Goal: Book appointment/travel/reservation

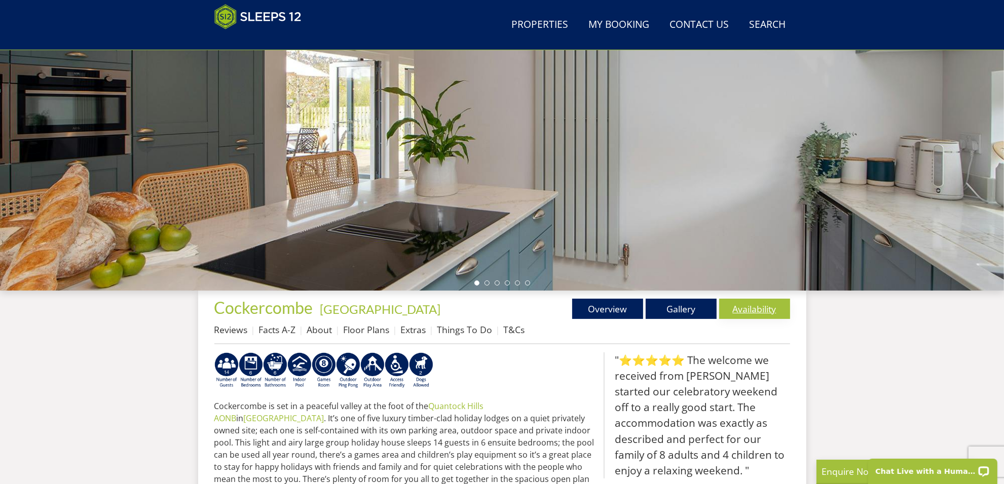
click at [761, 306] on link "Availability" at bounding box center [754, 309] width 71 height 20
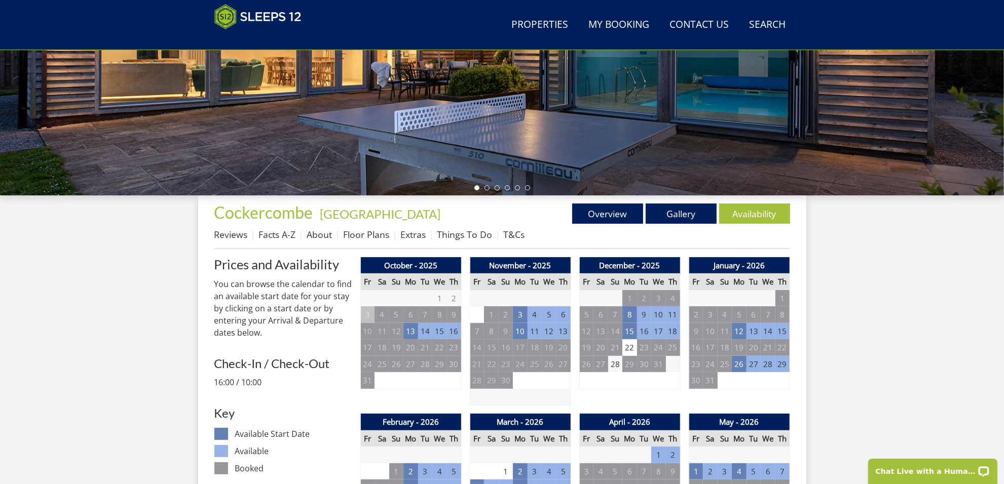
scroll to position [279, 0]
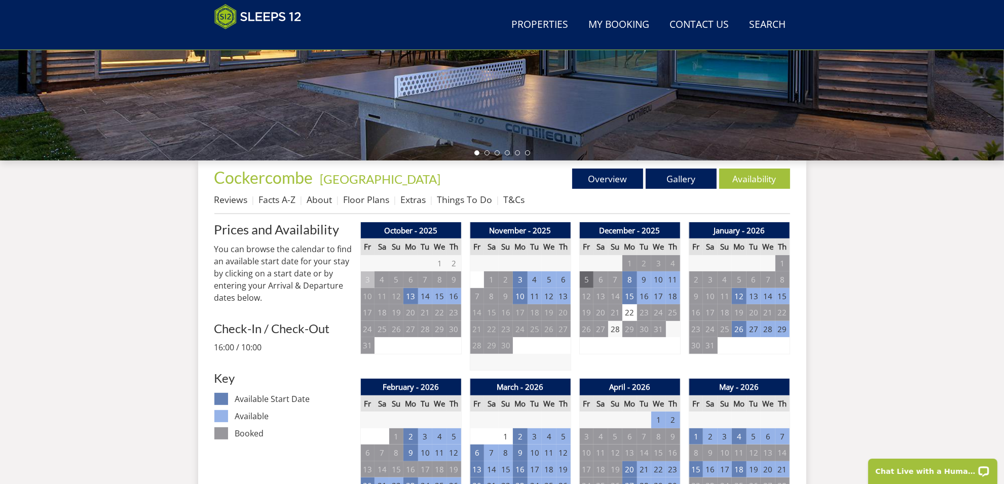
click at [583, 279] on td "5" at bounding box center [586, 280] width 14 height 17
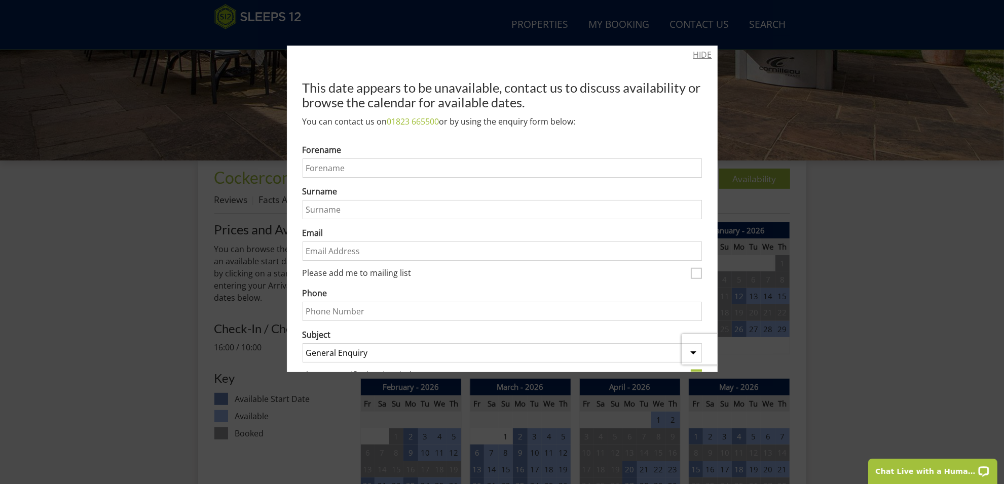
click at [694, 50] on link "HIDE" at bounding box center [702, 55] width 19 height 12
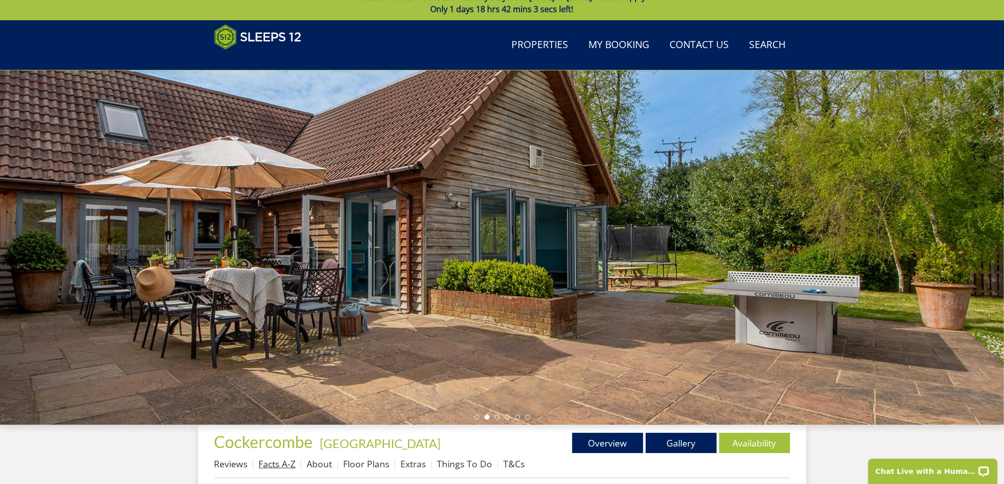
scroll to position [0, 0]
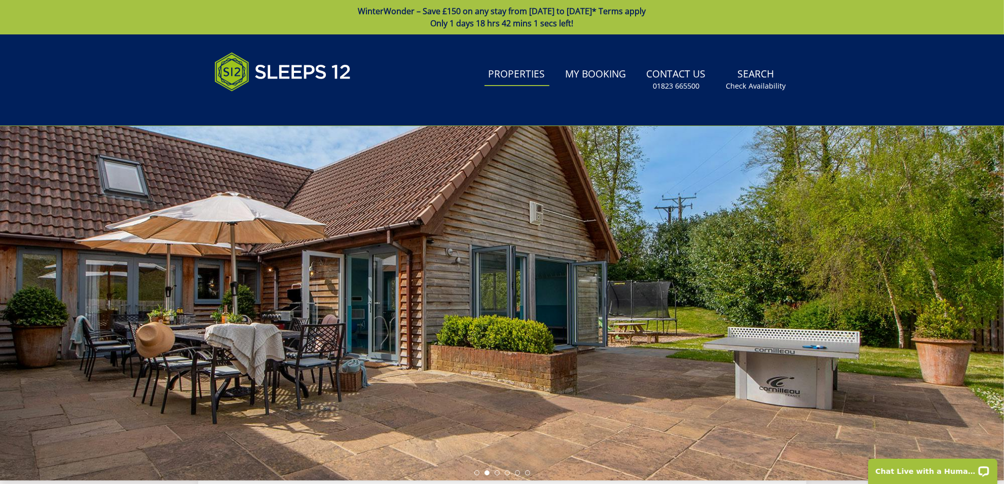
click at [518, 76] on link "Properties" at bounding box center [516, 74] width 65 height 23
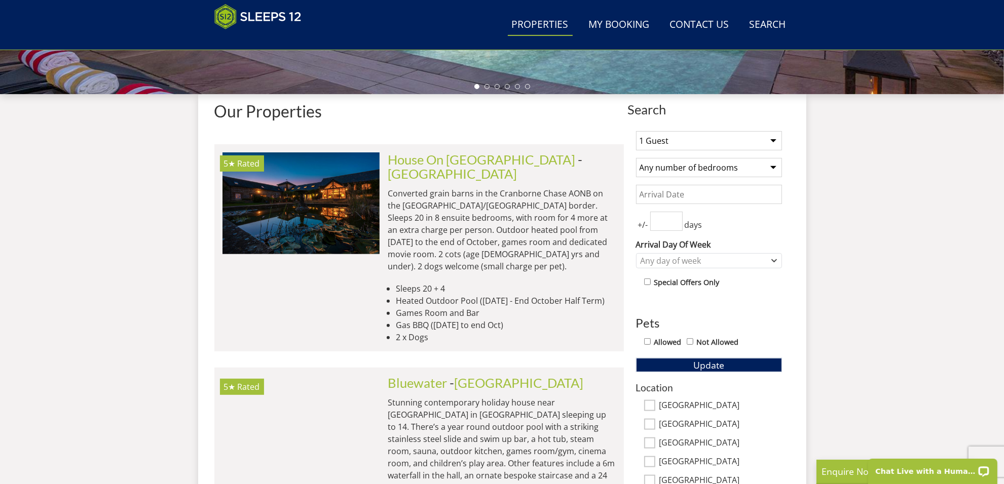
scroll to position [348, 0]
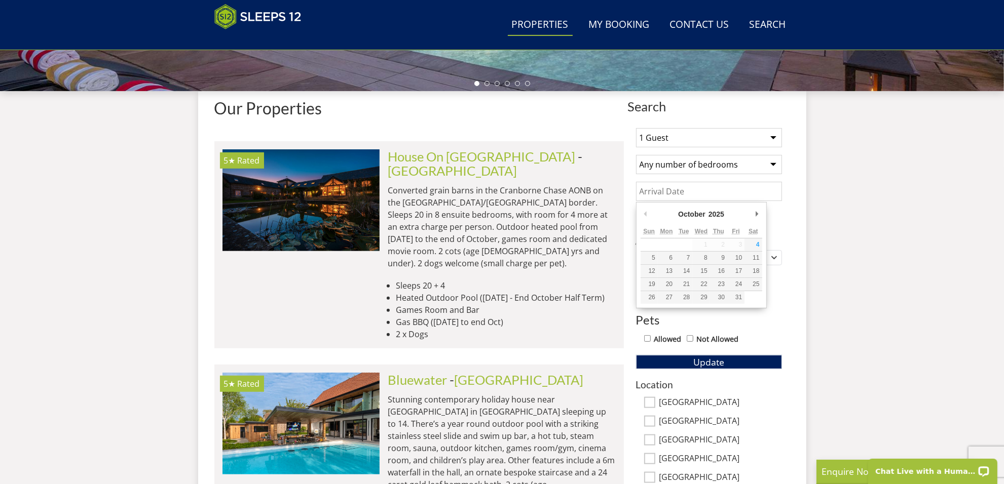
click at [723, 190] on input "Date" at bounding box center [709, 191] width 146 height 19
type input "[DATE]"
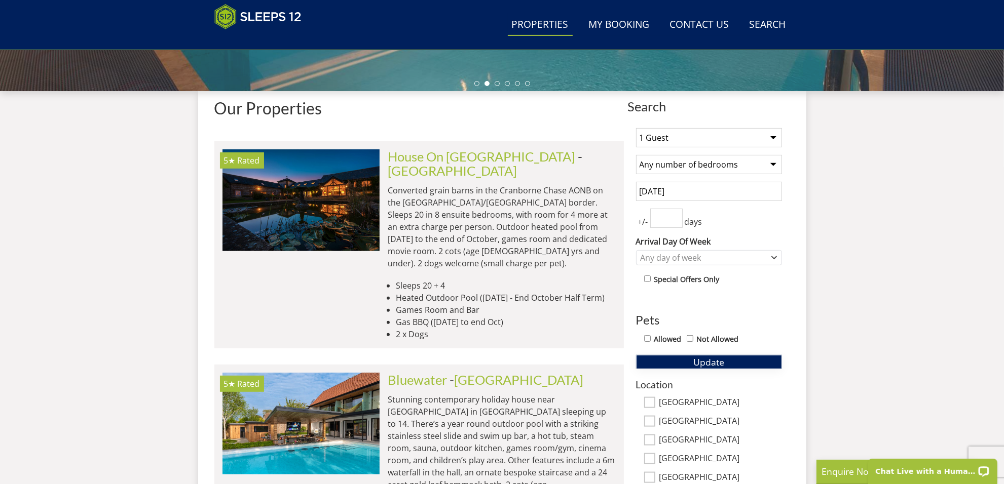
click at [708, 365] on span "Update" at bounding box center [708, 362] width 31 height 12
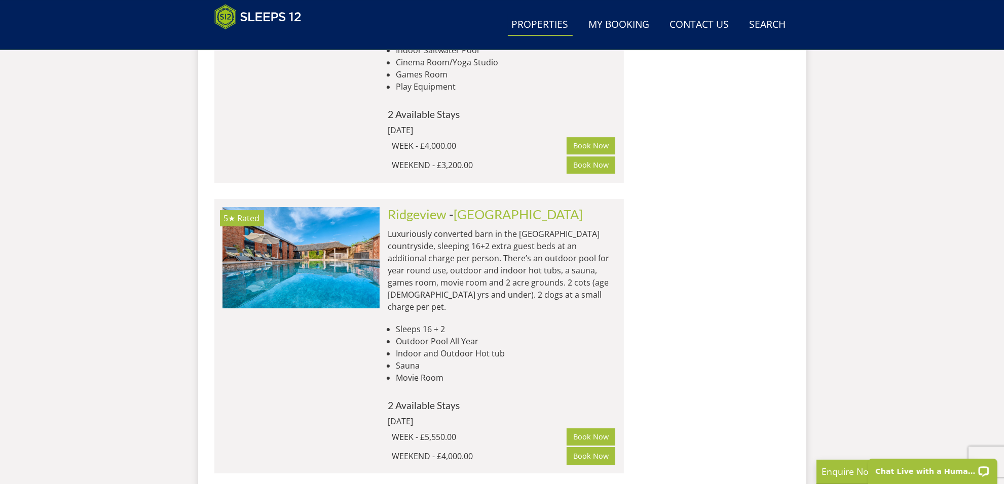
scroll to position [3352, 0]
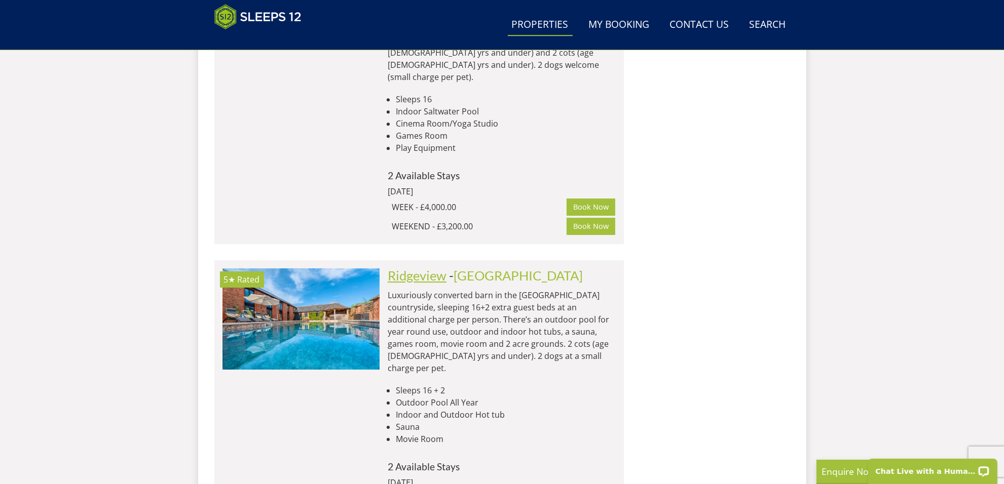
click at [430, 268] on link "Ridgeview" at bounding box center [417, 275] width 59 height 15
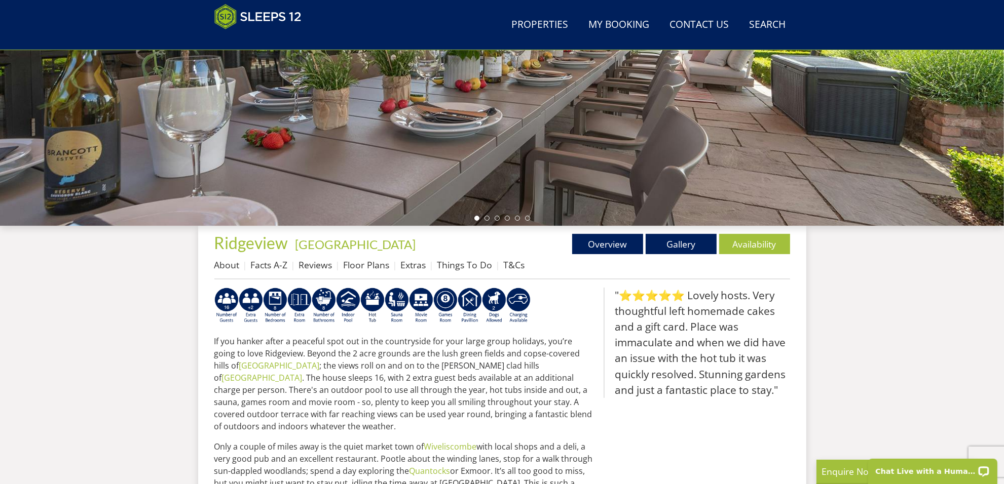
scroll to position [214, 0]
click at [702, 242] on link "Gallery" at bounding box center [680, 244] width 71 height 20
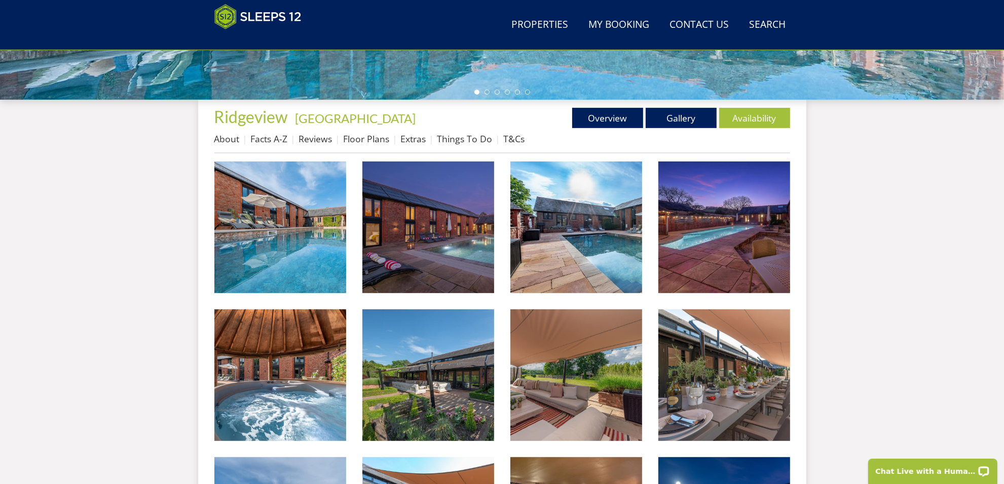
scroll to position [348, 0]
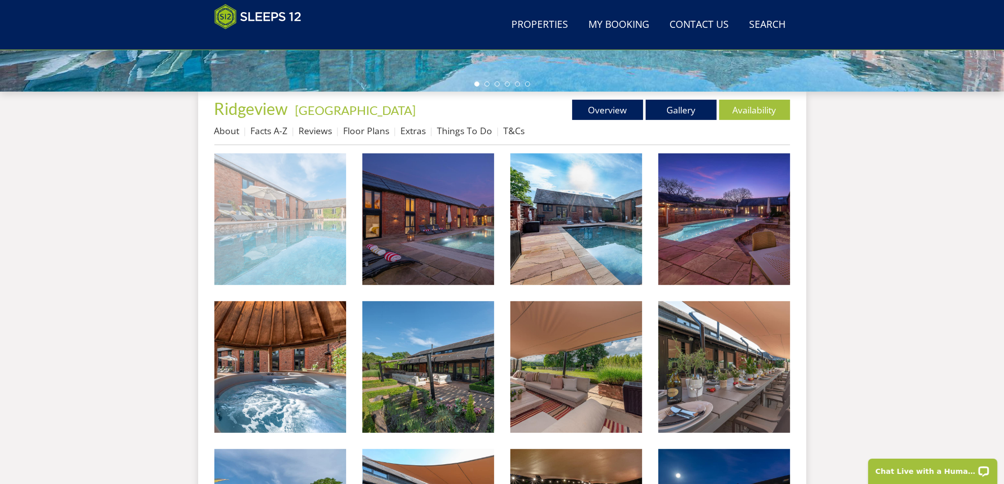
click at [267, 232] on img at bounding box center [280, 219] width 132 height 132
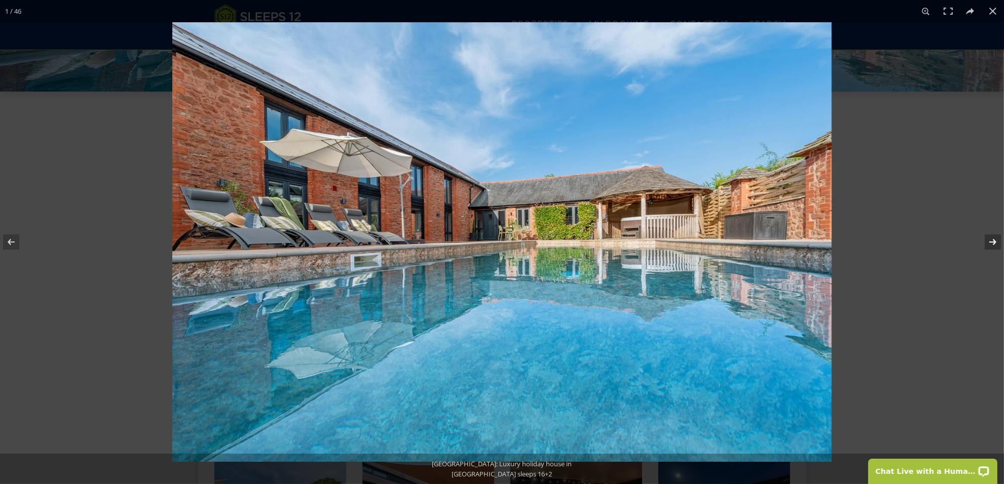
click at [992, 243] on button at bounding box center [985, 242] width 35 height 51
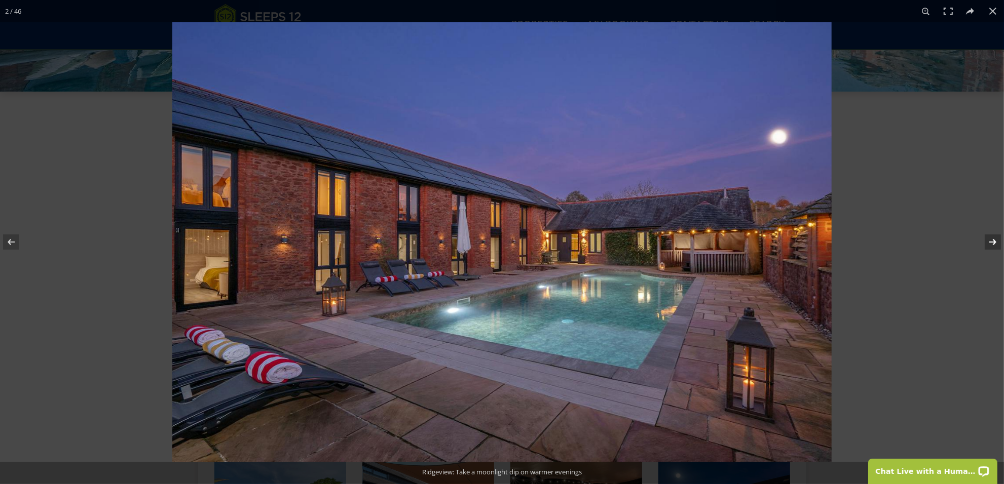
click at [992, 243] on button at bounding box center [985, 242] width 35 height 51
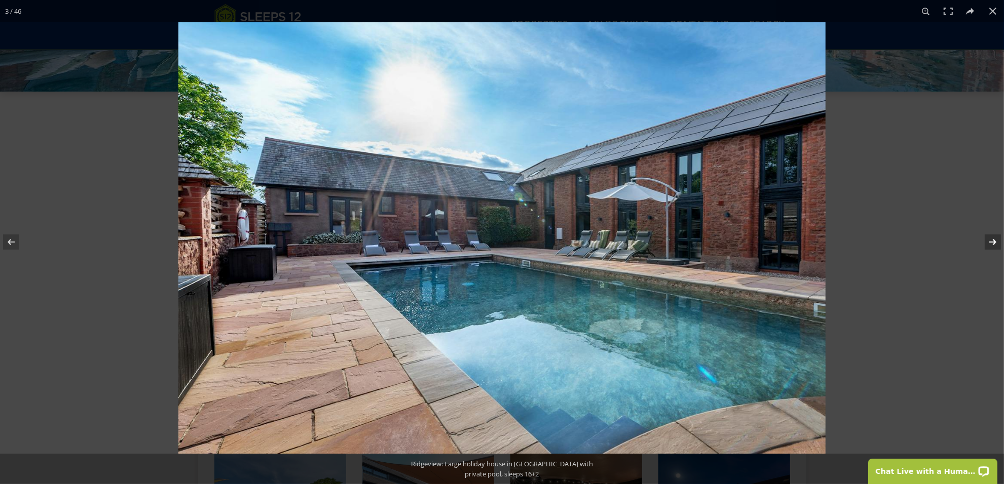
click at [992, 243] on button at bounding box center [985, 242] width 35 height 51
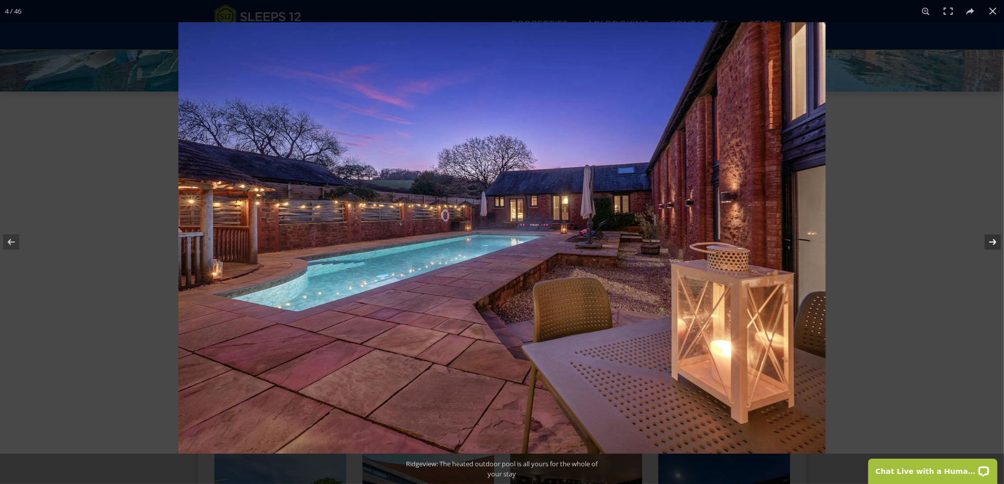
click at [992, 243] on button at bounding box center [985, 242] width 35 height 51
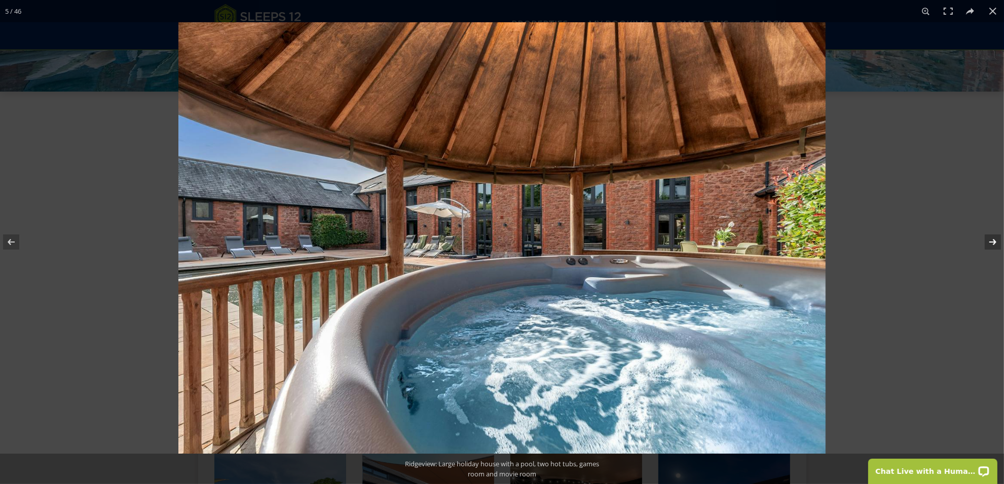
click at [992, 243] on button at bounding box center [985, 242] width 35 height 51
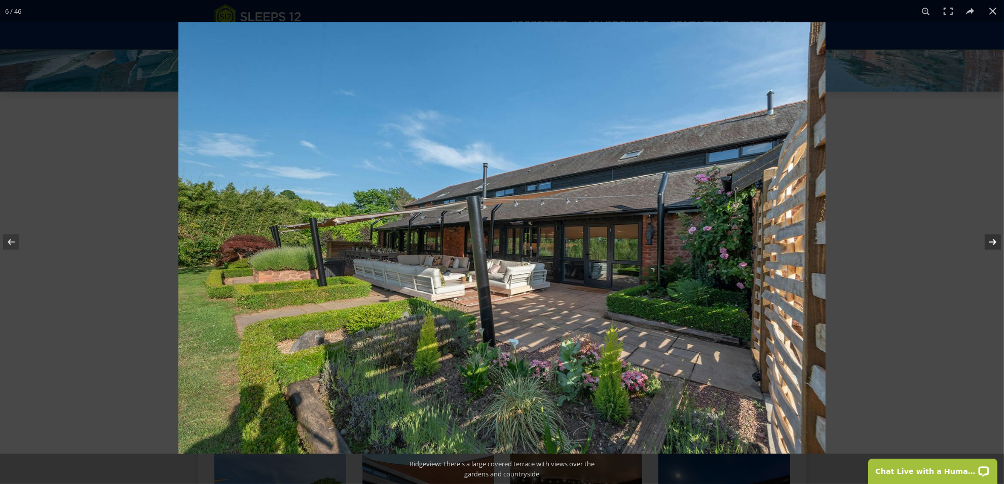
click at [992, 243] on button at bounding box center [985, 242] width 35 height 51
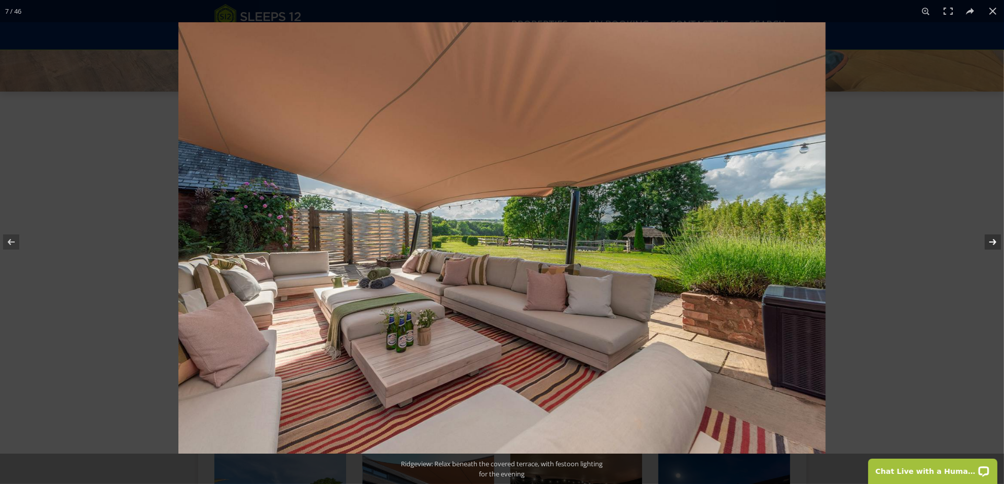
click at [992, 243] on button at bounding box center [985, 242] width 35 height 51
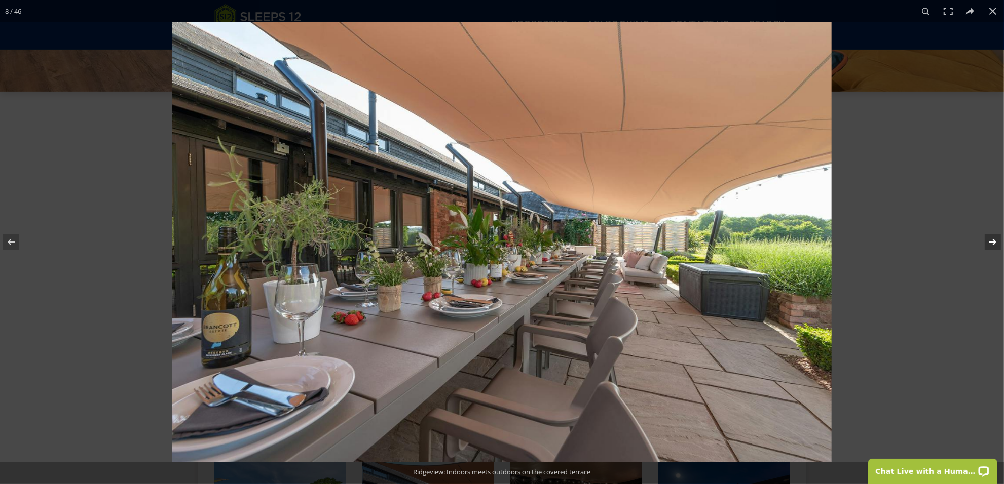
click at [992, 243] on button at bounding box center [985, 242] width 35 height 51
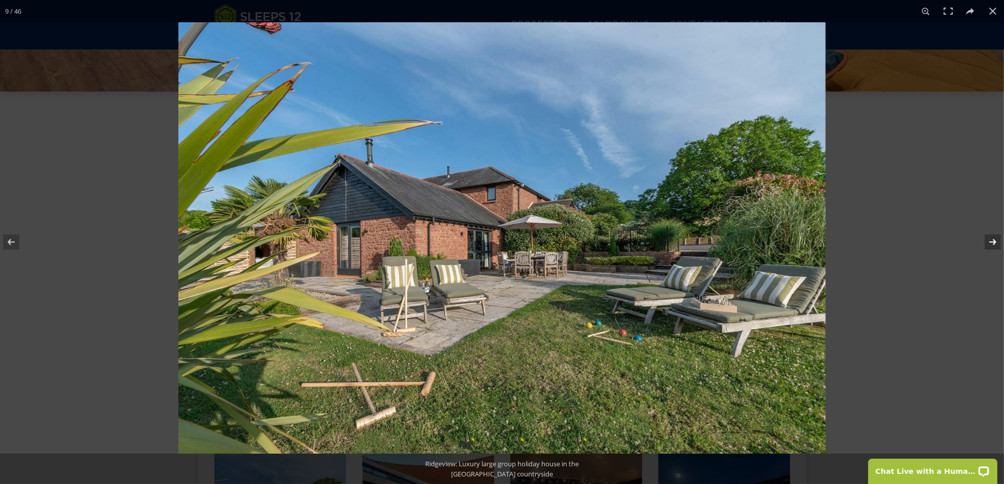
click at [992, 243] on button at bounding box center [985, 242] width 35 height 51
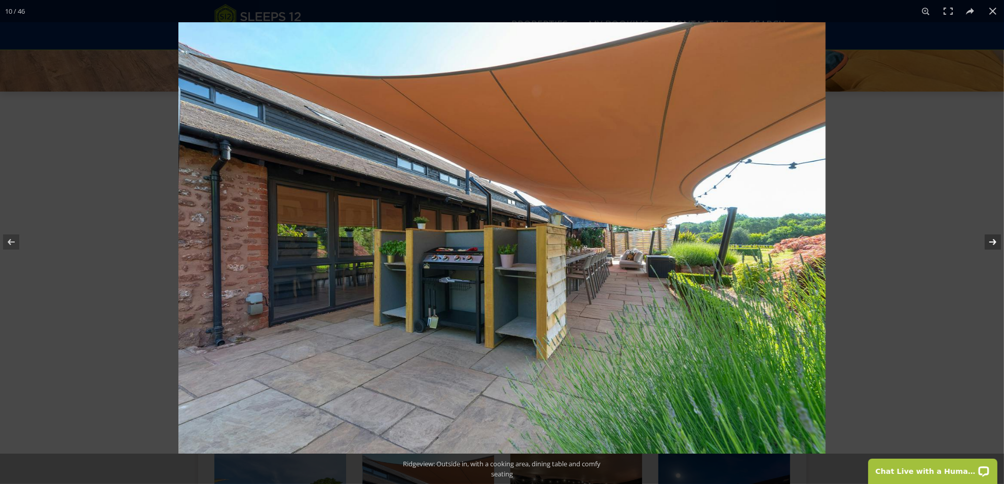
click at [992, 243] on button at bounding box center [985, 242] width 35 height 51
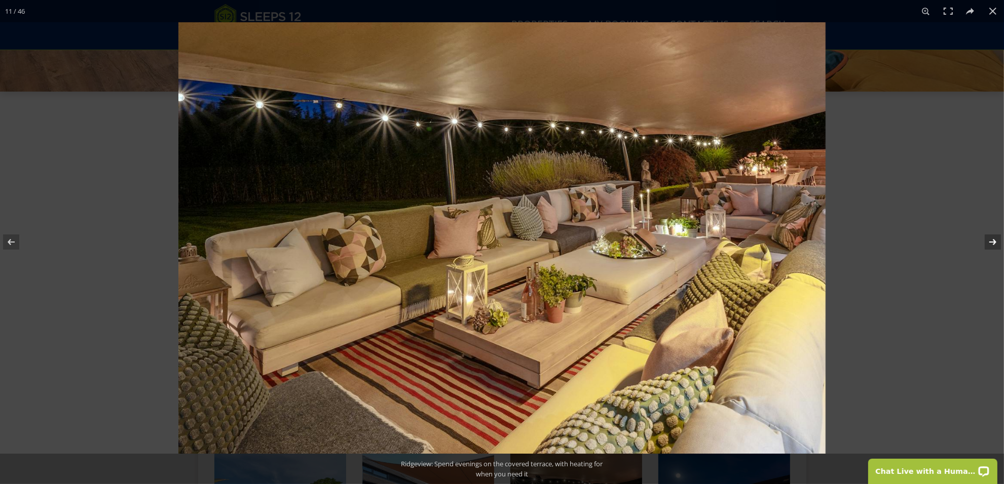
click at [992, 243] on button at bounding box center [985, 242] width 35 height 51
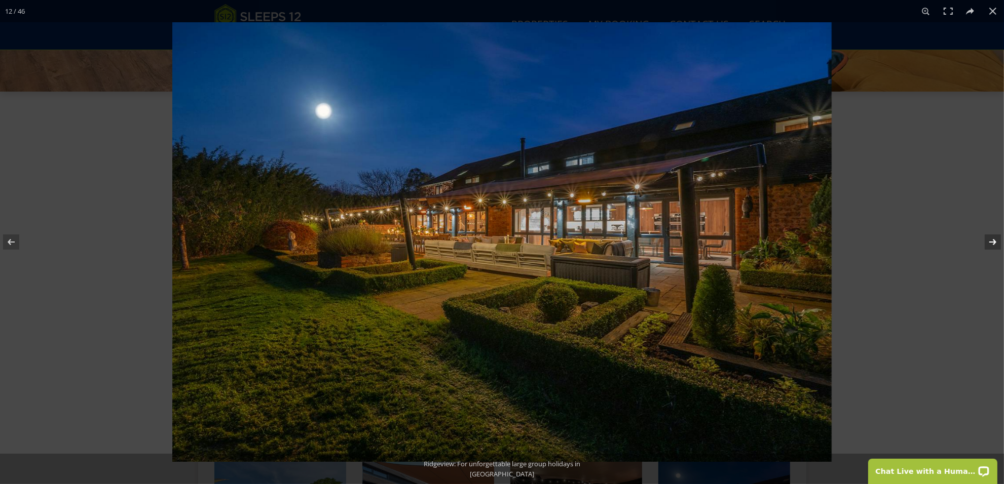
click at [992, 243] on button at bounding box center [985, 242] width 35 height 51
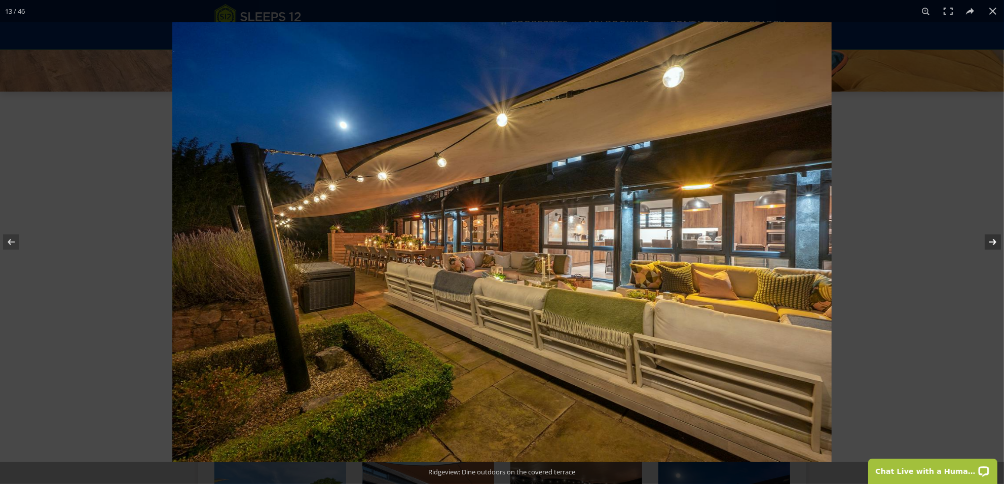
click at [992, 243] on button at bounding box center [985, 242] width 35 height 51
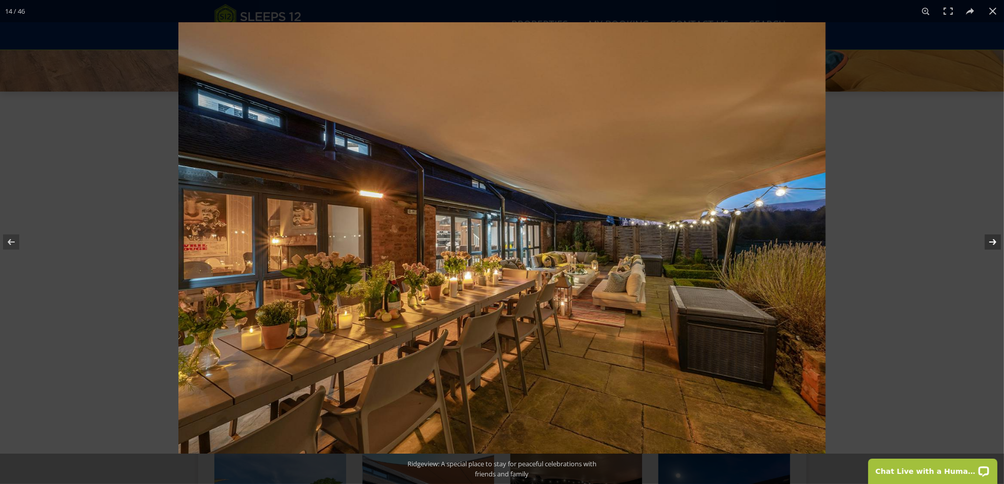
click at [992, 243] on button at bounding box center [985, 242] width 35 height 51
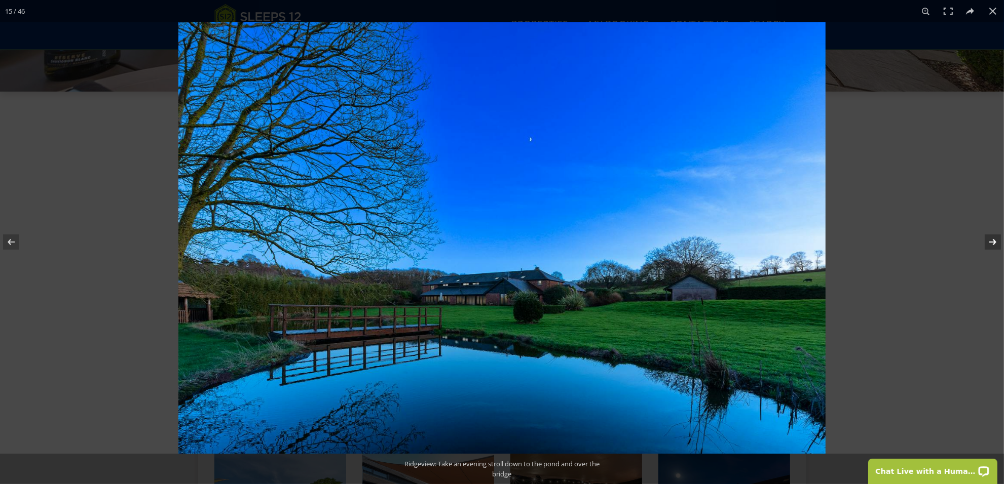
click at [992, 243] on button at bounding box center [985, 242] width 35 height 51
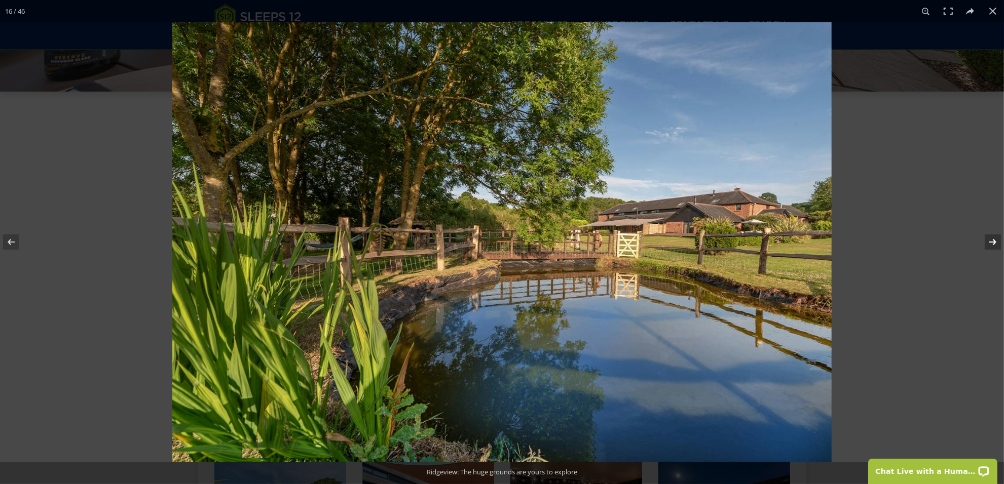
click at [992, 243] on button at bounding box center [985, 242] width 35 height 51
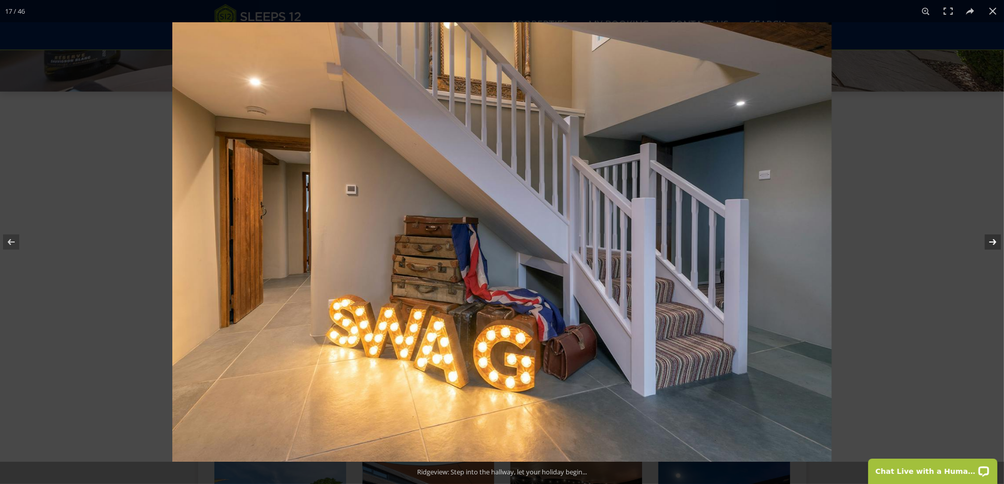
click at [992, 243] on button at bounding box center [985, 242] width 35 height 51
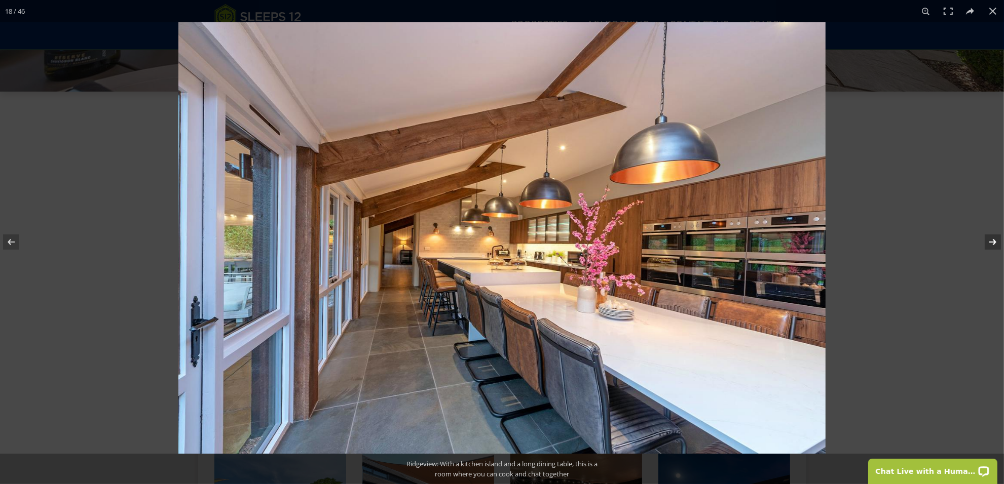
click at [992, 243] on button at bounding box center [985, 242] width 35 height 51
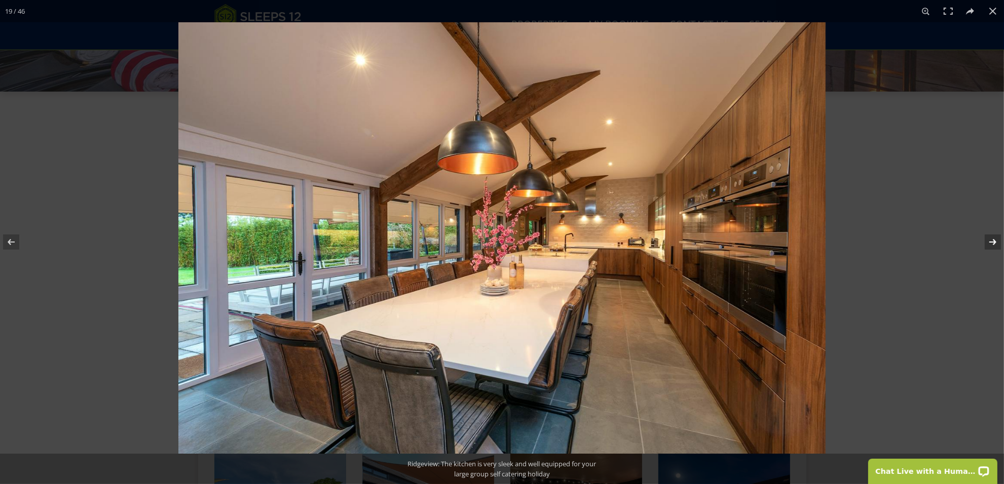
click at [992, 243] on button at bounding box center [985, 242] width 35 height 51
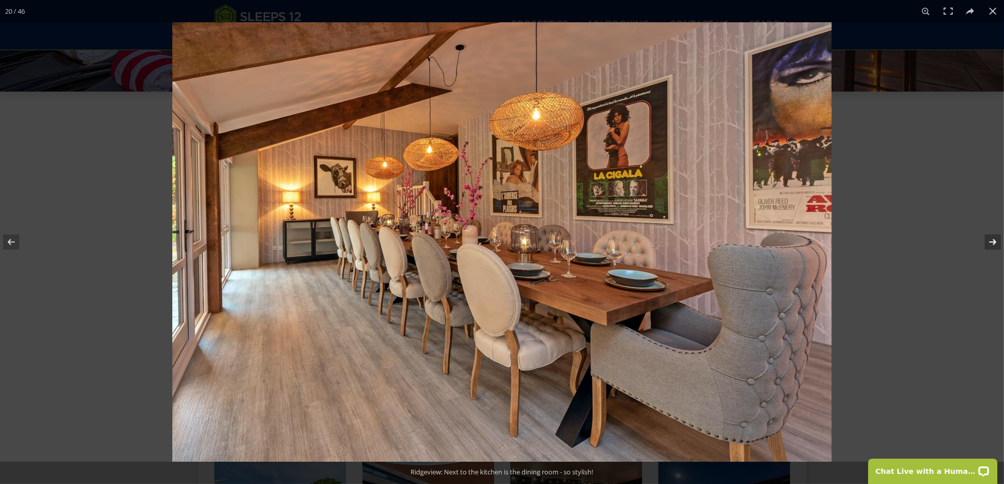
click at [992, 243] on button at bounding box center [985, 242] width 35 height 51
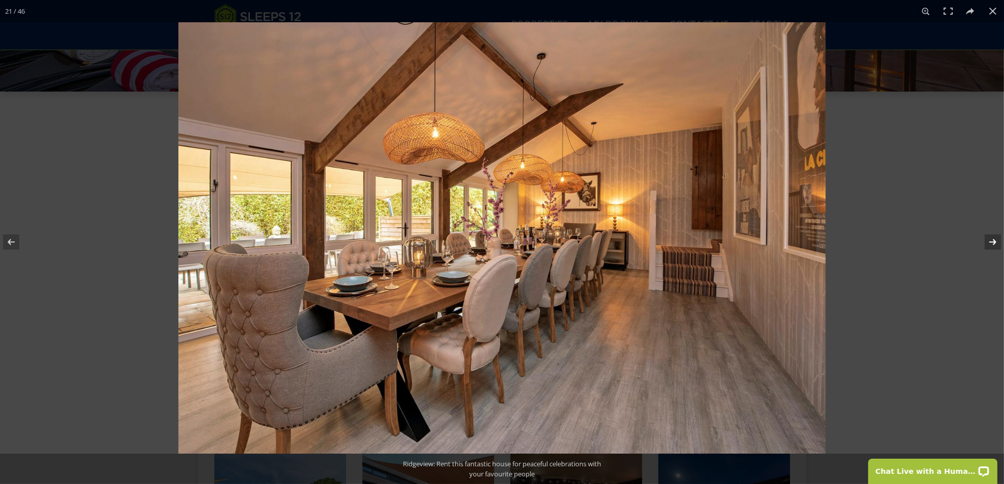
click at [992, 243] on button at bounding box center [985, 242] width 35 height 51
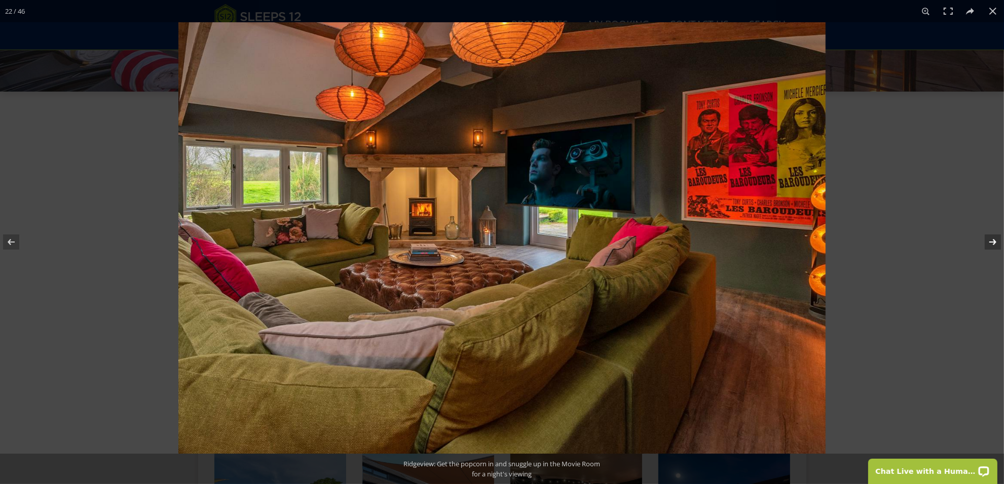
click at [992, 243] on button at bounding box center [985, 242] width 35 height 51
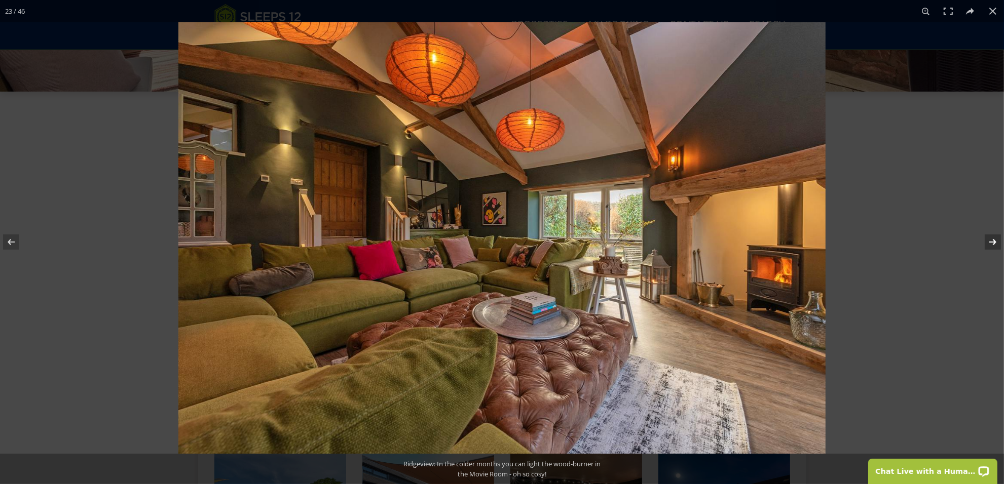
click at [992, 243] on button at bounding box center [985, 242] width 35 height 51
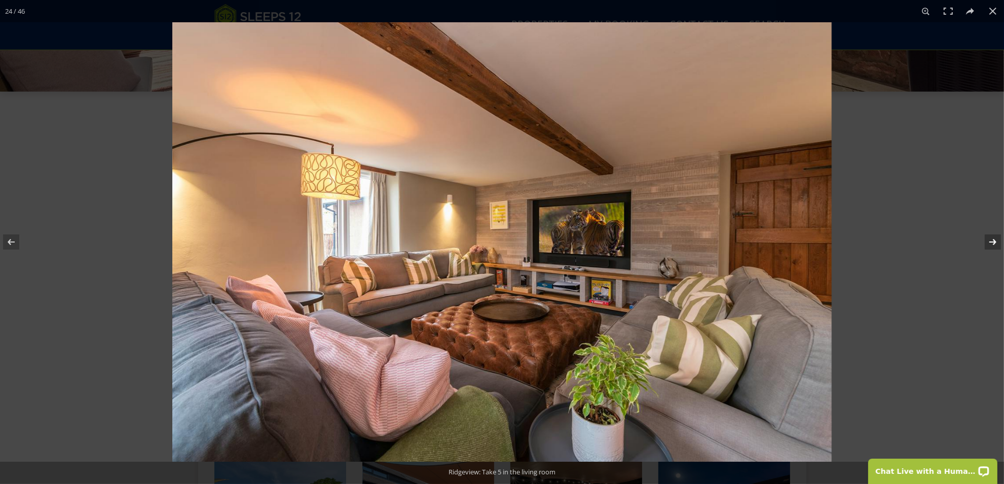
click at [992, 243] on button at bounding box center [985, 242] width 35 height 51
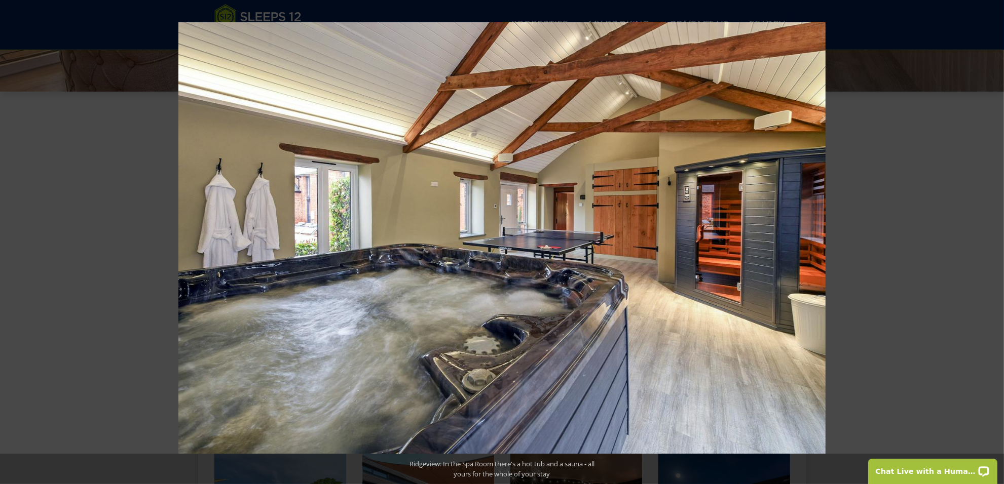
click at [992, 243] on button at bounding box center [985, 242] width 35 height 51
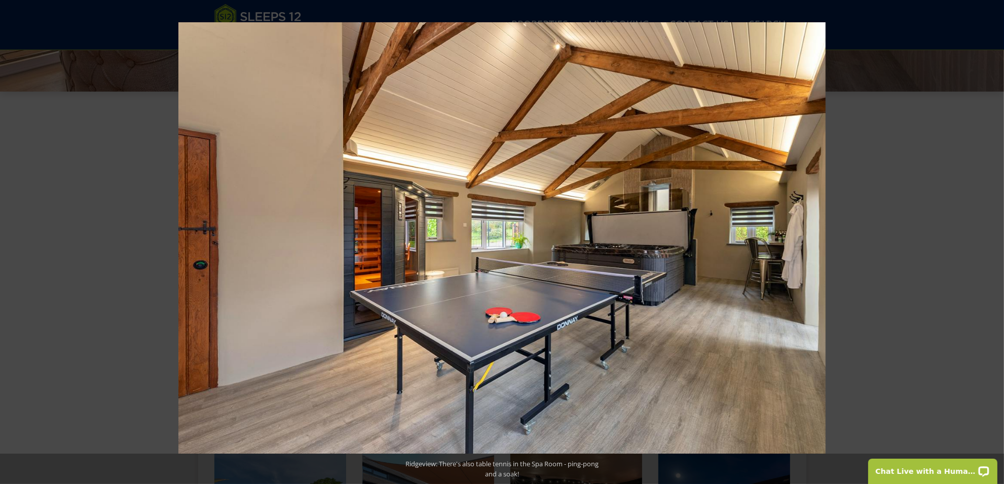
click at [992, 243] on button at bounding box center [985, 242] width 35 height 51
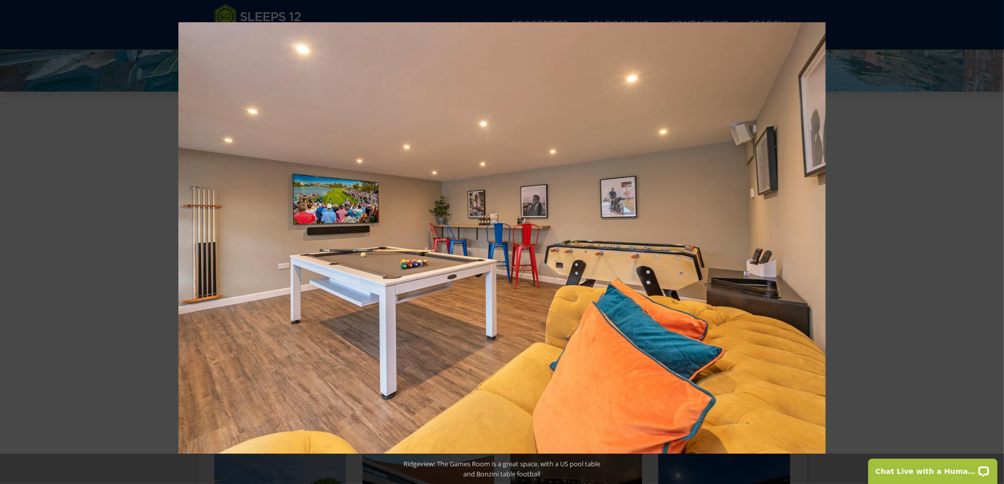
click at [992, 243] on button at bounding box center [985, 242] width 35 height 51
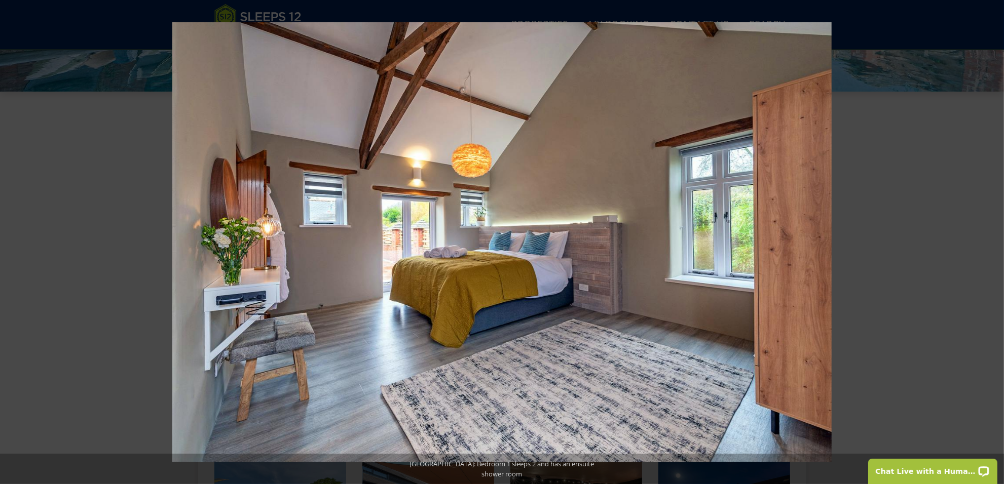
click at [992, 243] on button at bounding box center [985, 242] width 35 height 51
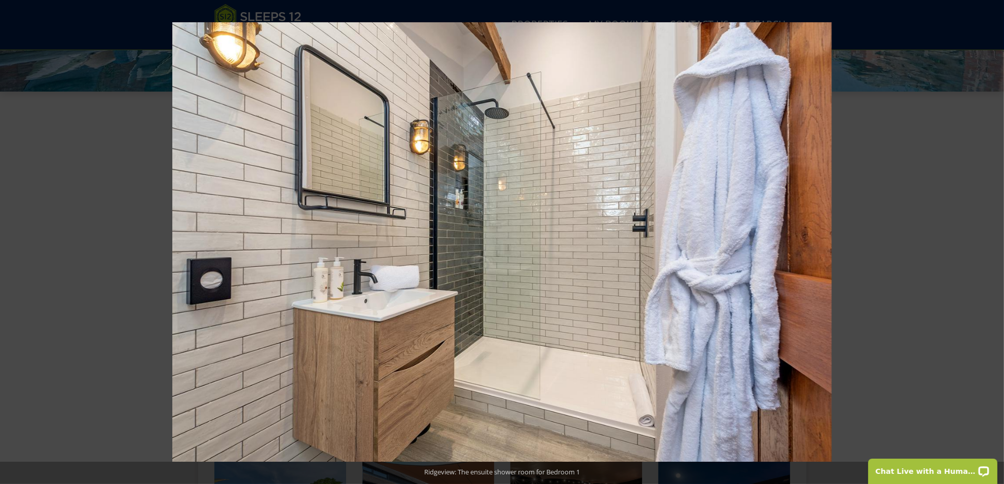
click at [992, 243] on button at bounding box center [985, 242] width 35 height 51
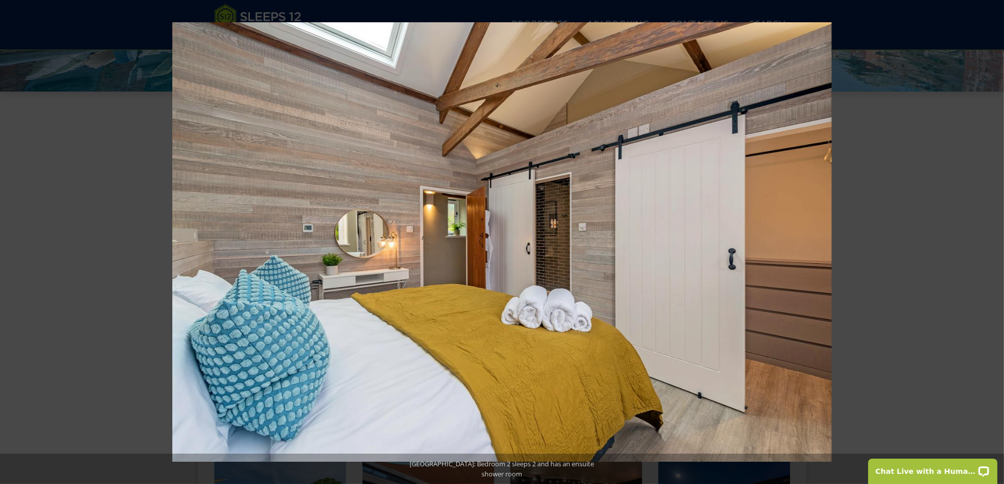
click at [992, 243] on button at bounding box center [985, 242] width 35 height 51
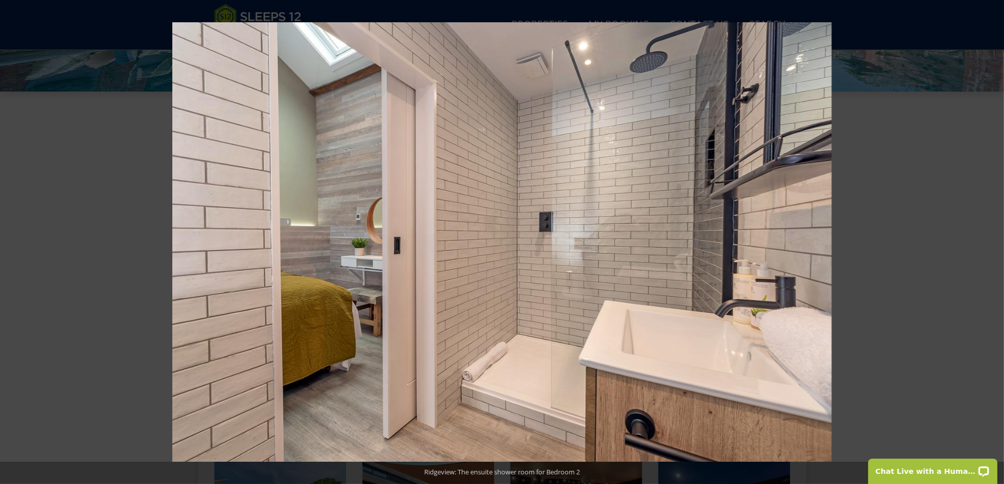
click at [992, 243] on button at bounding box center [985, 242] width 35 height 51
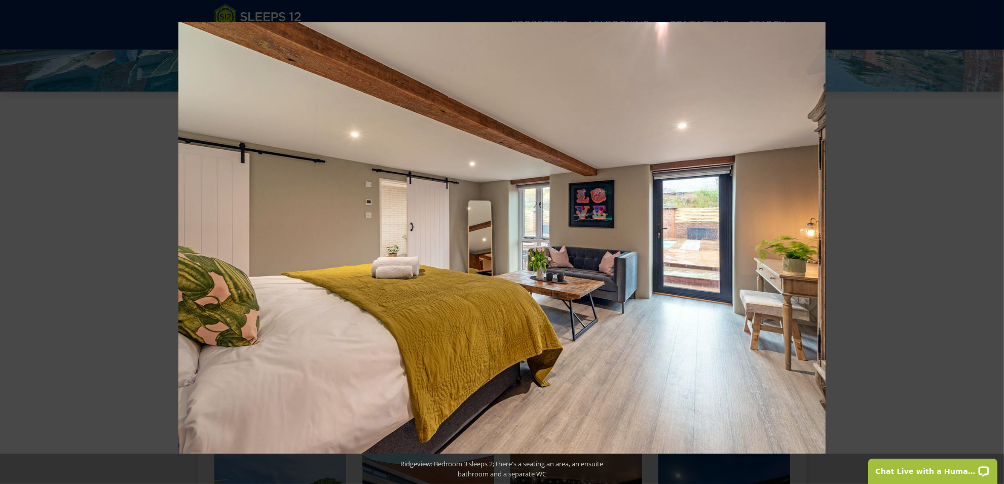
click at [992, 243] on button at bounding box center [985, 242] width 35 height 51
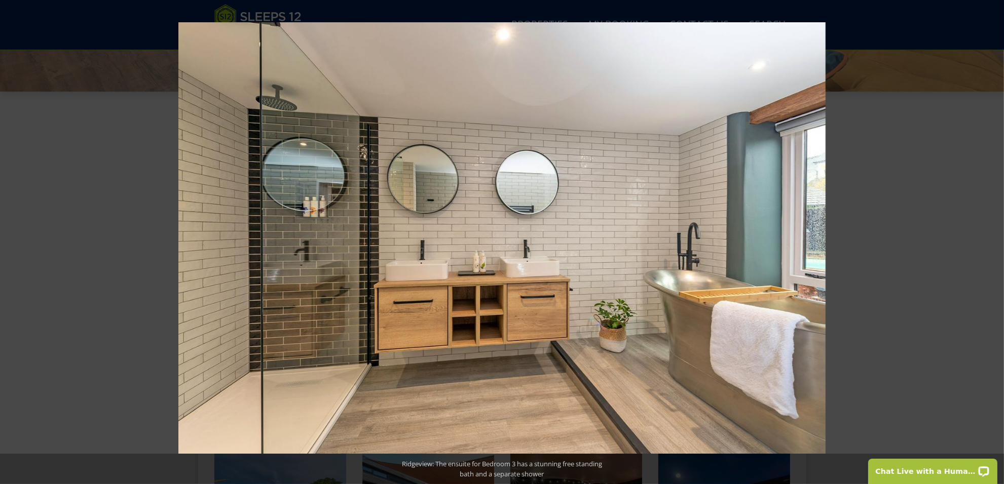
click at [992, 243] on button at bounding box center [985, 242] width 35 height 51
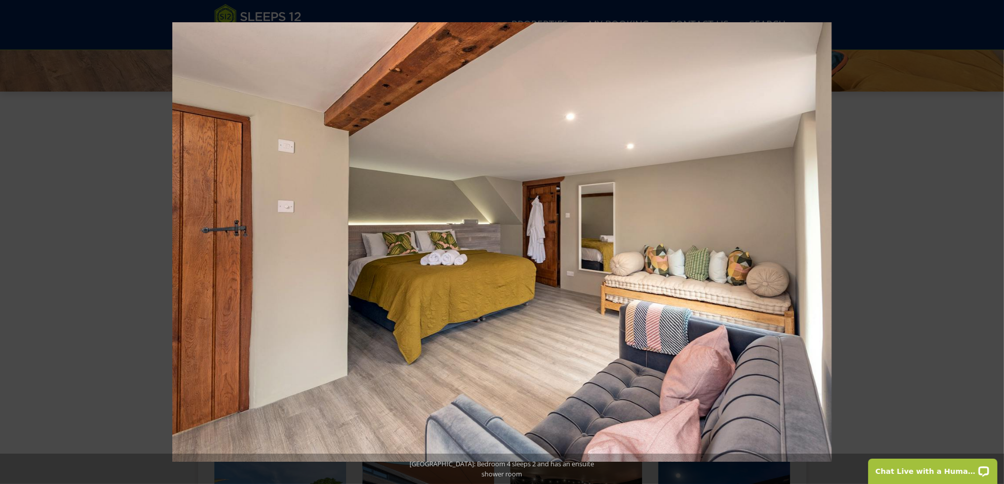
click at [992, 243] on button at bounding box center [985, 242] width 35 height 51
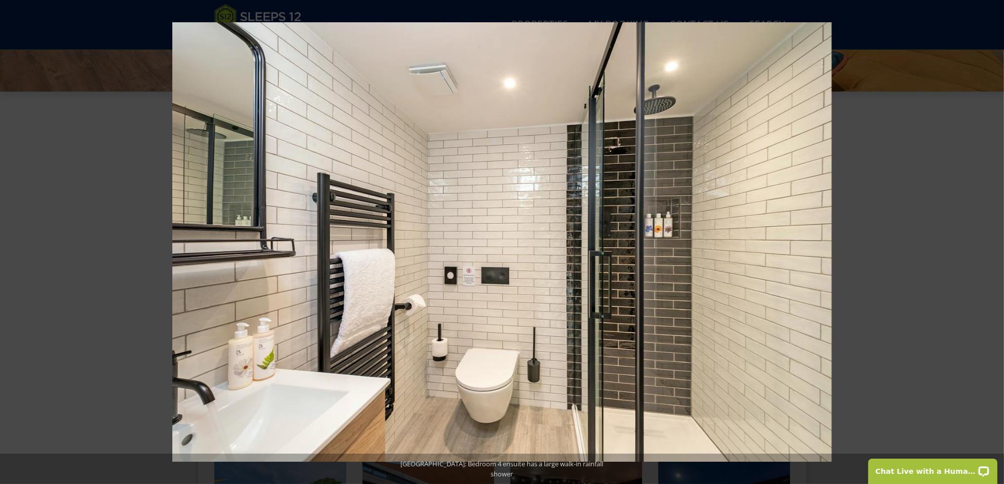
click at [992, 243] on button at bounding box center [985, 242] width 35 height 51
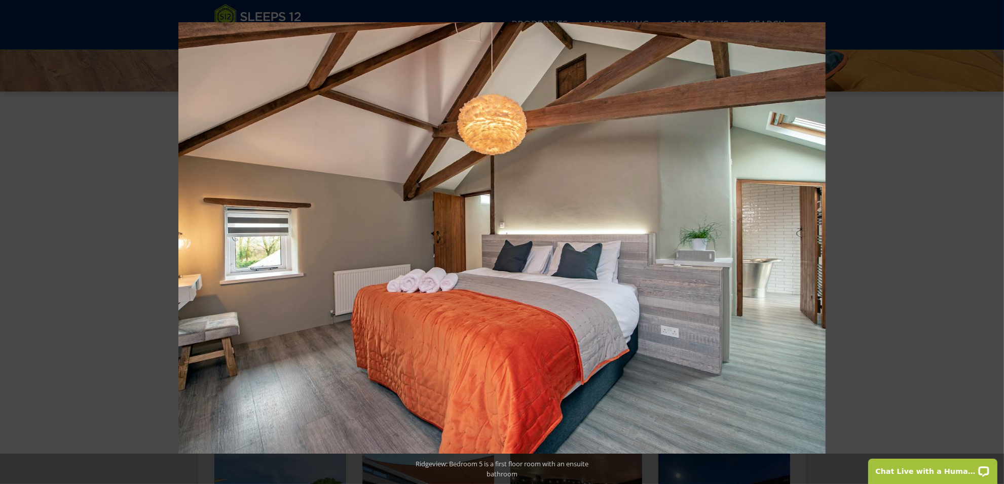
click at [992, 243] on button at bounding box center [985, 242] width 35 height 51
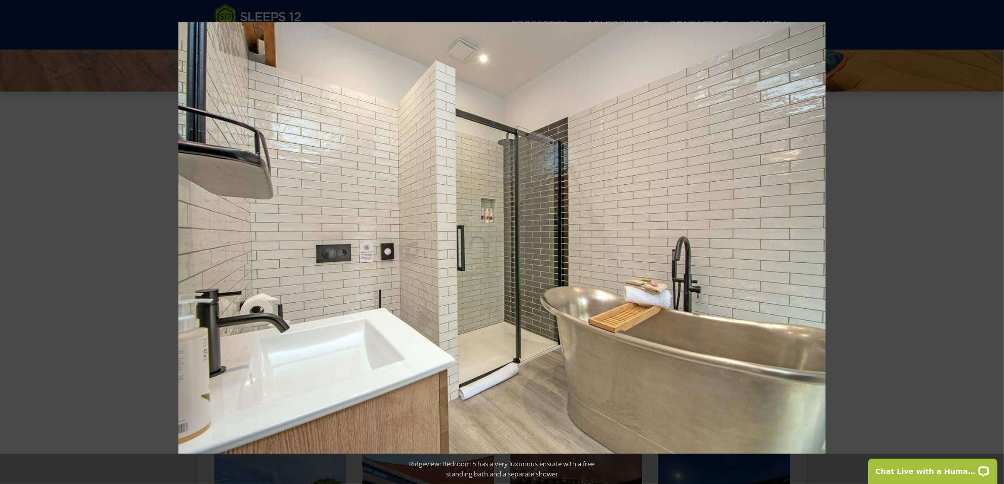
click at [992, 243] on button at bounding box center [985, 242] width 35 height 51
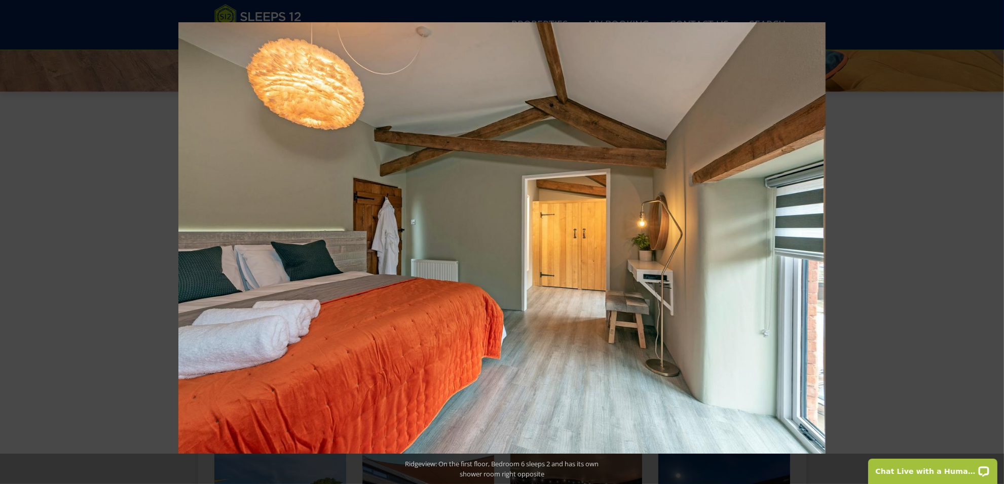
click at [992, 243] on button at bounding box center [985, 242] width 35 height 51
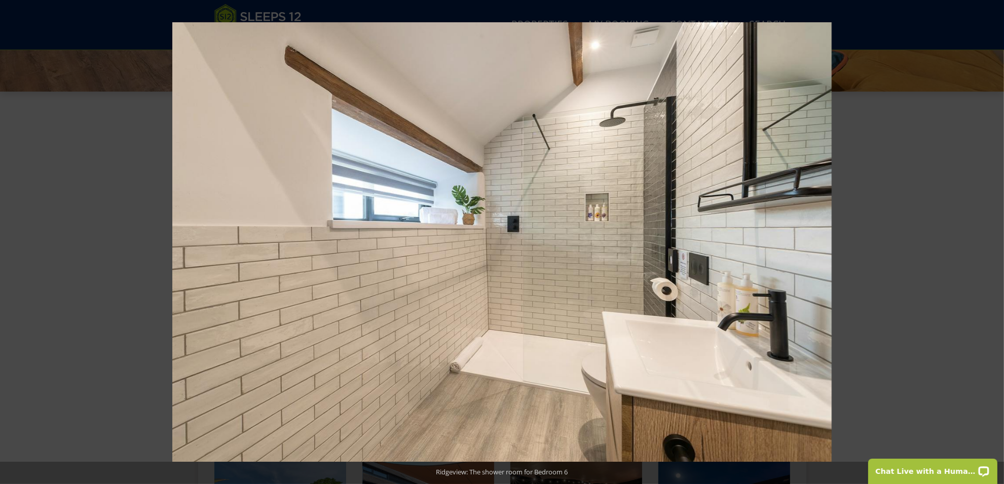
click at [992, 243] on button at bounding box center [985, 242] width 35 height 51
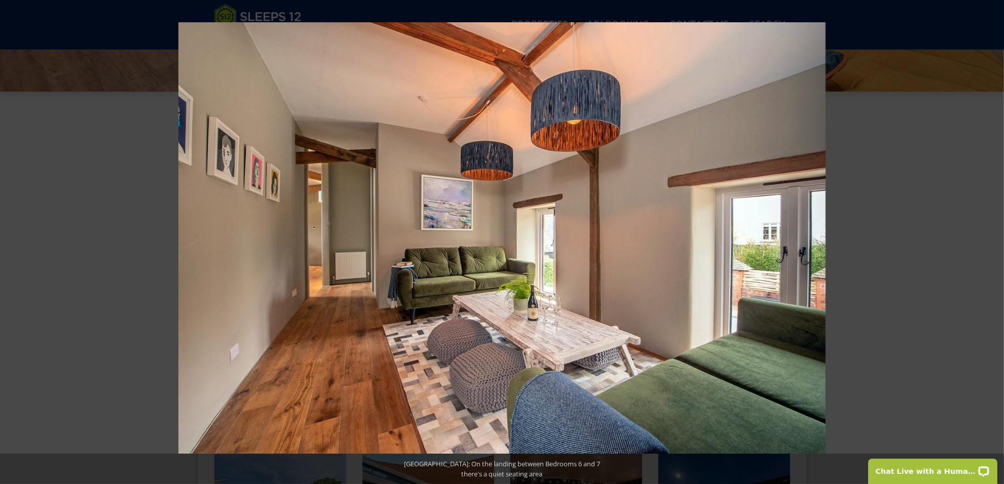
click at [992, 243] on button at bounding box center [985, 242] width 35 height 51
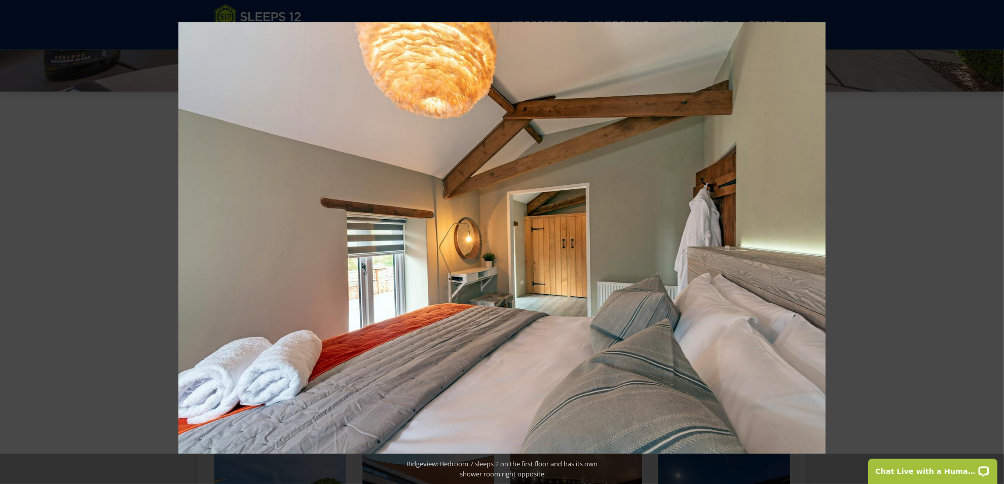
click at [992, 243] on button at bounding box center [985, 242] width 35 height 51
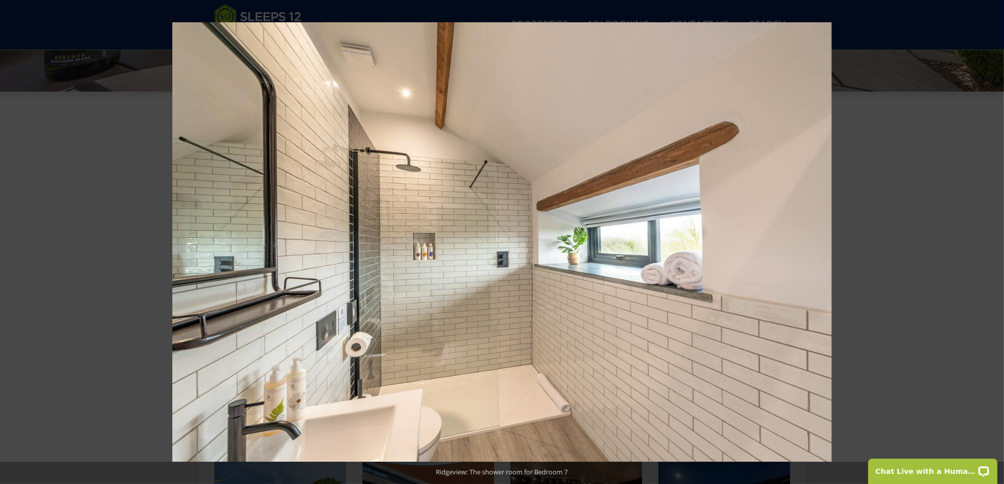
click at [992, 243] on button at bounding box center [985, 242] width 35 height 51
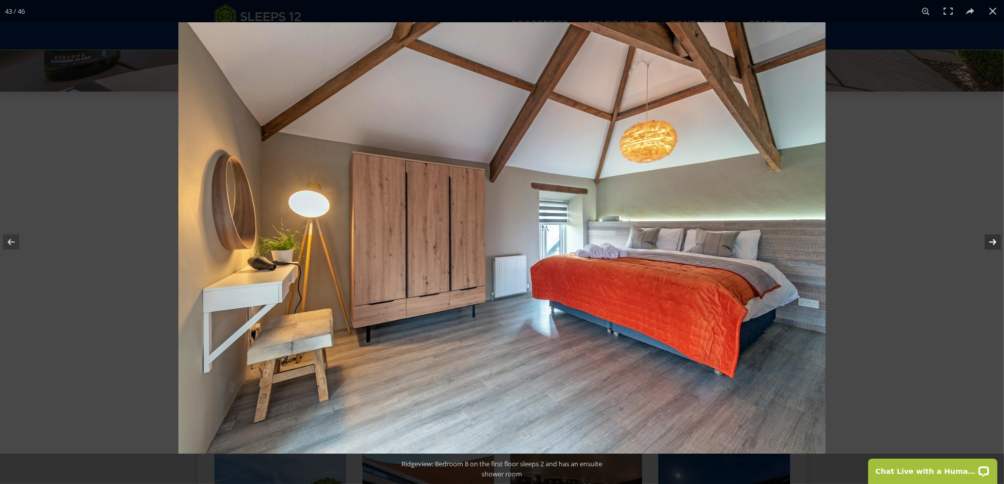
click at [976, 252] on button at bounding box center [985, 242] width 35 height 51
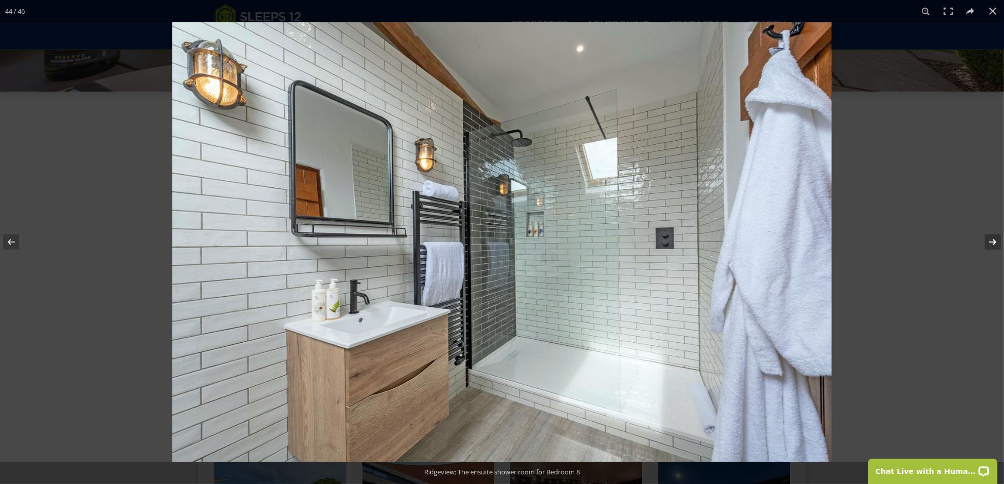
click at [974, 255] on button at bounding box center [985, 242] width 35 height 51
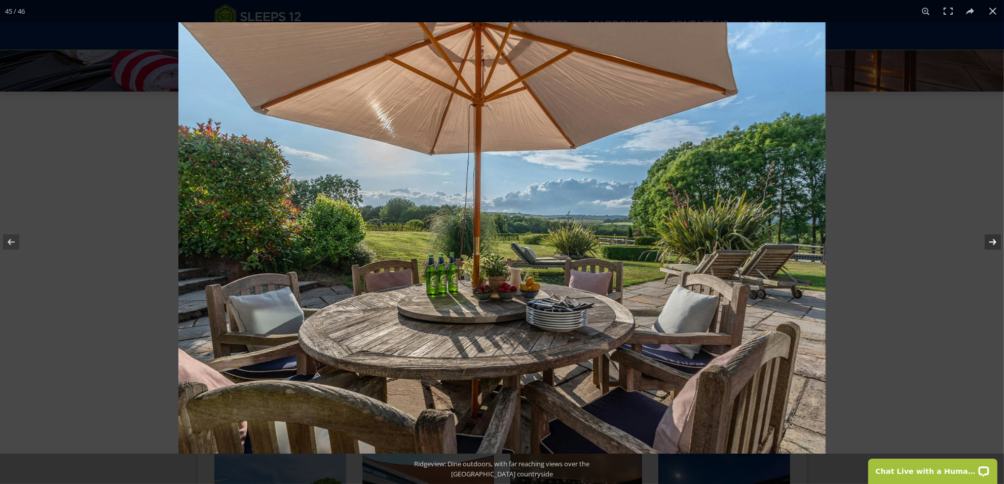
click at [994, 247] on button at bounding box center [985, 242] width 35 height 51
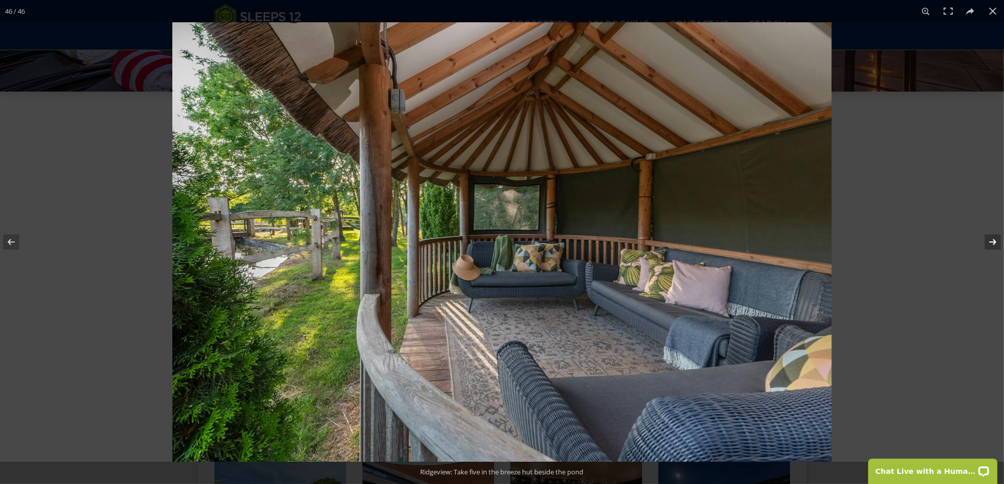
click at [994, 247] on button at bounding box center [985, 242] width 35 height 51
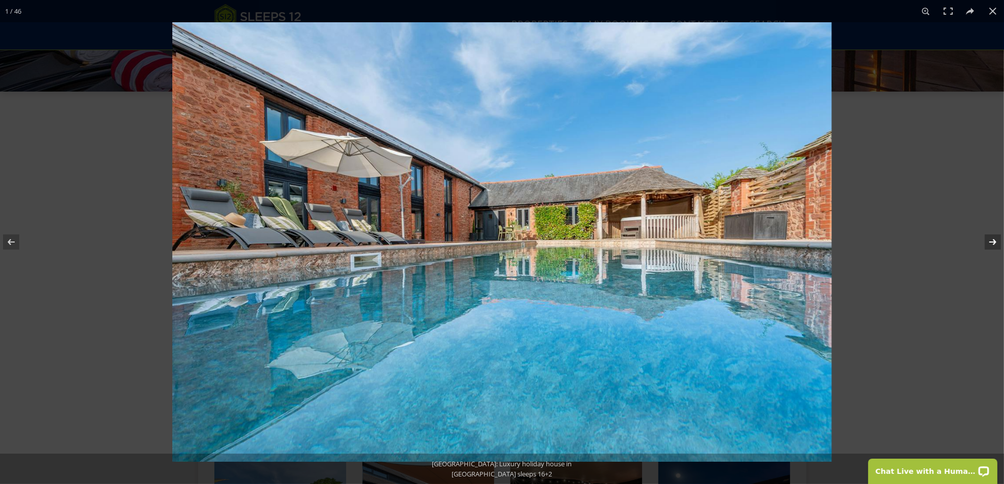
click at [994, 247] on button at bounding box center [985, 242] width 35 height 51
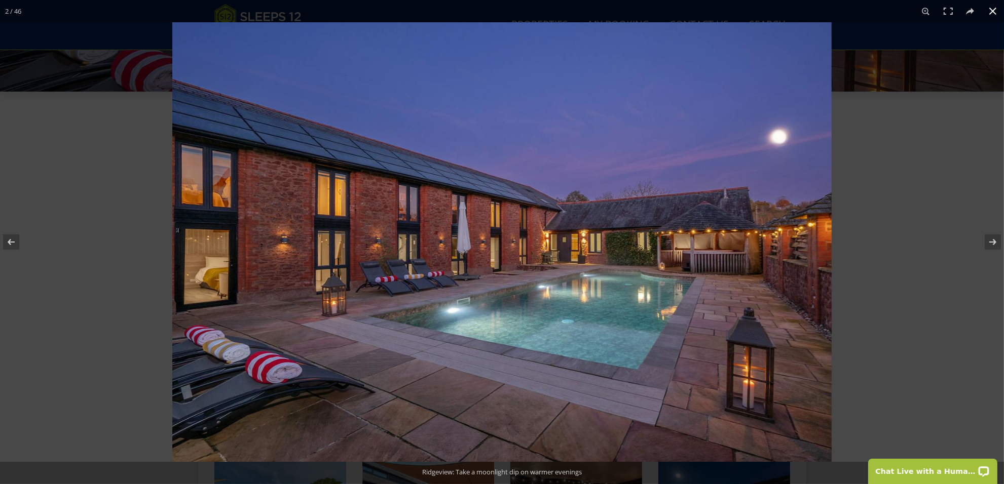
click at [995, 14] on button at bounding box center [992, 11] width 22 height 22
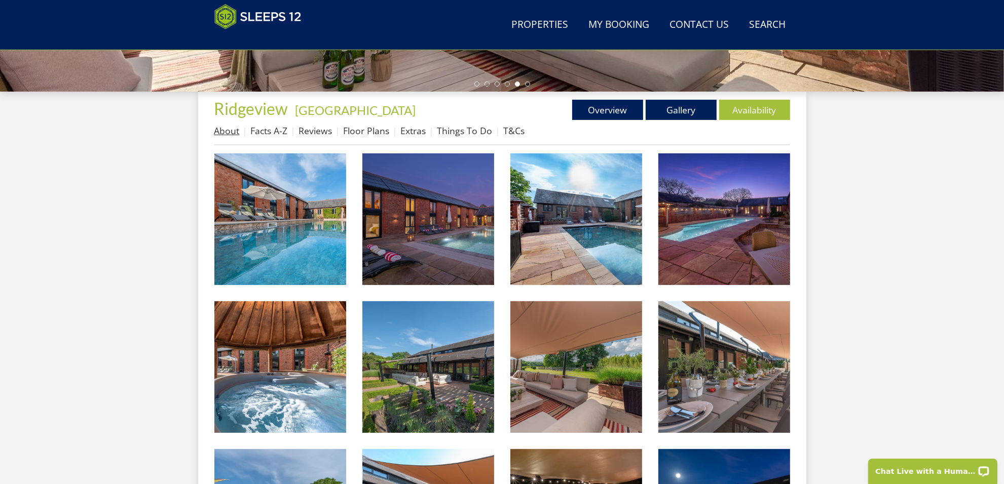
click at [235, 135] on link "About" at bounding box center [226, 131] width 25 height 12
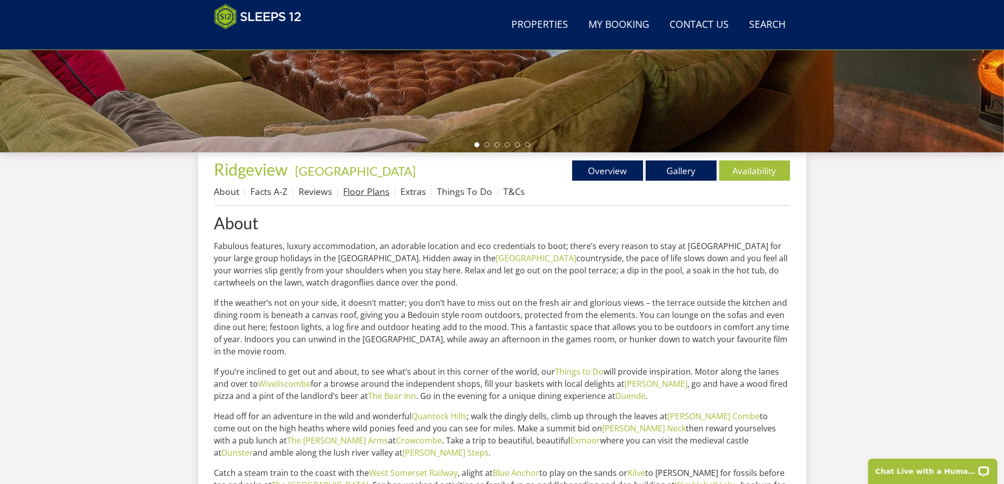
click at [370, 193] on link "Floor Plans" at bounding box center [366, 191] width 46 height 12
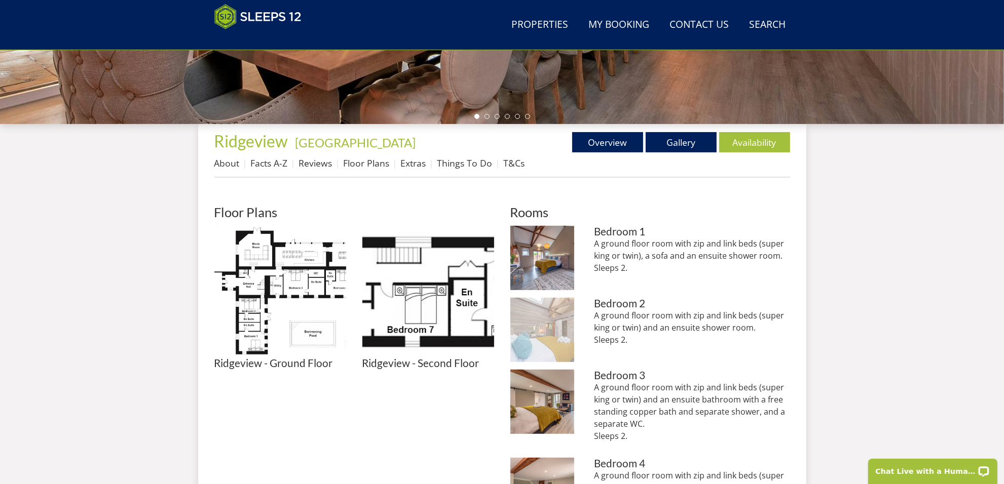
scroll to position [348, 0]
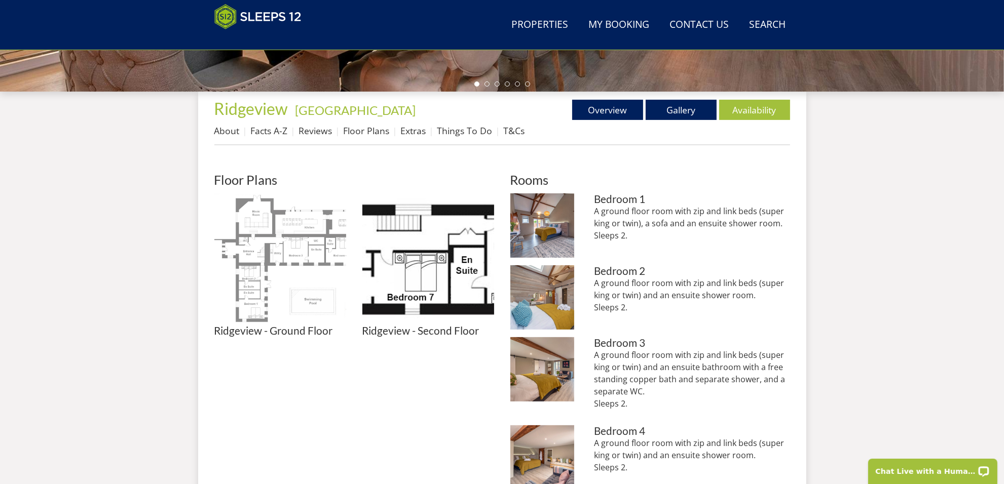
click at [293, 277] on img at bounding box center [280, 260] width 132 height 132
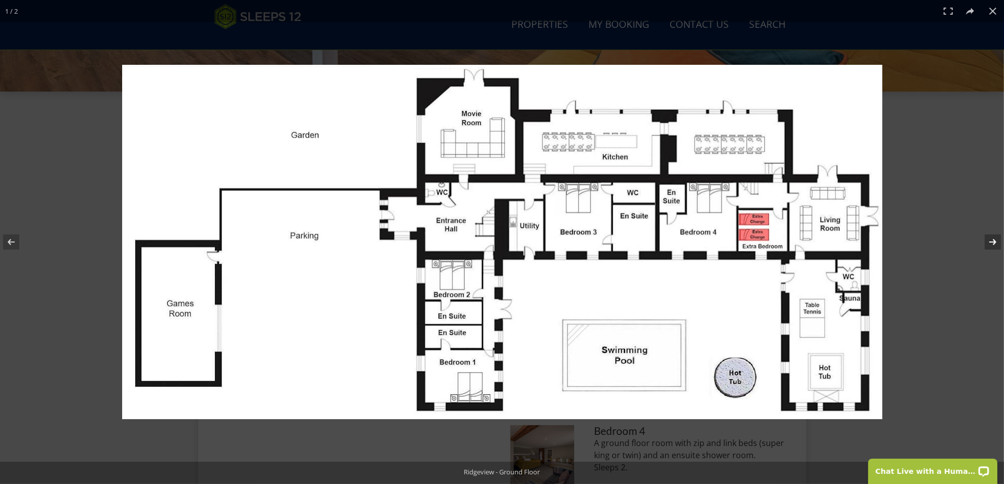
click at [993, 241] on button at bounding box center [985, 242] width 35 height 51
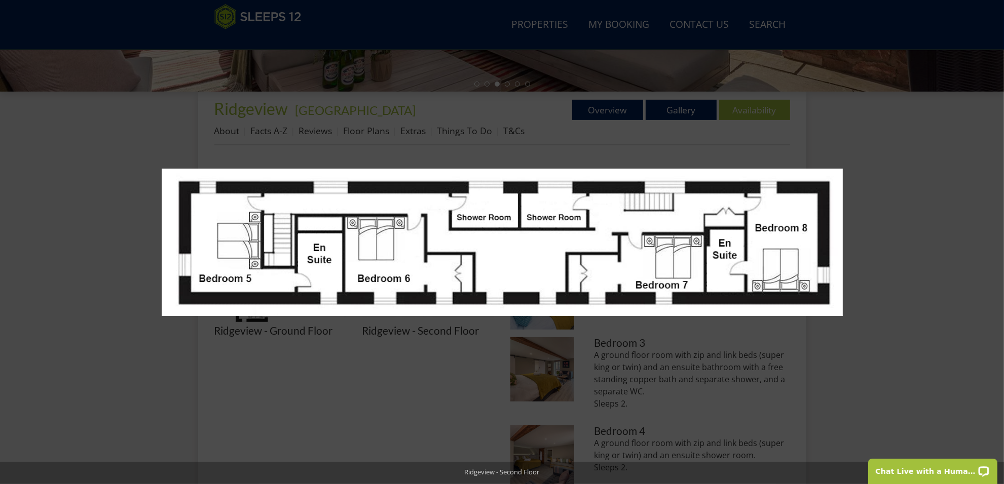
click at [993, 241] on button at bounding box center [985, 242] width 35 height 51
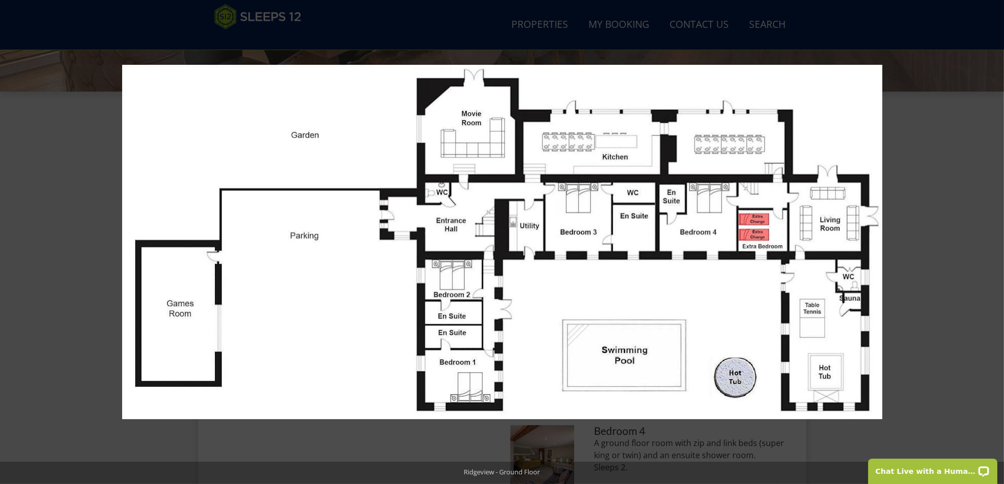
click at [993, 241] on button at bounding box center [985, 242] width 35 height 51
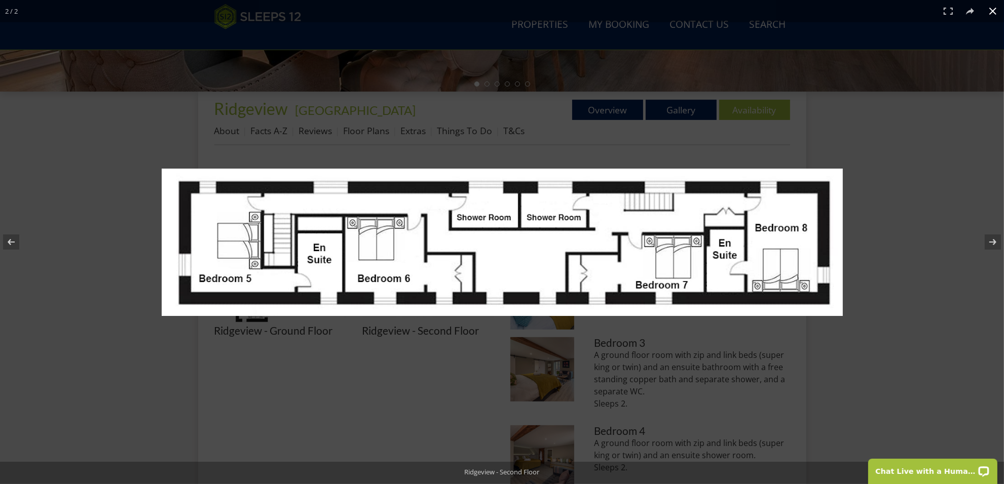
click at [995, 12] on button at bounding box center [992, 11] width 22 height 22
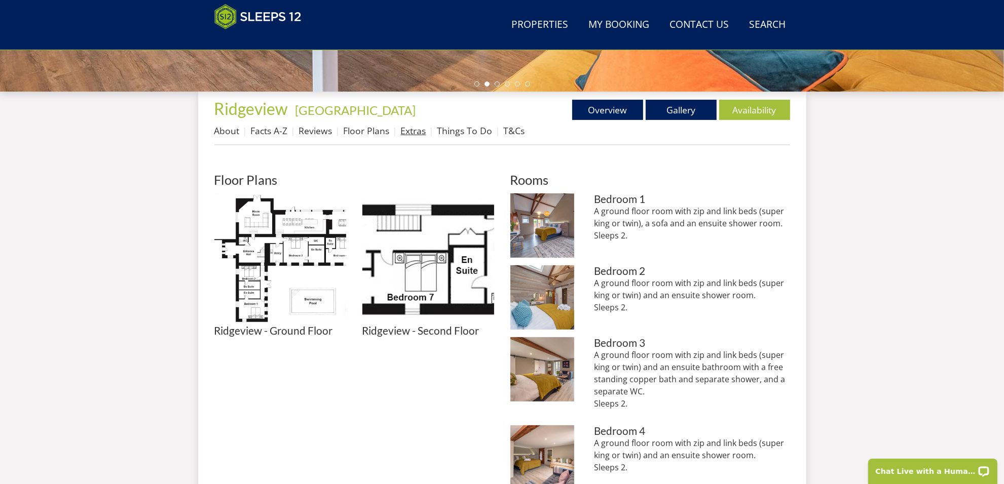
click at [411, 128] on link "Extras" at bounding box center [413, 131] width 25 height 12
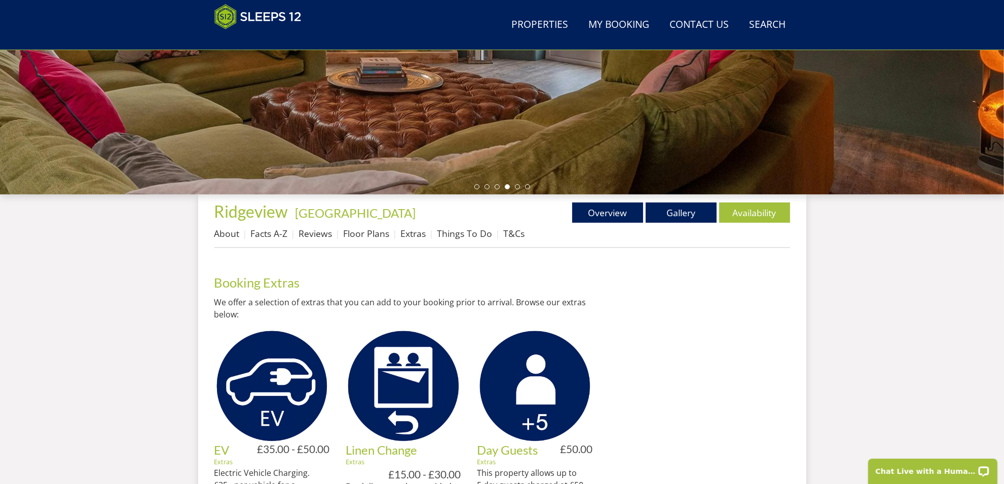
scroll to position [227, 0]
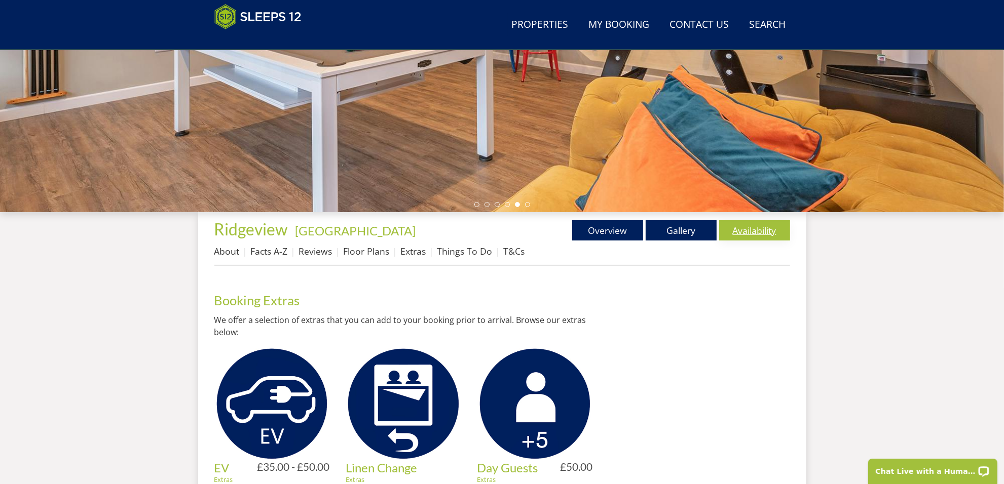
click at [756, 228] on link "Availability" at bounding box center [754, 230] width 71 height 20
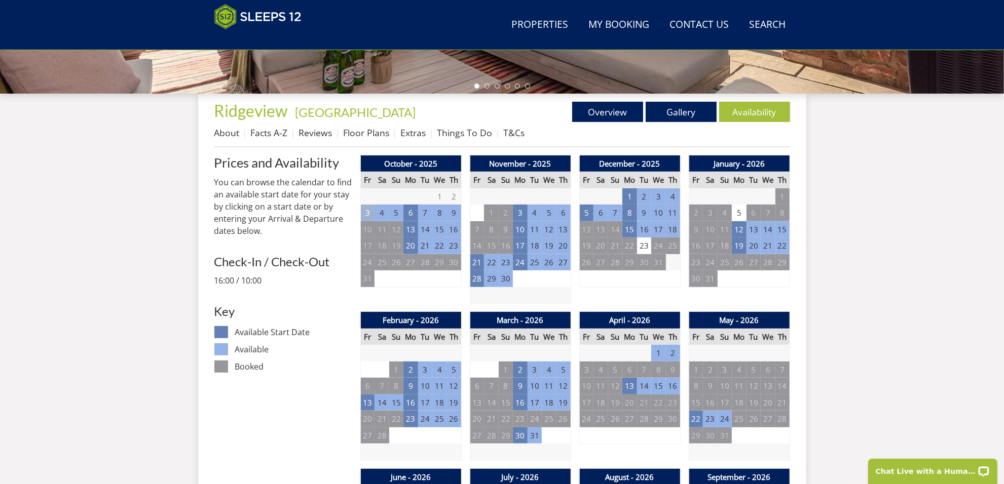
scroll to position [348, 0]
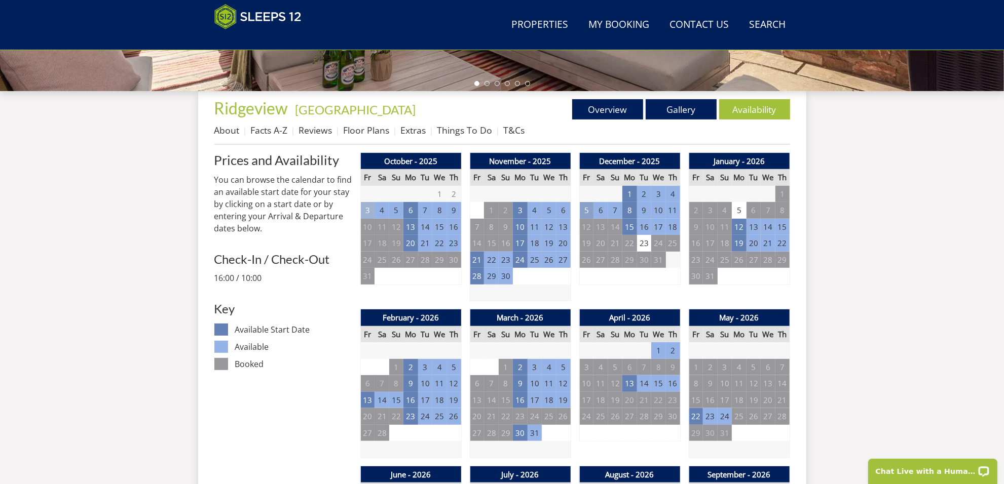
click at [592, 209] on td "5" at bounding box center [586, 210] width 14 height 17
click at [602, 272] on link "WEEKEND - £4,000.00" at bounding box center [588, 270] width 79 height 11
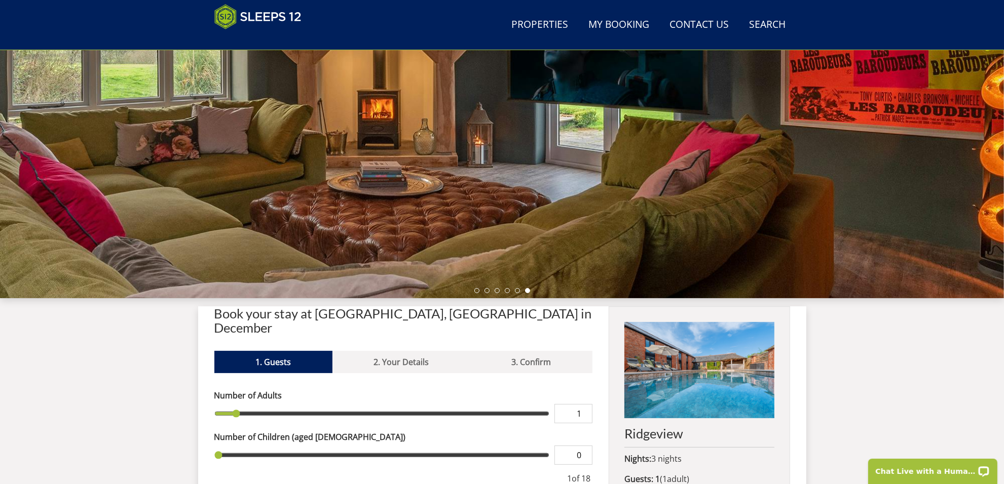
scroll to position [224, 0]
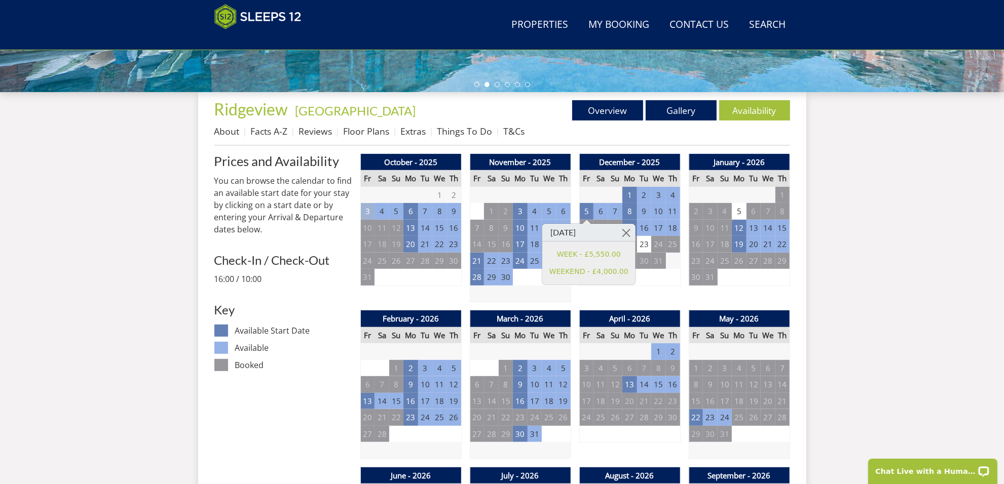
scroll to position [348, 0]
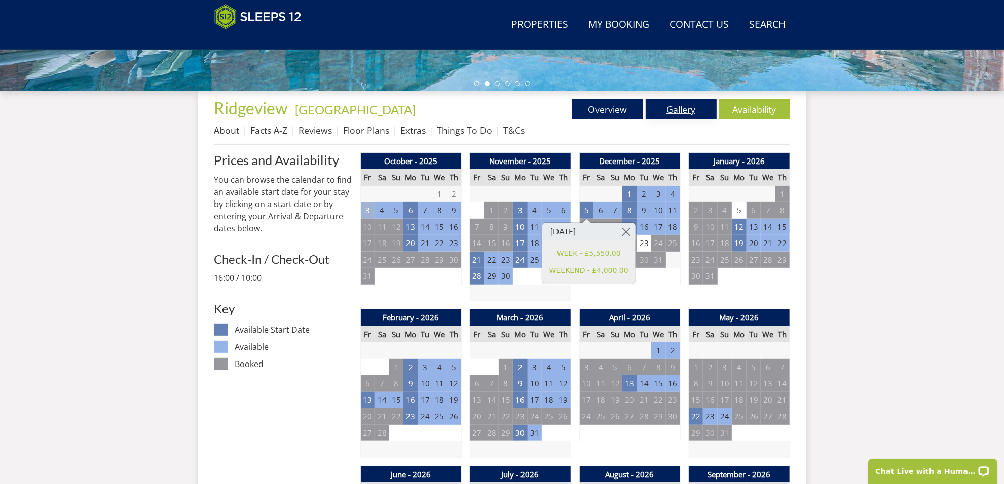
click at [669, 105] on link "Gallery" at bounding box center [680, 109] width 71 height 20
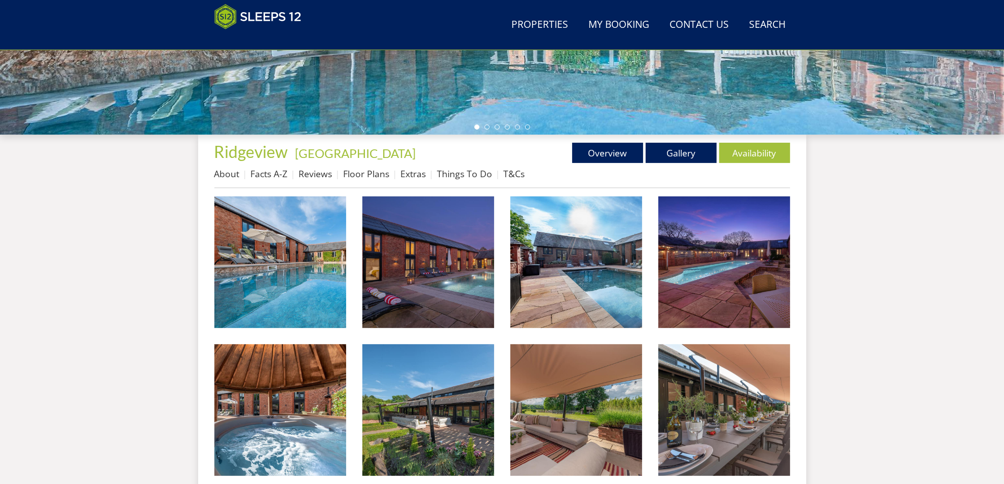
scroll to position [346, 0]
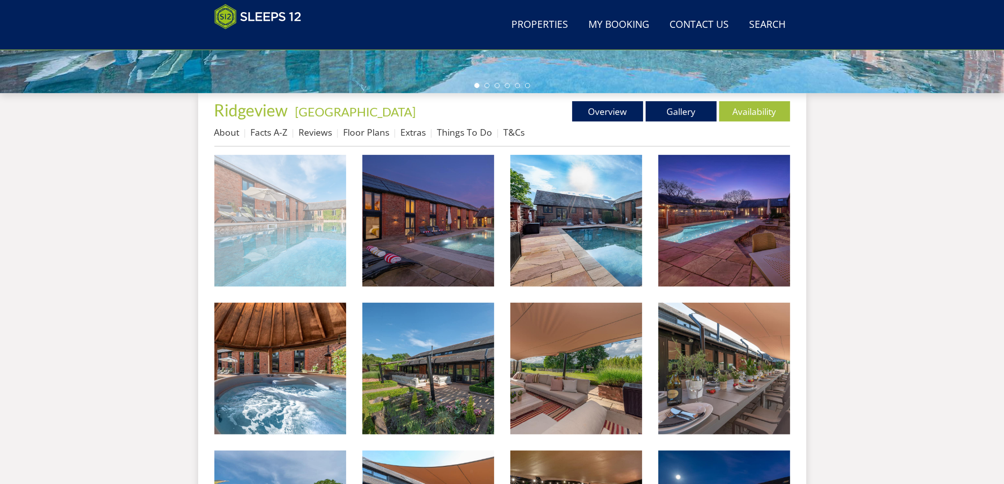
click at [257, 204] on img at bounding box center [280, 221] width 132 height 132
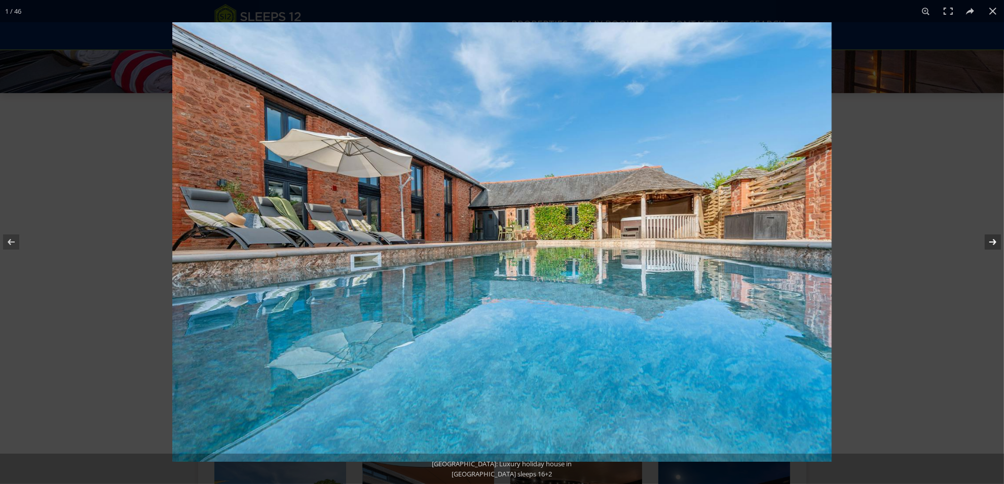
click at [987, 242] on button at bounding box center [985, 242] width 35 height 51
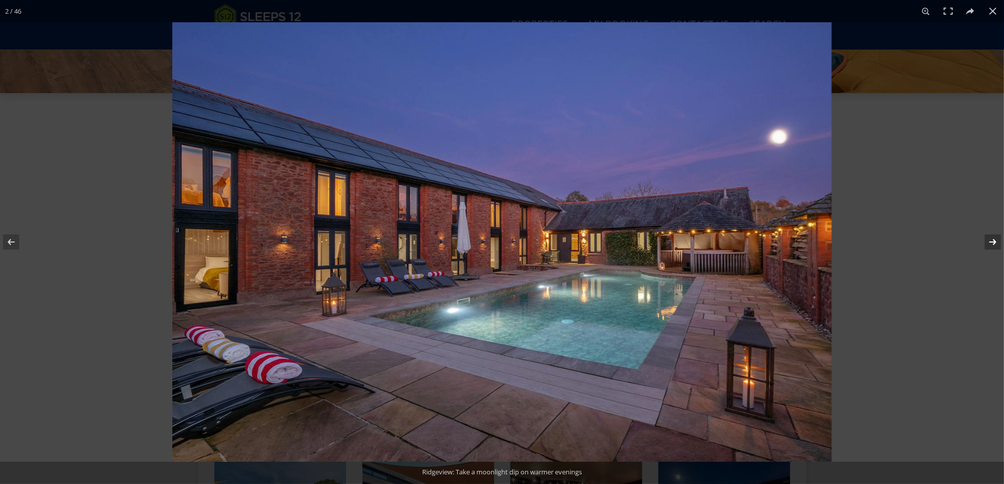
click at [986, 242] on button at bounding box center [985, 242] width 35 height 51
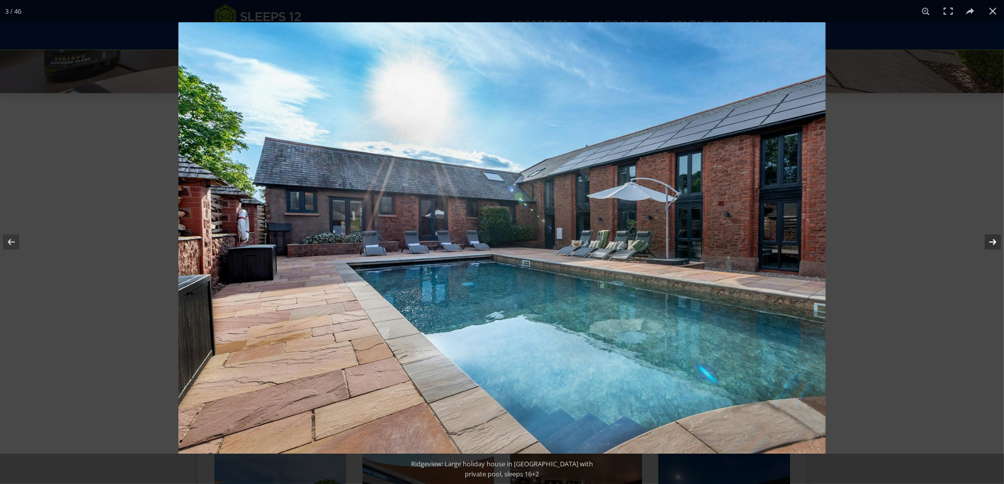
click at [986, 241] on button at bounding box center [985, 242] width 35 height 51
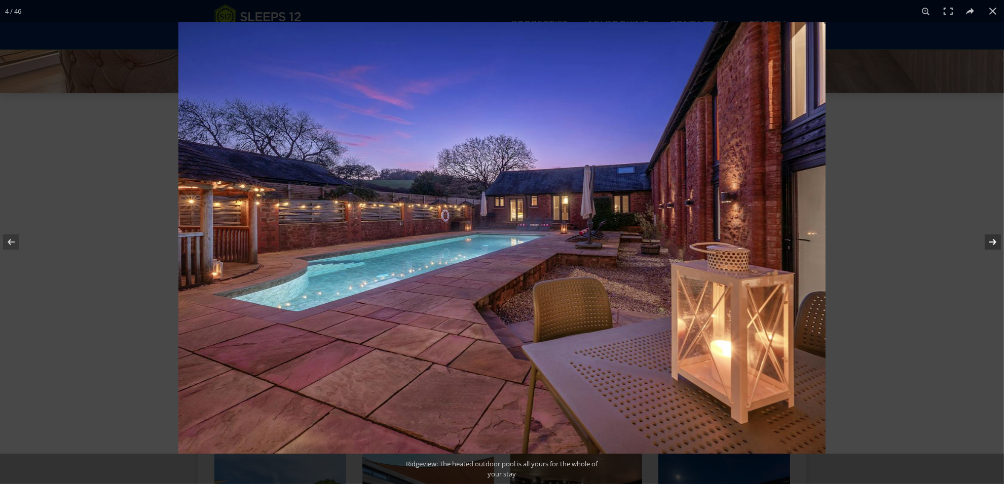
click at [986, 241] on button at bounding box center [985, 242] width 35 height 51
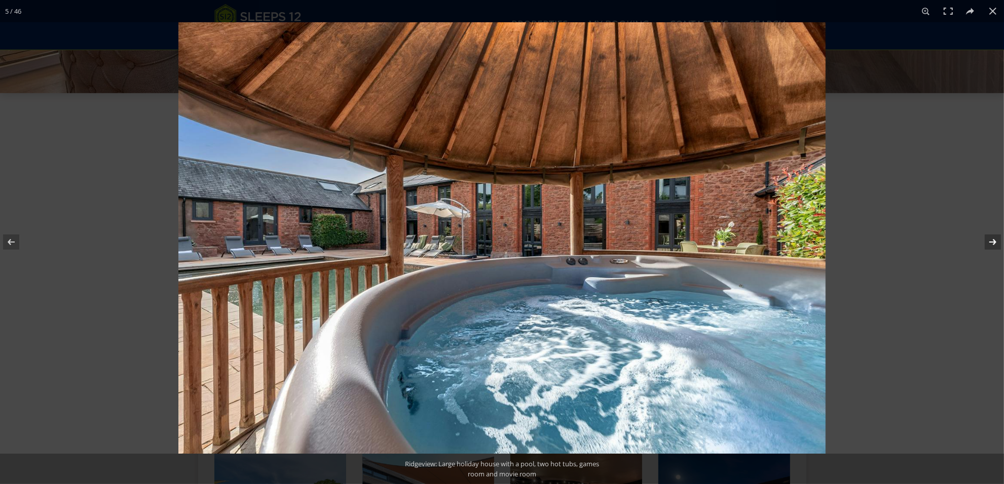
click at [991, 242] on button at bounding box center [985, 242] width 35 height 51
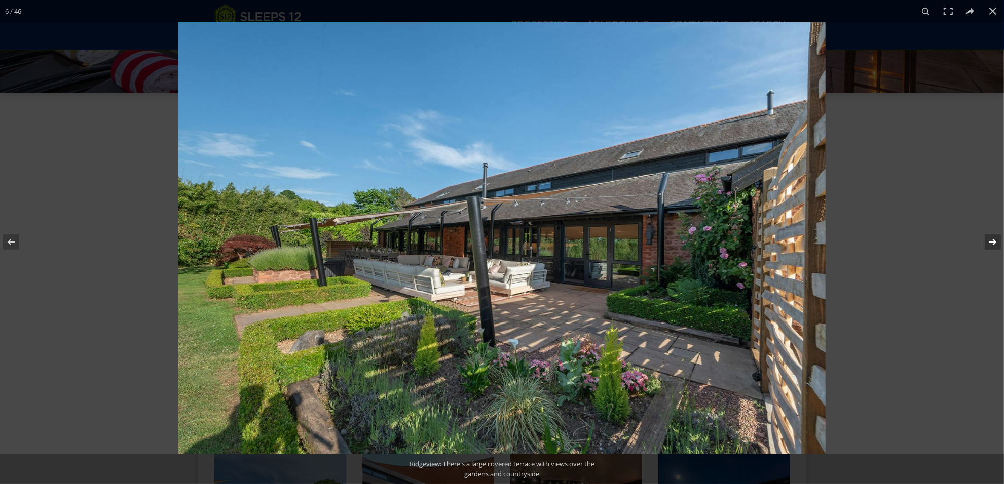
click at [982, 240] on button at bounding box center [985, 242] width 35 height 51
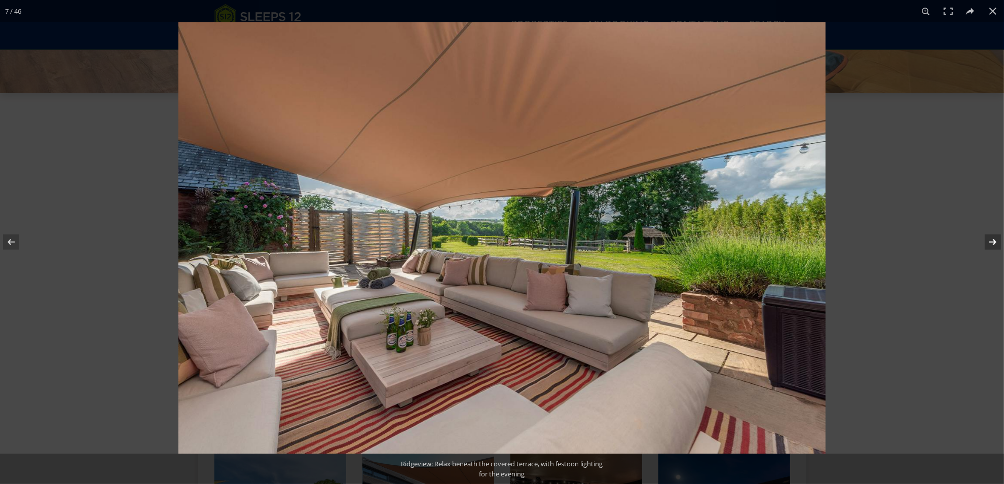
click at [989, 240] on button at bounding box center [985, 242] width 35 height 51
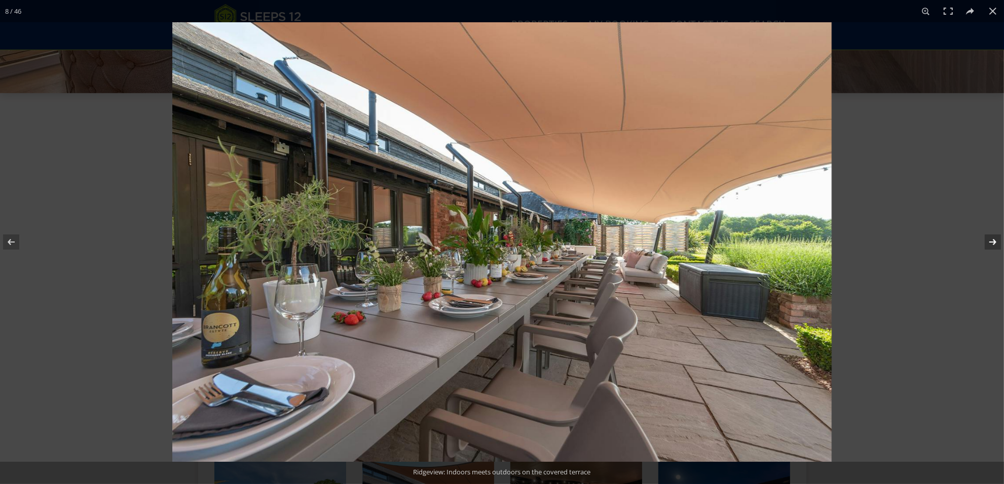
click at [988, 240] on button at bounding box center [985, 242] width 35 height 51
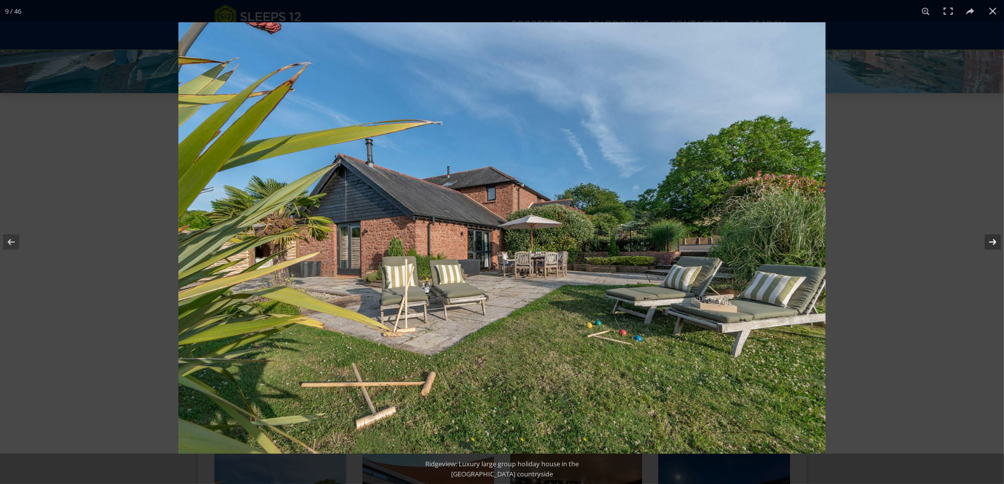
click at [992, 241] on button at bounding box center [985, 242] width 35 height 51
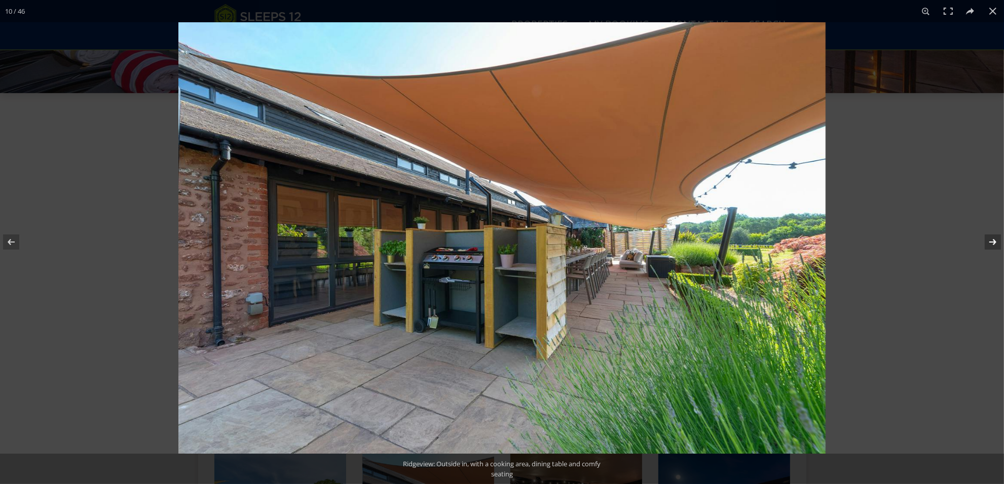
click at [988, 242] on button at bounding box center [985, 242] width 35 height 51
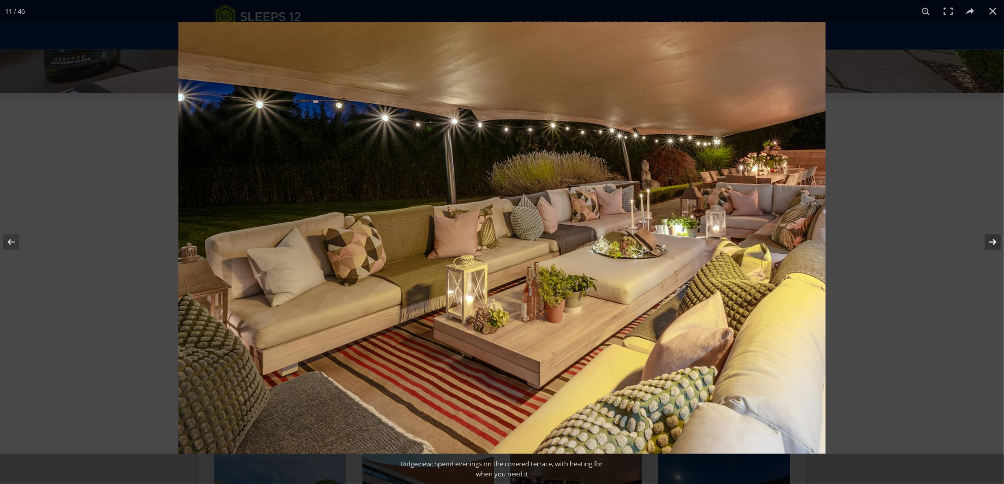
click at [989, 236] on button at bounding box center [985, 242] width 35 height 51
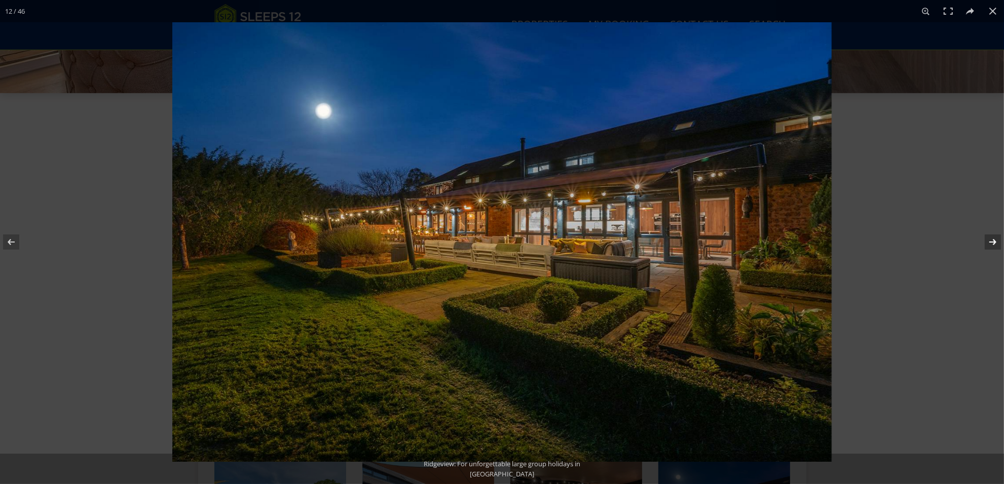
click at [991, 237] on button at bounding box center [985, 242] width 35 height 51
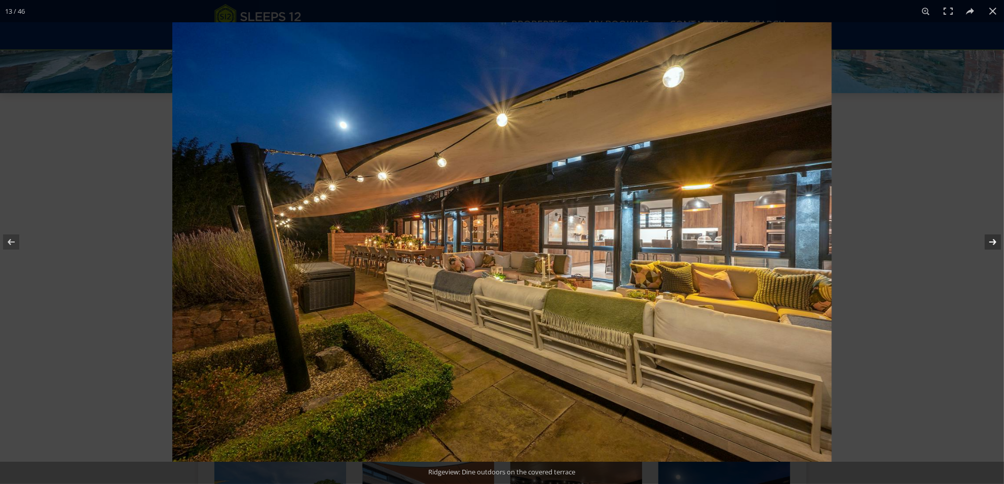
click at [992, 237] on button at bounding box center [985, 242] width 35 height 51
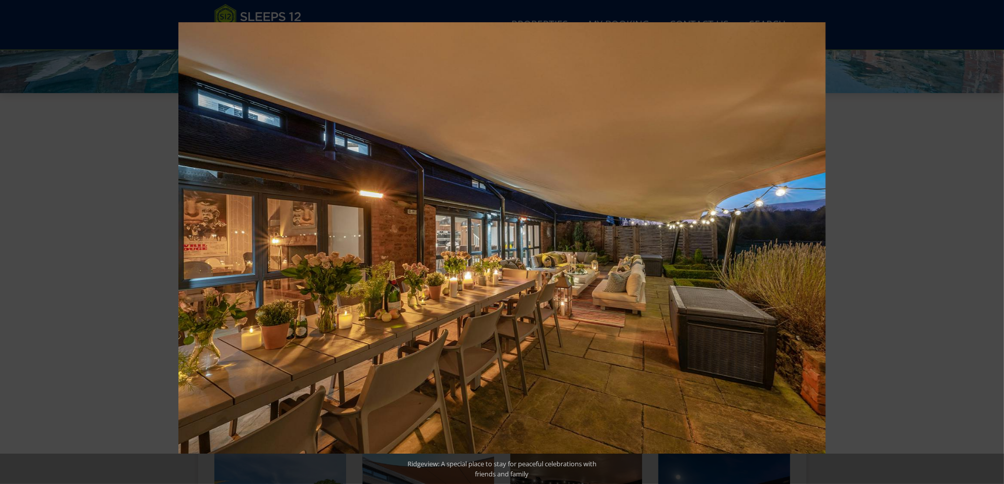
click at [992, 237] on button at bounding box center [985, 242] width 35 height 51
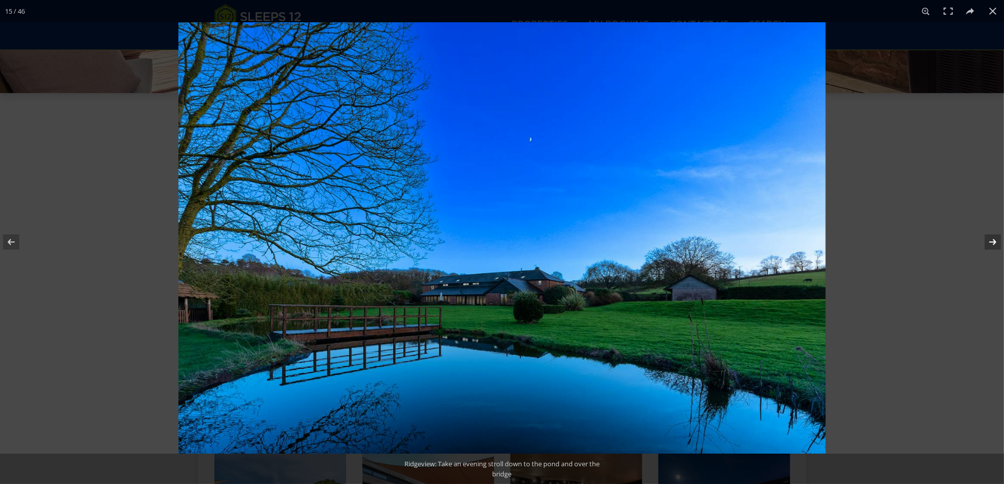
click at [991, 236] on button at bounding box center [985, 242] width 35 height 51
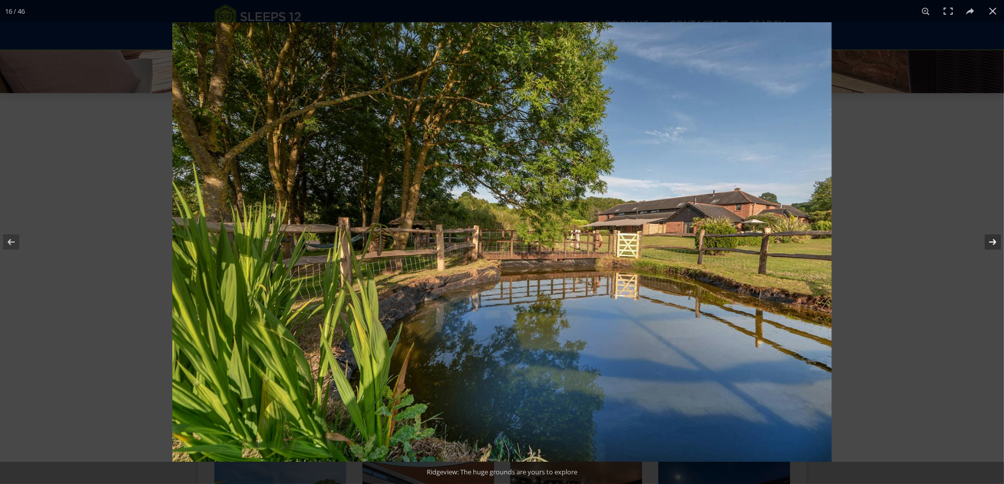
click at [991, 236] on button at bounding box center [985, 242] width 35 height 51
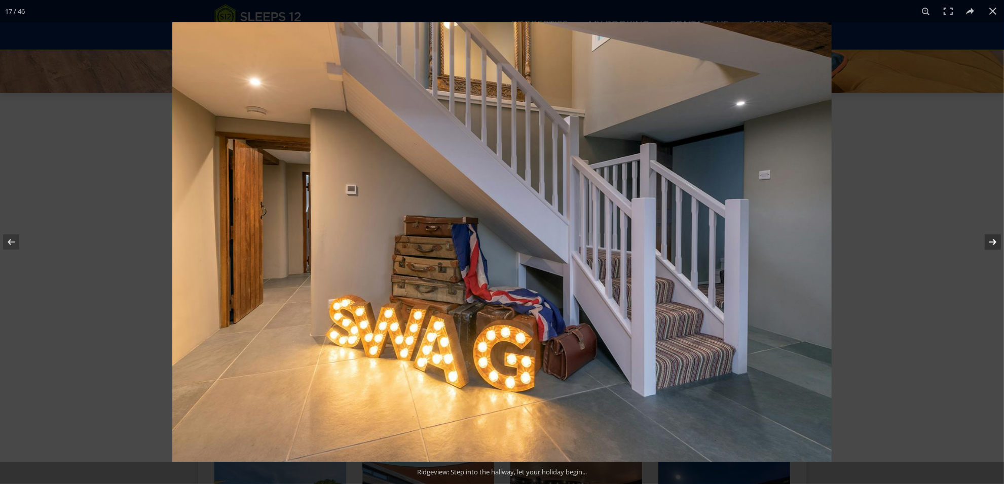
click at [995, 240] on button at bounding box center [985, 242] width 35 height 51
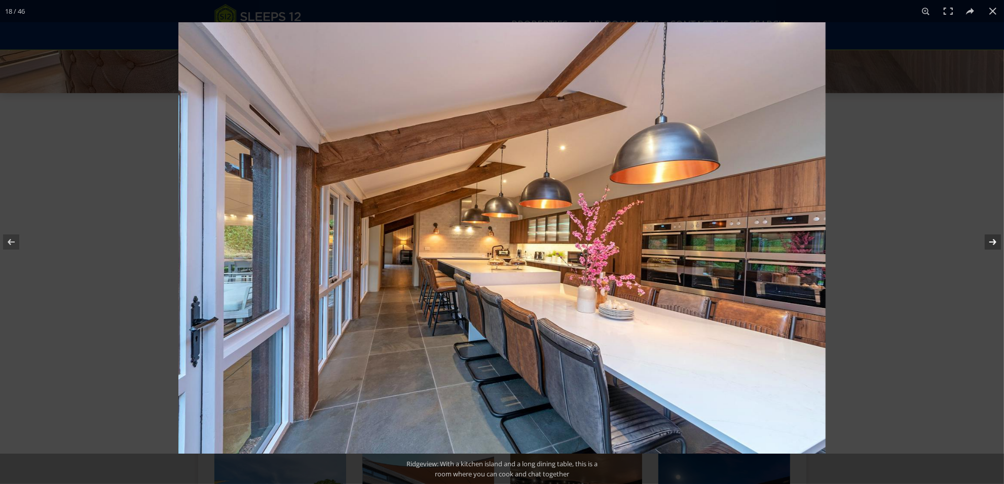
click at [989, 245] on button at bounding box center [985, 242] width 35 height 51
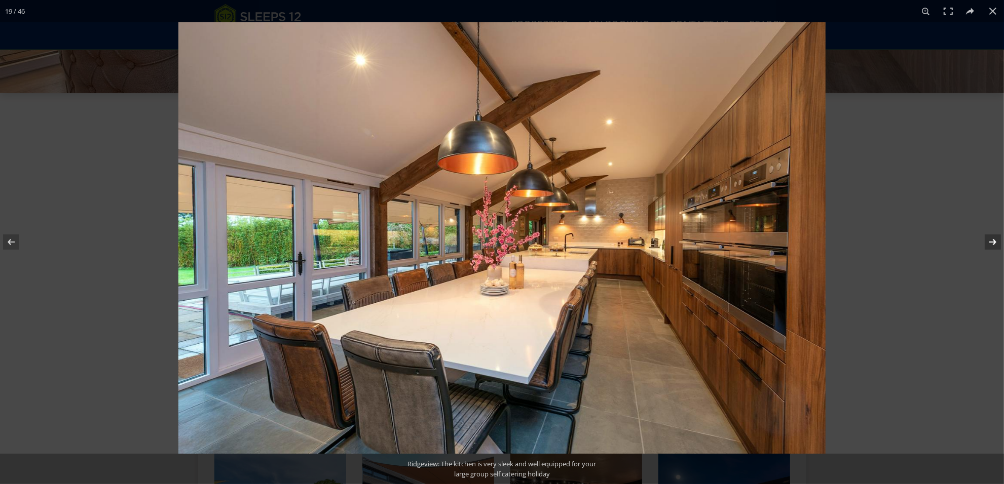
click at [989, 245] on button at bounding box center [985, 242] width 35 height 51
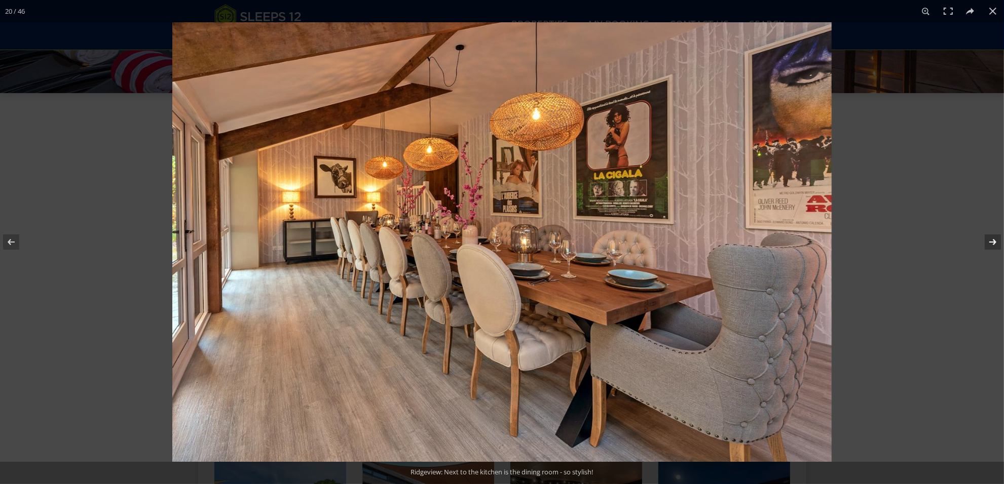
click at [991, 244] on button at bounding box center [985, 242] width 35 height 51
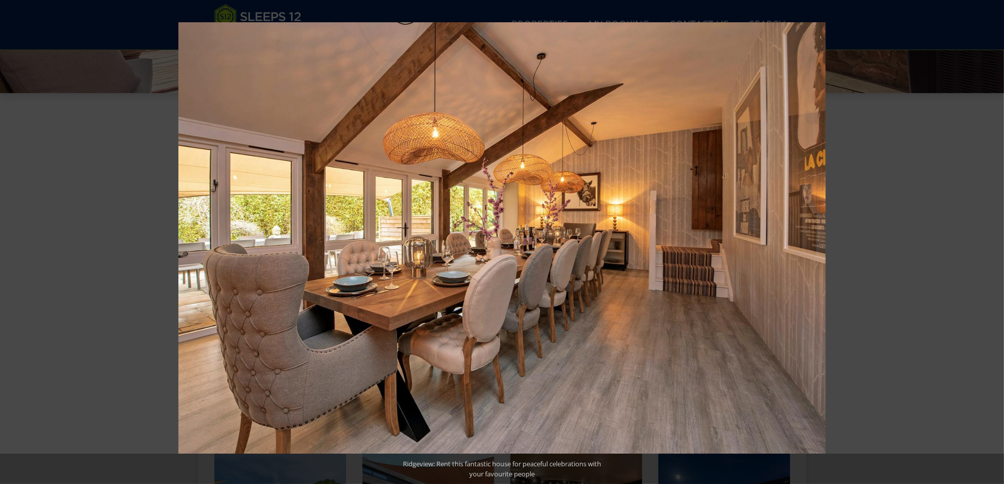
click at [991, 244] on button at bounding box center [985, 242] width 35 height 51
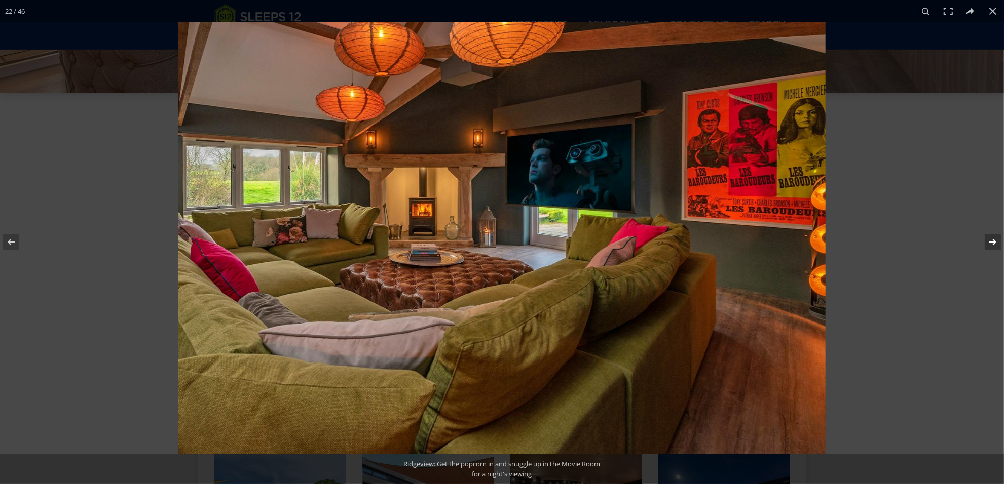
click at [993, 241] on button at bounding box center [985, 242] width 35 height 51
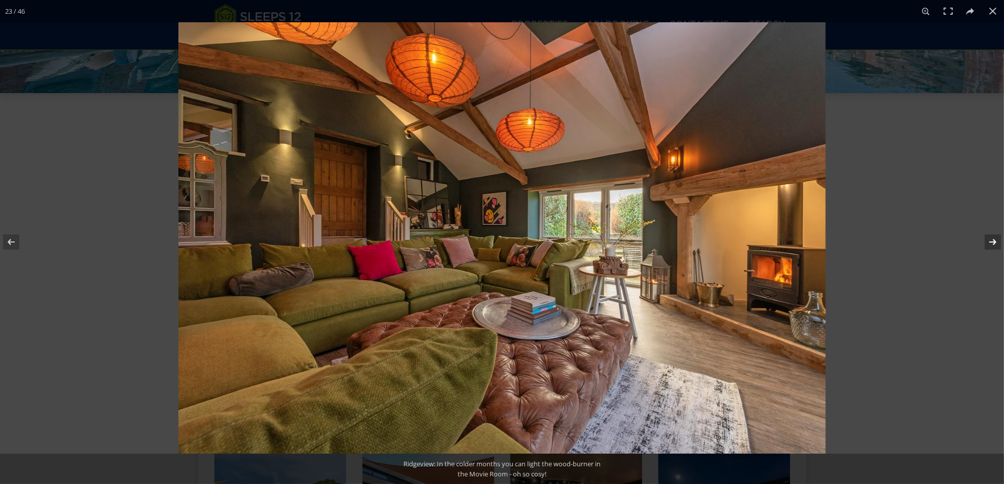
click at [987, 242] on button at bounding box center [985, 242] width 35 height 51
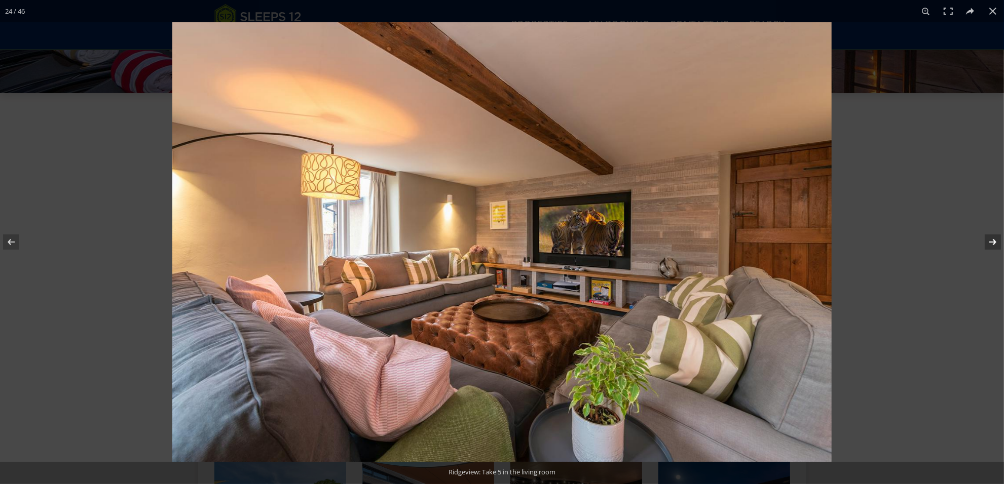
click at [994, 245] on button at bounding box center [985, 242] width 35 height 51
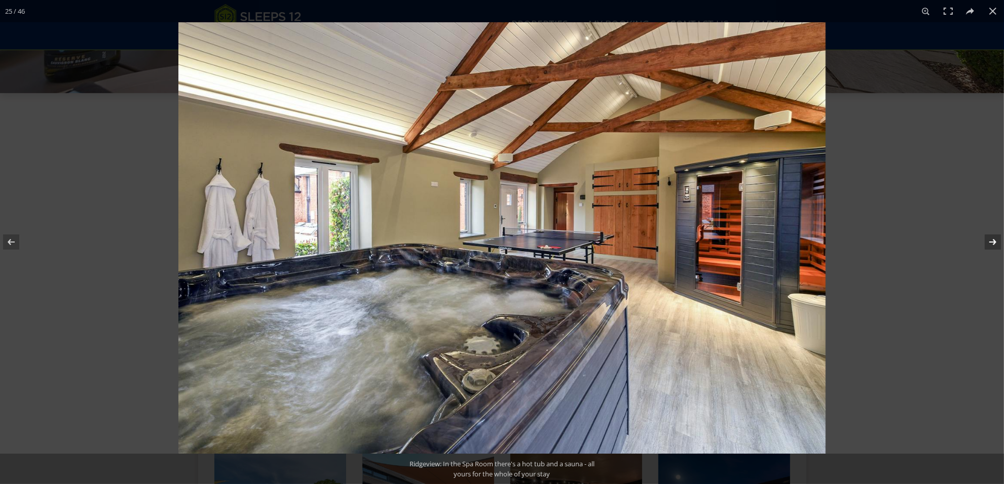
click at [990, 242] on button at bounding box center [985, 242] width 35 height 51
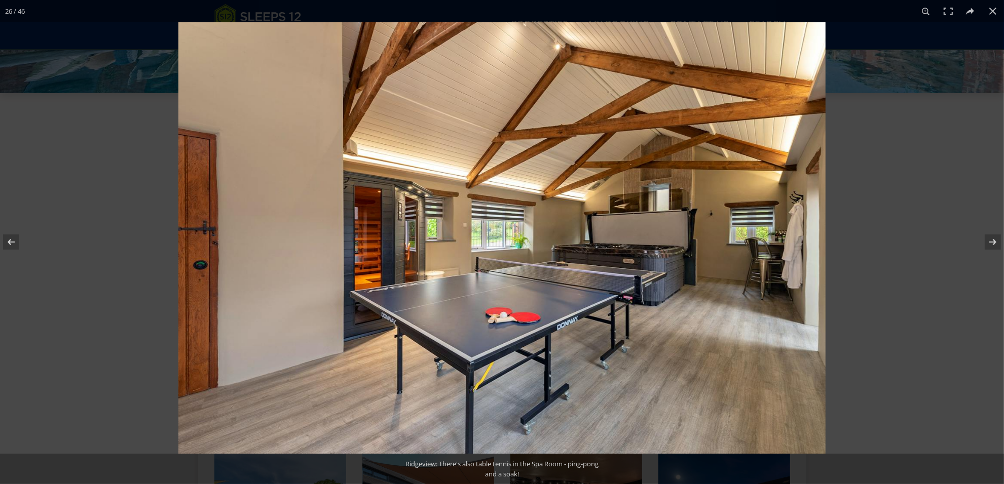
click at [774, 241] on img at bounding box center [501, 238] width 647 height 432
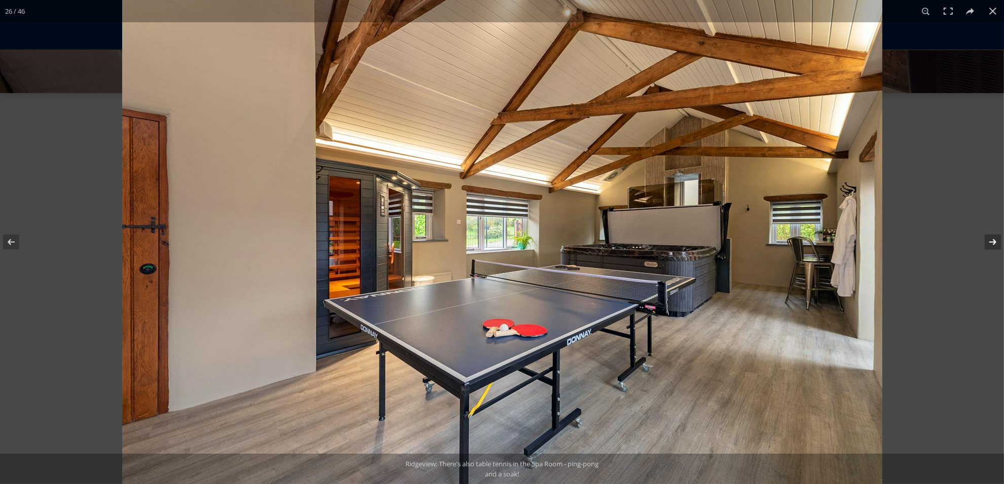
click at [994, 245] on button at bounding box center [985, 242] width 35 height 51
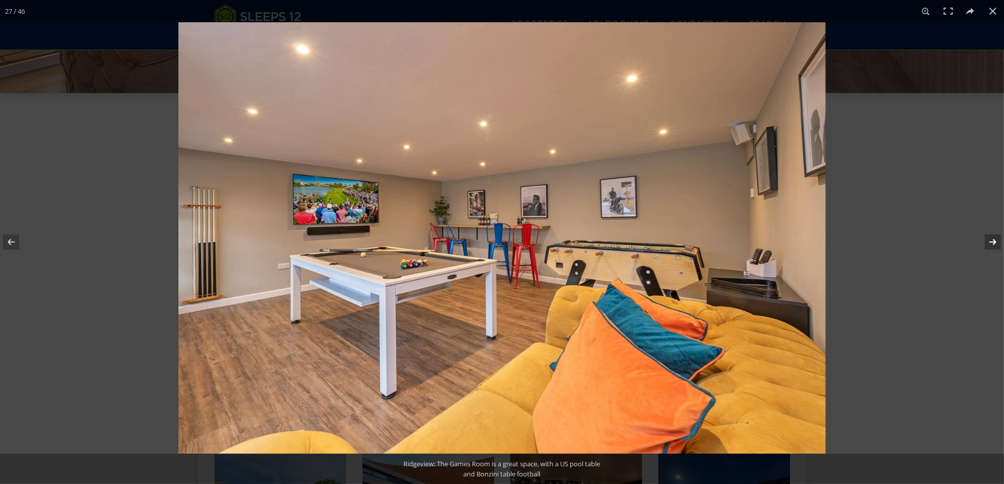
click at [993, 246] on button at bounding box center [985, 242] width 35 height 51
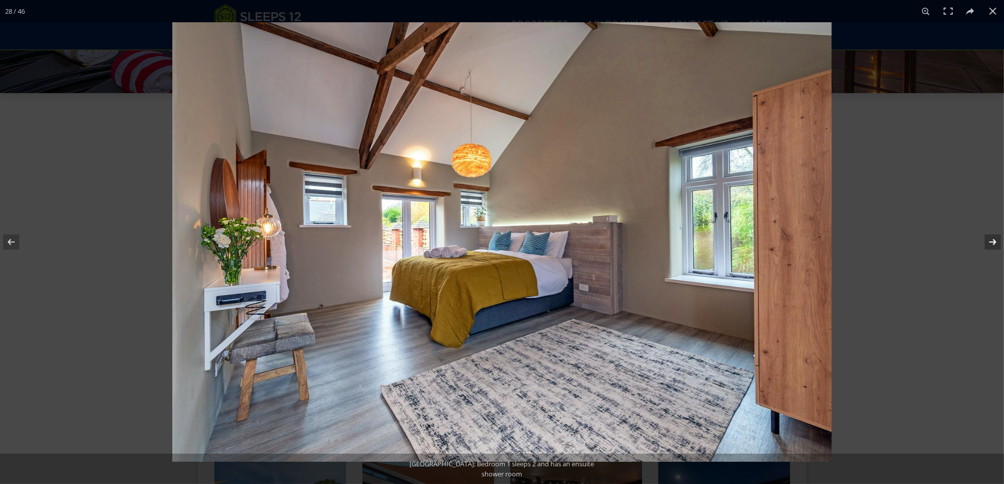
click at [991, 242] on button at bounding box center [985, 242] width 35 height 51
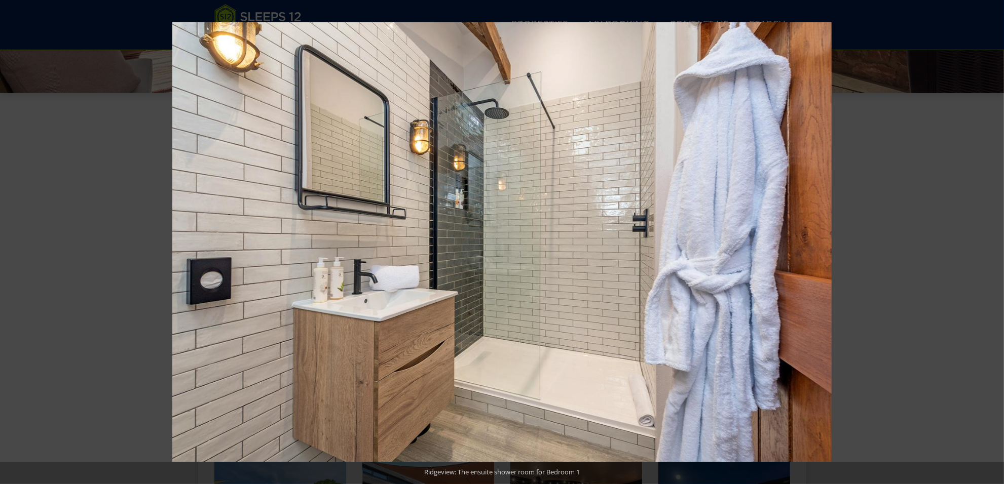
click at [991, 242] on button at bounding box center [985, 242] width 35 height 51
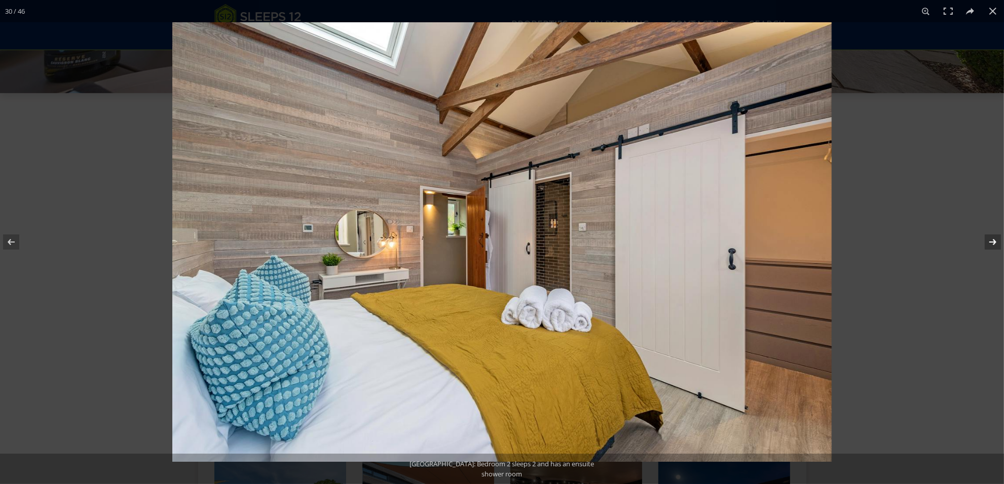
click at [991, 242] on button at bounding box center [985, 242] width 35 height 51
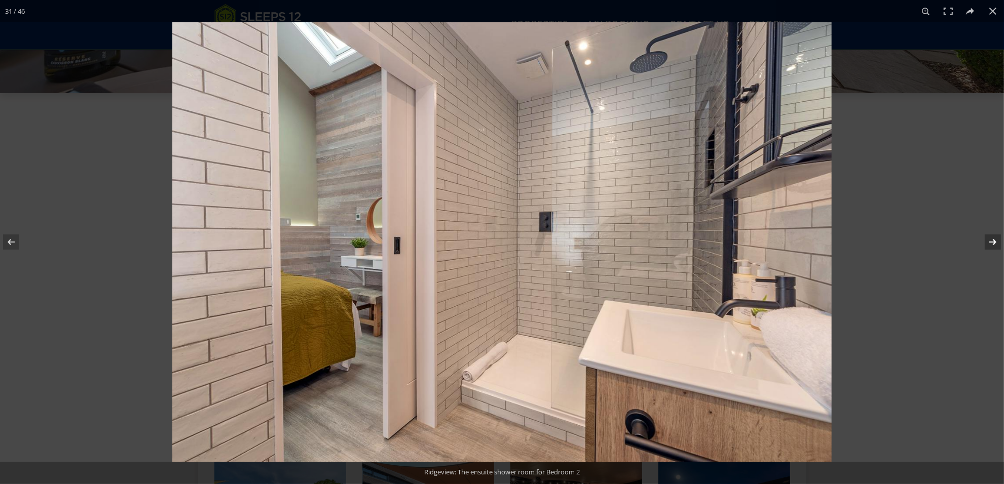
click at [991, 242] on button at bounding box center [985, 242] width 35 height 51
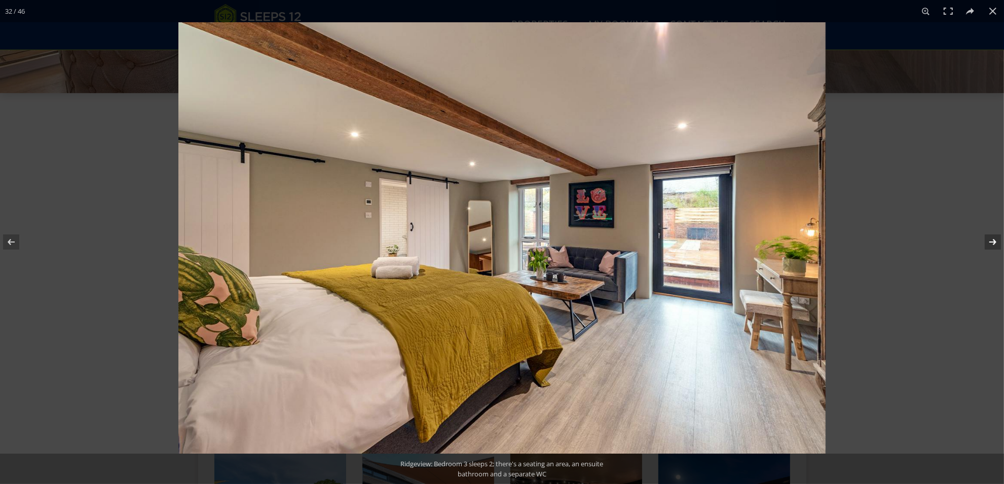
click at [993, 238] on button at bounding box center [985, 242] width 35 height 51
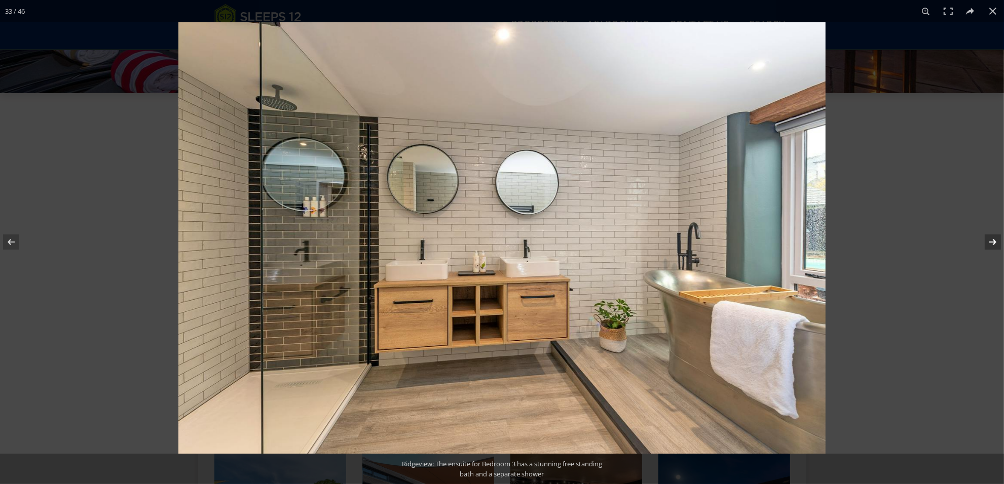
click at [993, 244] on button at bounding box center [985, 242] width 35 height 51
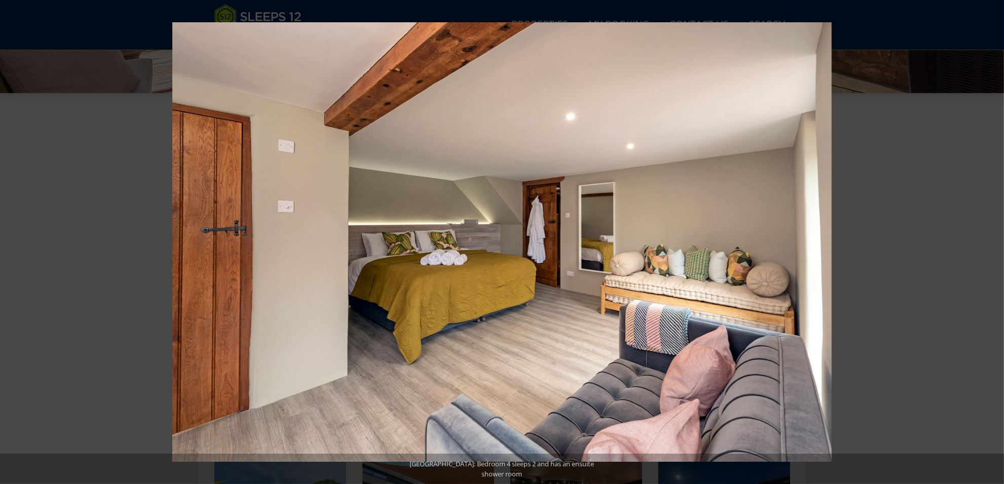
click at [993, 244] on button at bounding box center [985, 242] width 35 height 51
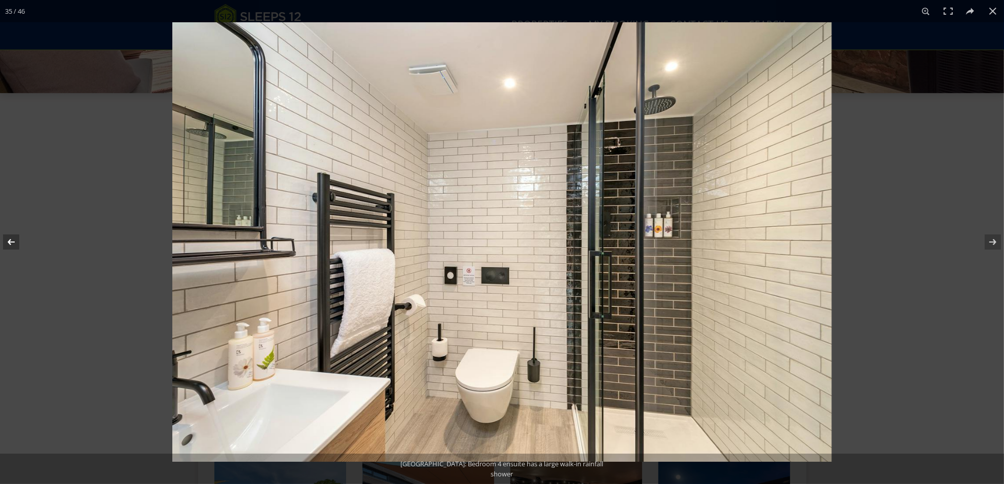
click at [24, 250] on button at bounding box center [17, 242] width 35 height 51
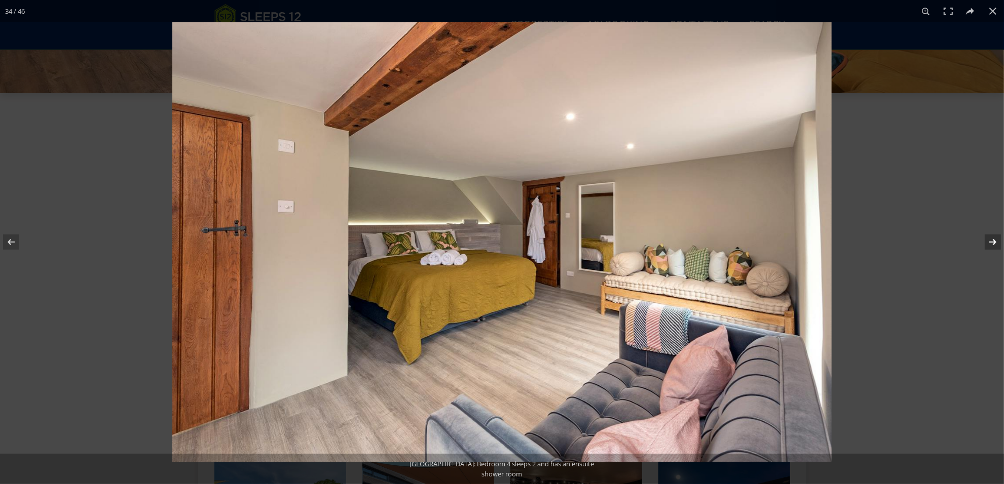
click at [994, 242] on button at bounding box center [985, 242] width 35 height 51
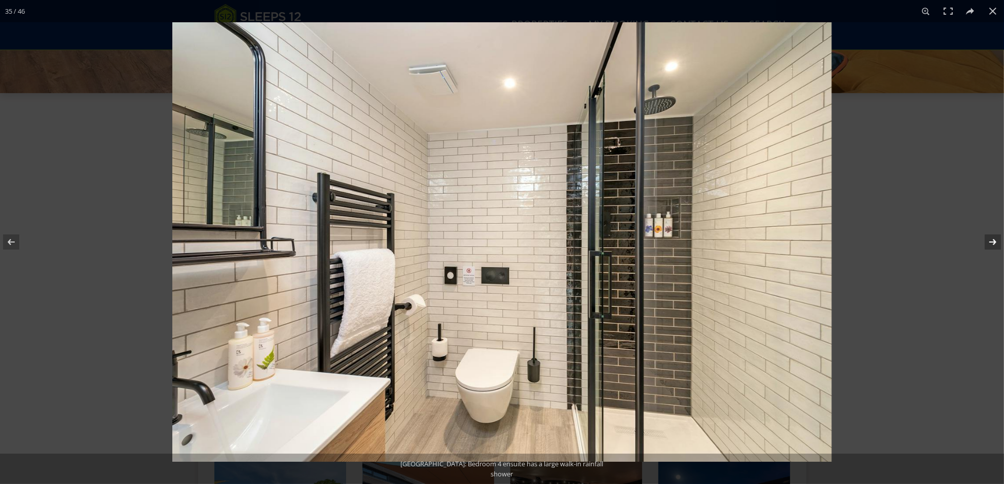
click at [994, 242] on button at bounding box center [985, 242] width 35 height 51
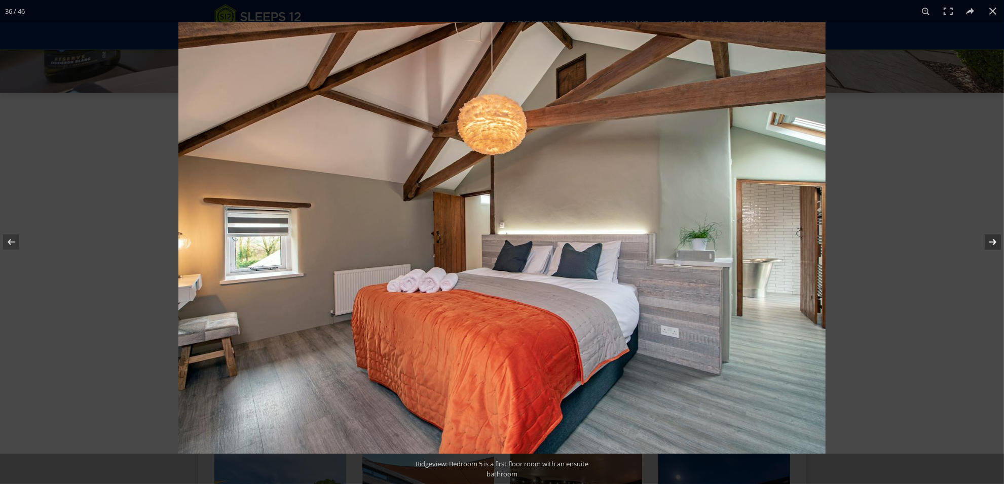
click at [995, 239] on button at bounding box center [985, 242] width 35 height 51
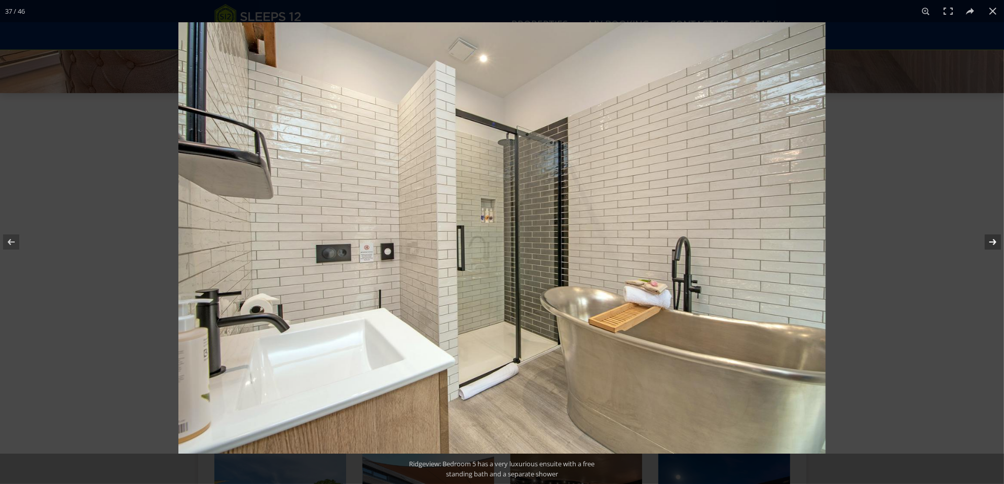
click at [990, 242] on button at bounding box center [985, 242] width 35 height 51
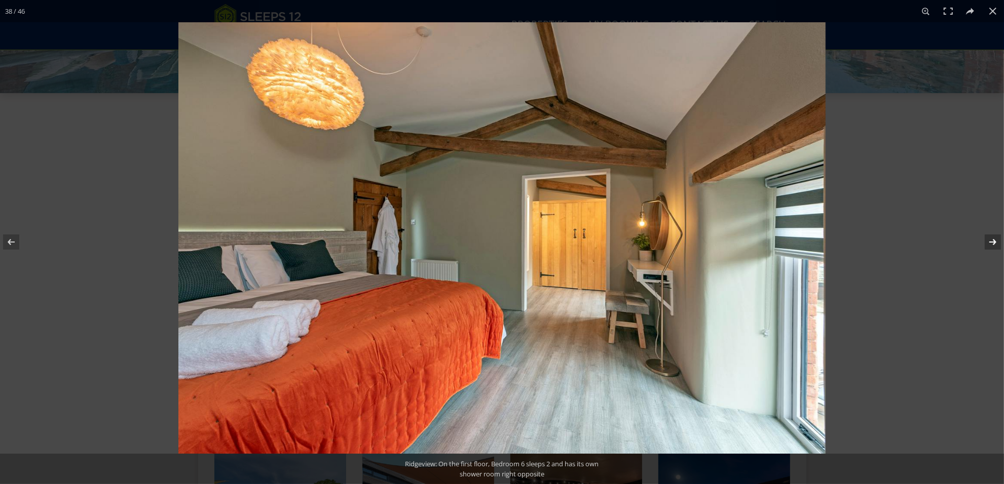
click at [990, 242] on button at bounding box center [985, 242] width 35 height 51
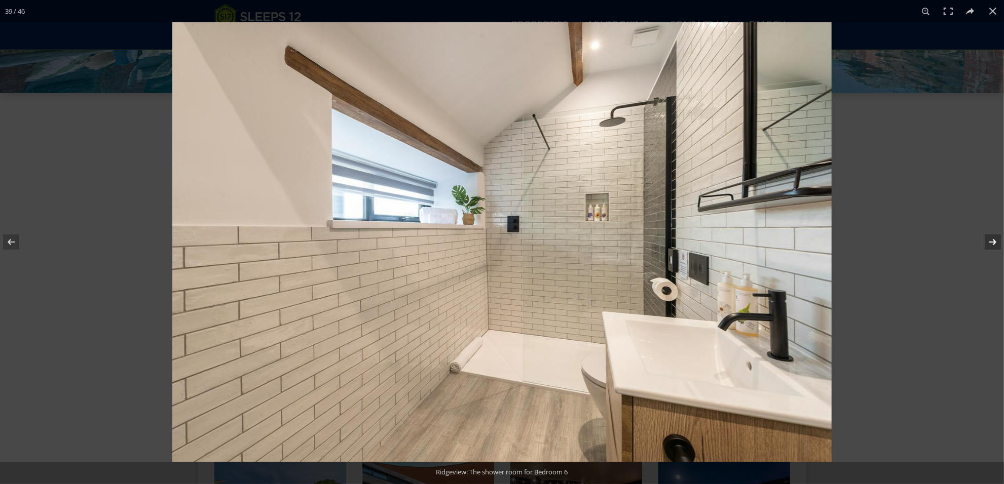
click at [990, 242] on button at bounding box center [985, 242] width 35 height 51
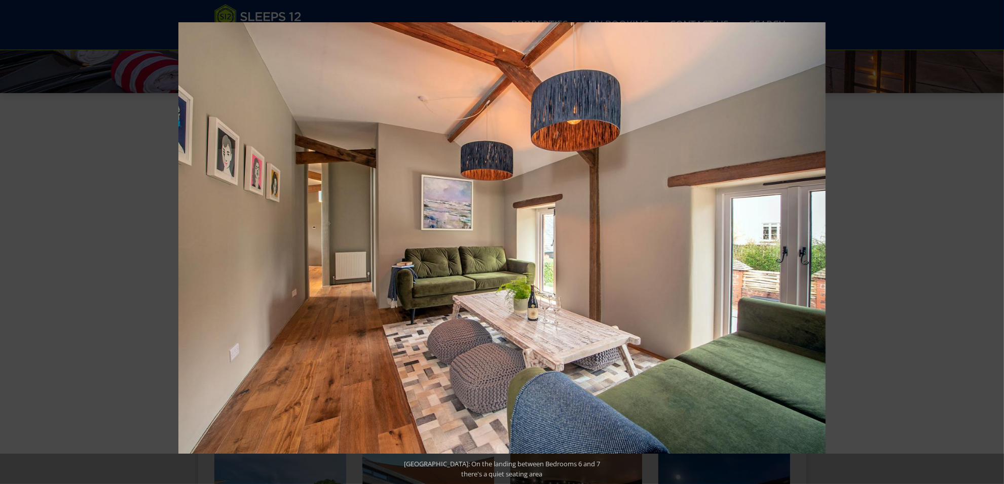
click at [990, 242] on button at bounding box center [985, 242] width 35 height 51
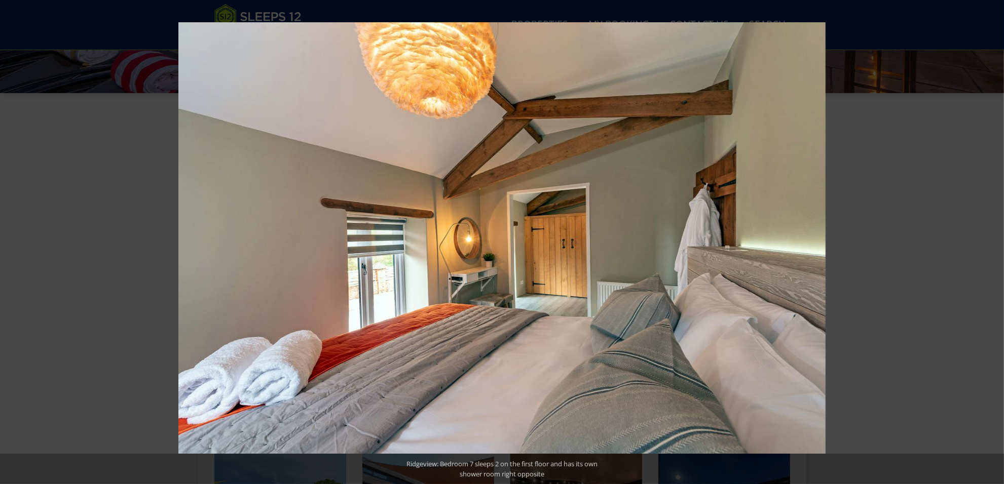
click at [990, 242] on button at bounding box center [985, 242] width 35 height 51
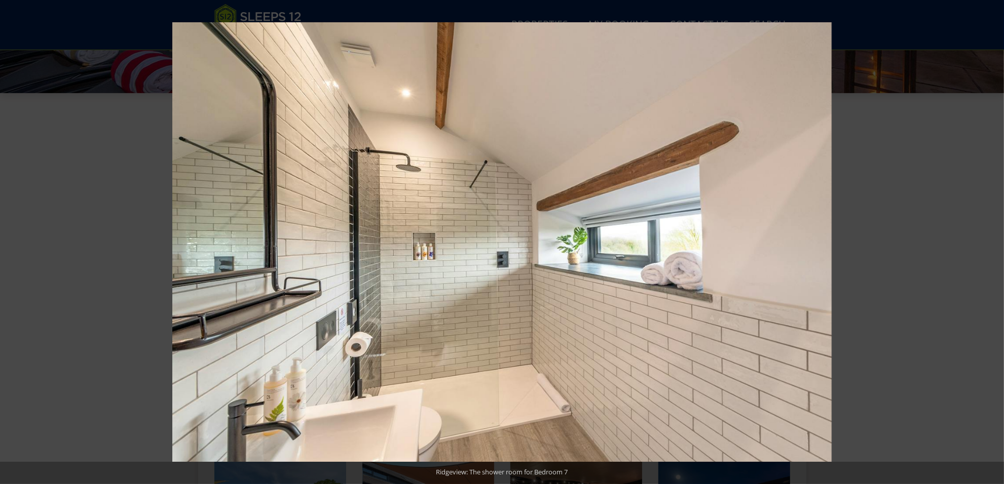
click at [990, 242] on button at bounding box center [985, 242] width 35 height 51
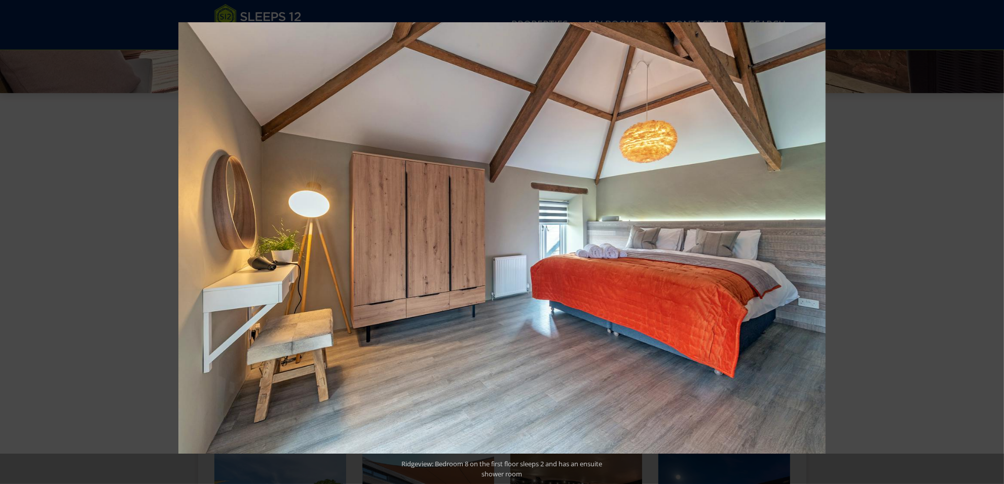
click at [990, 242] on button at bounding box center [985, 242] width 35 height 51
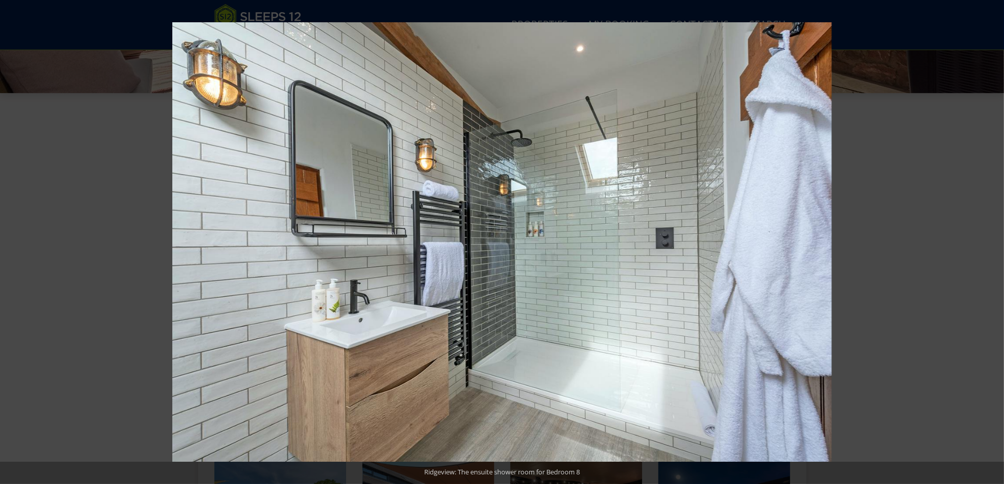
click at [990, 242] on button at bounding box center [985, 242] width 35 height 51
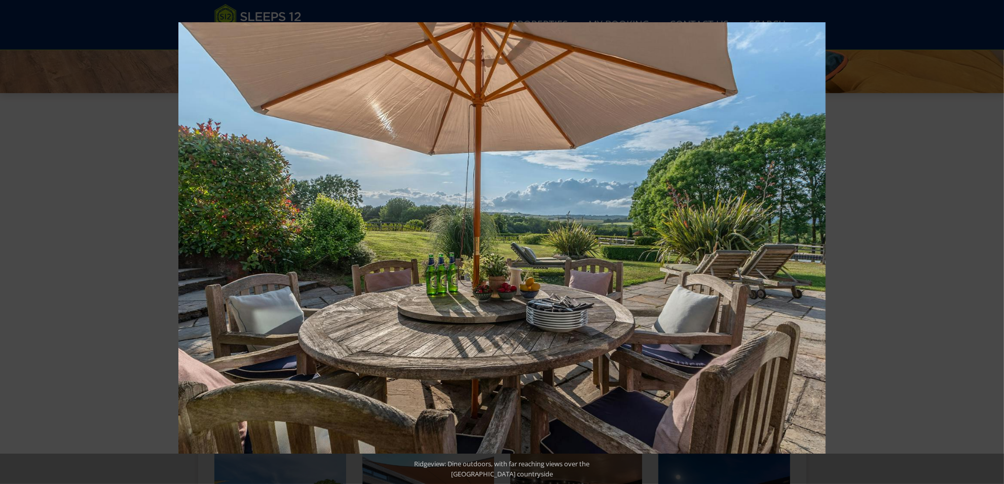
click at [990, 242] on button at bounding box center [985, 242] width 35 height 51
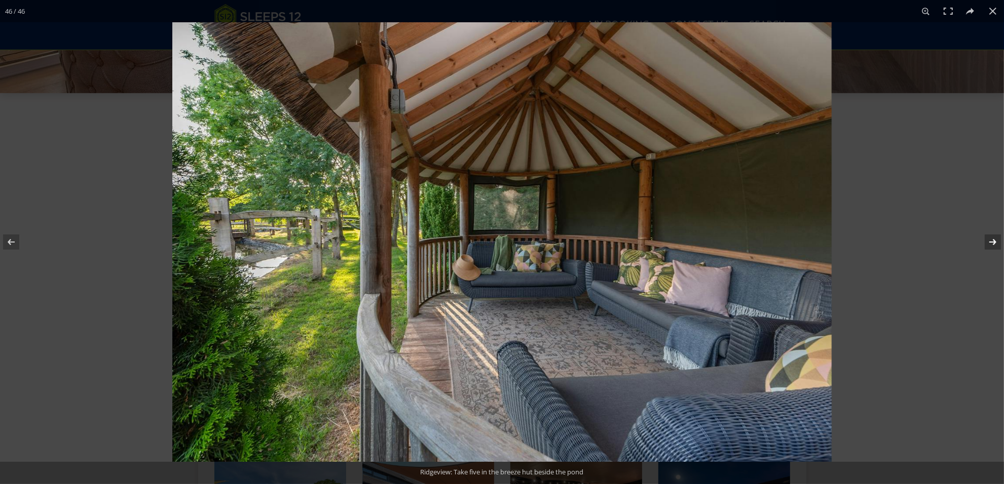
click at [990, 244] on button at bounding box center [985, 242] width 35 height 51
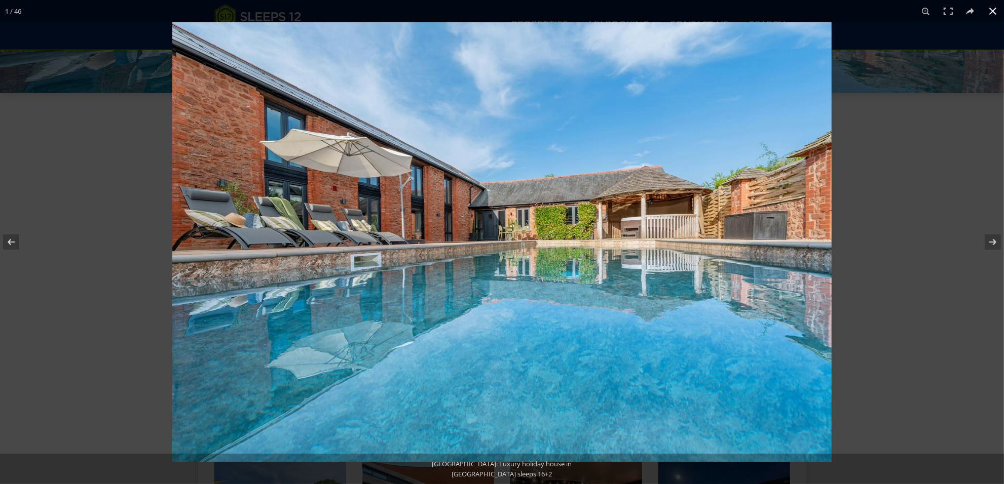
click at [989, 10] on button at bounding box center [992, 11] width 22 height 22
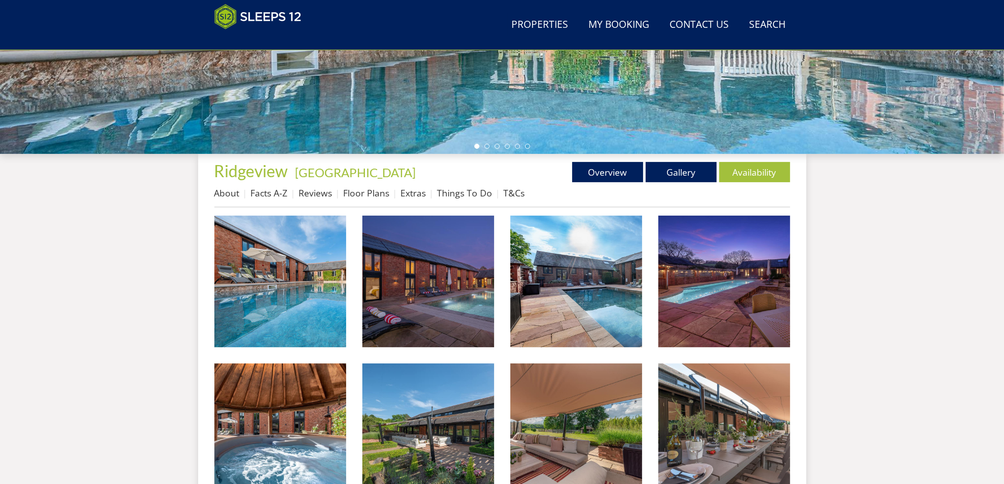
scroll to position [283, 0]
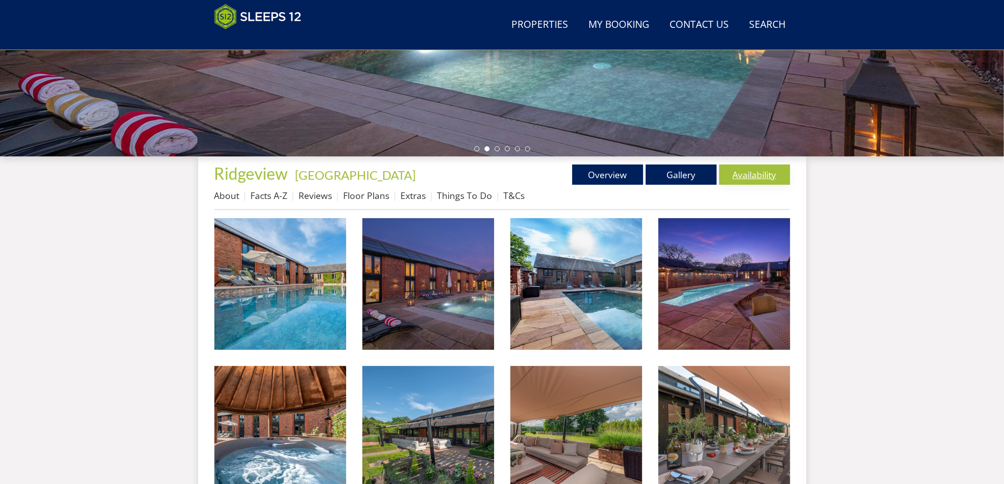
click at [755, 171] on link "Availability" at bounding box center [754, 175] width 71 height 20
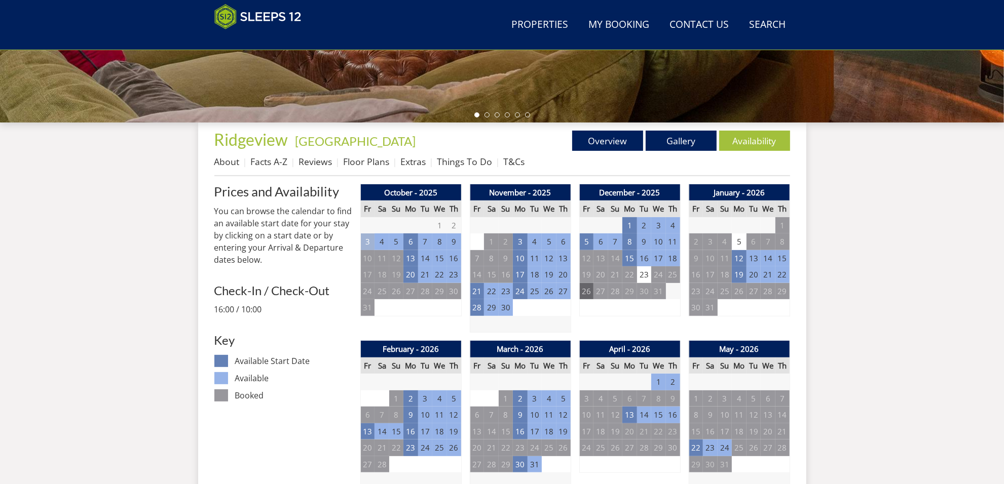
scroll to position [339, 0]
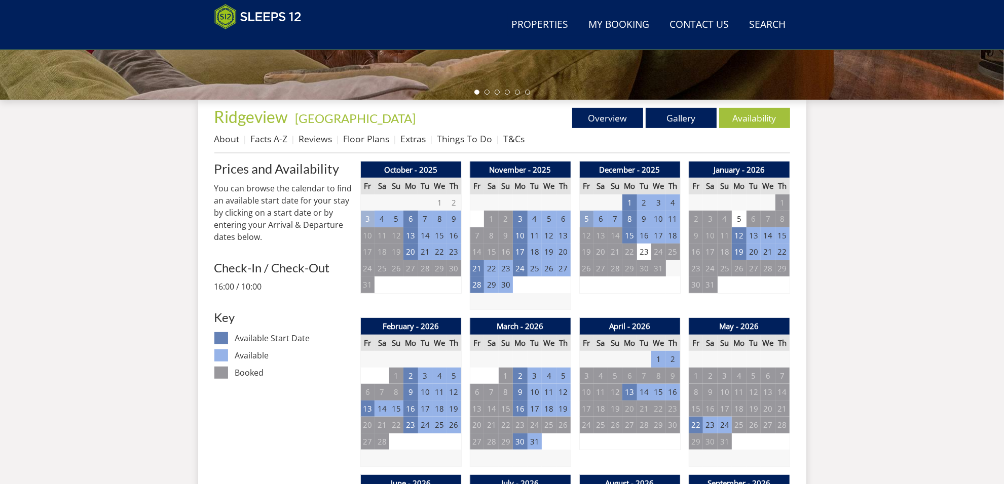
click at [583, 214] on td "5" at bounding box center [586, 219] width 14 height 17
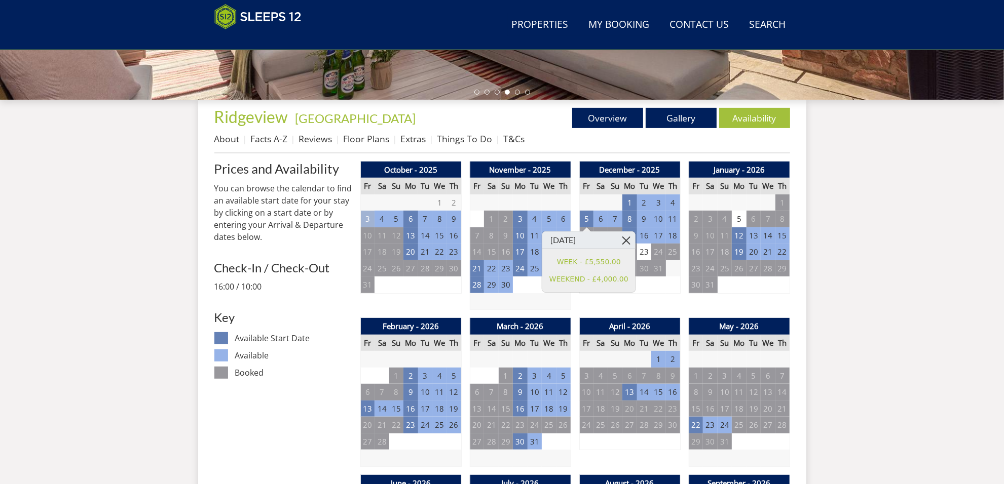
click at [622, 246] on link at bounding box center [627, 241] width 18 height 18
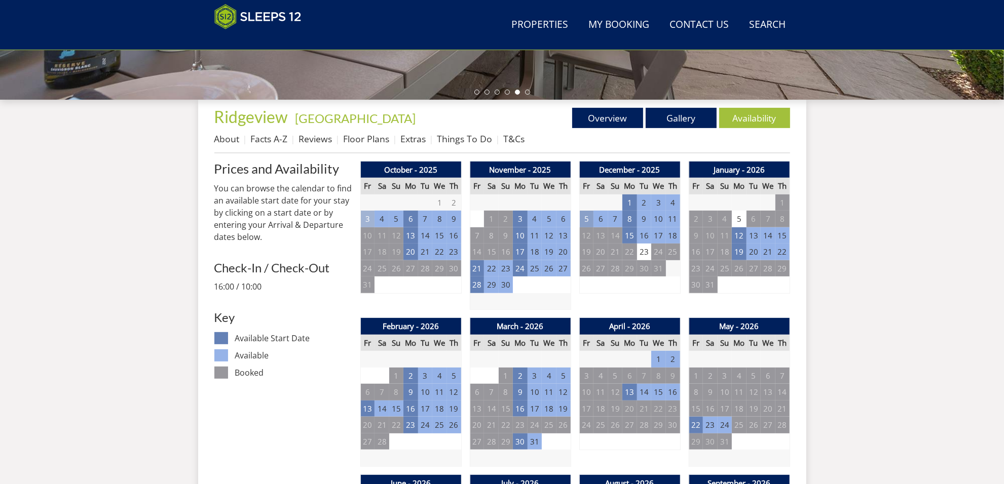
click at [587, 221] on td "5" at bounding box center [586, 219] width 14 height 17
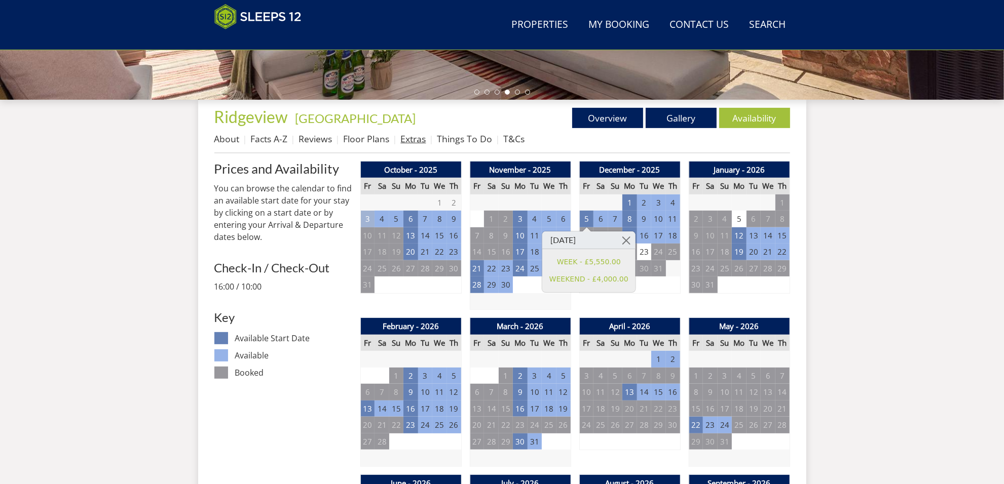
click at [424, 140] on link "Extras" at bounding box center [413, 139] width 25 height 12
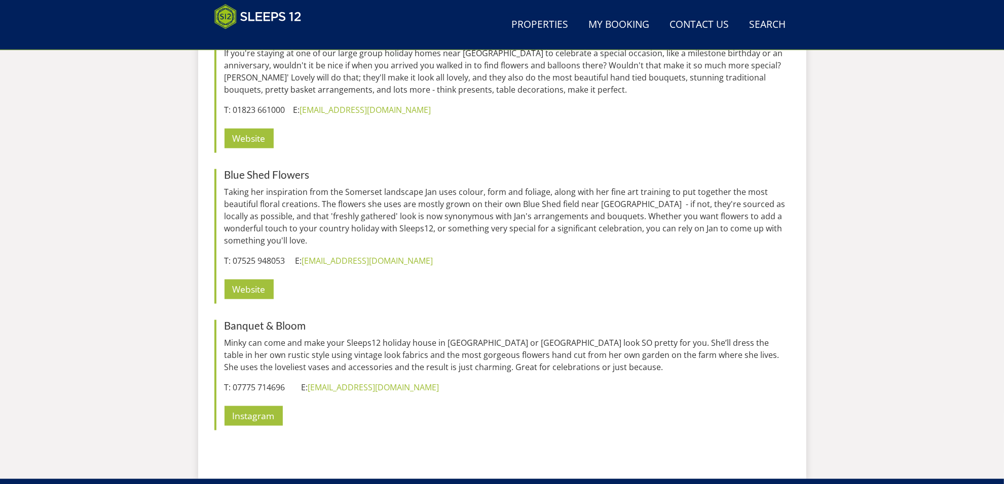
scroll to position [5269, 0]
